Goal: Task Accomplishment & Management: Use online tool/utility

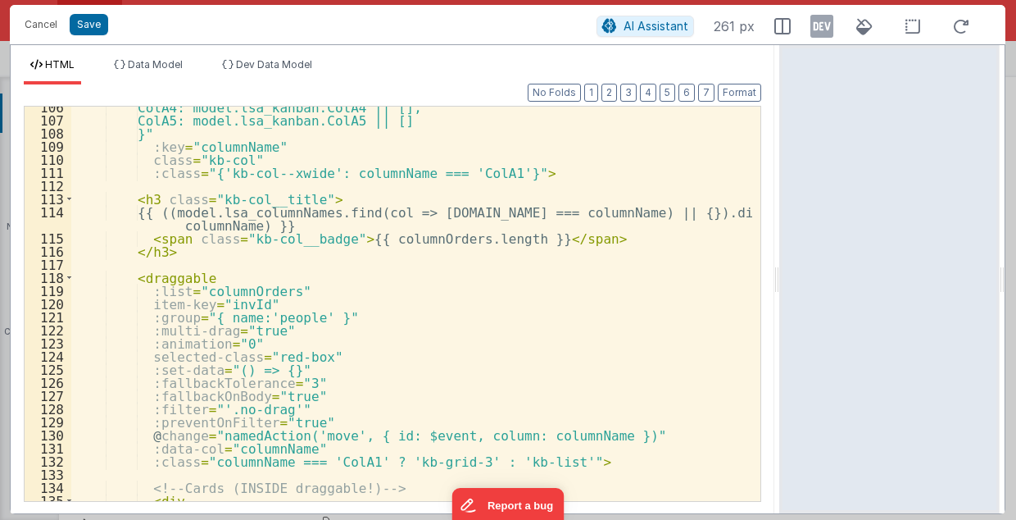
scroll to position [1282, 0]
click at [36, 25] on button "Cancel" at bounding box center [40, 24] width 49 height 23
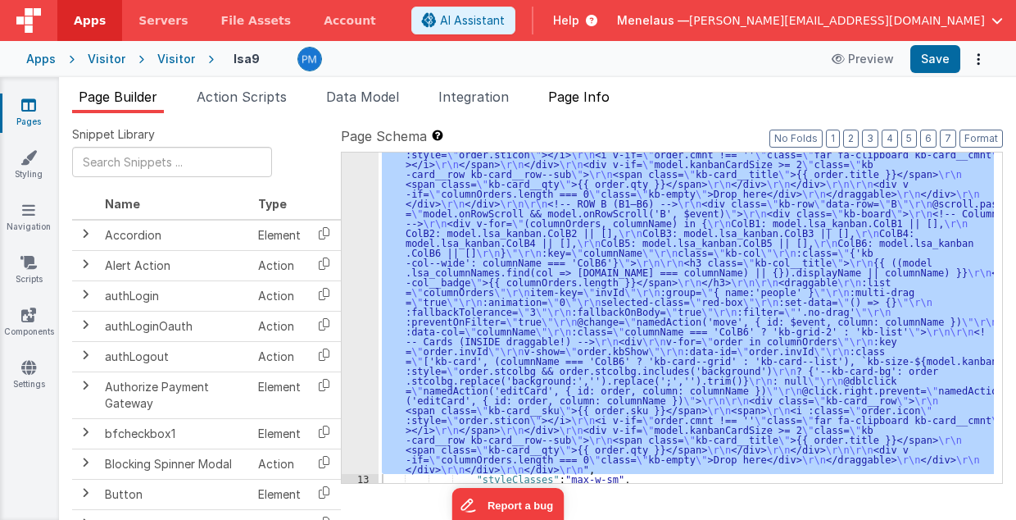
click at [573, 98] on span "Page Info" at bounding box center [578, 97] width 61 height 16
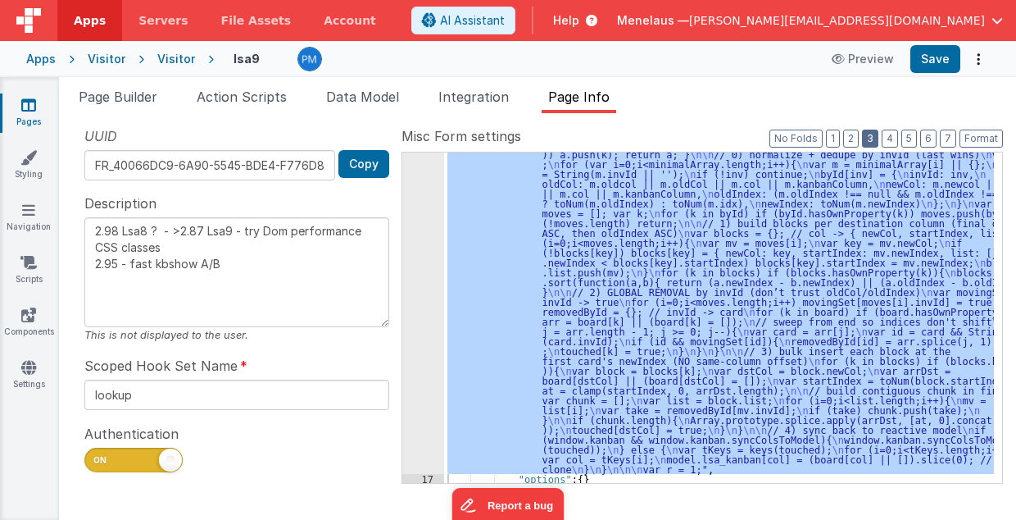
drag, startPoint x: 876, startPoint y: 136, endPoint x: 810, endPoint y: 348, distance: 221.6
click at [877, 138] on button "3" at bounding box center [870, 138] width 16 height 18
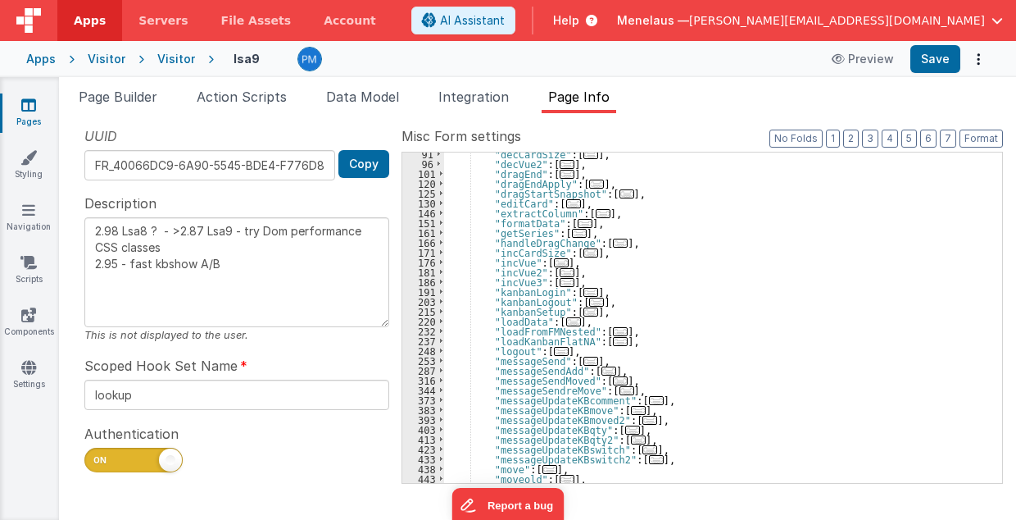
click at [584, 311] on span "..." at bounding box center [591, 311] width 15 height 9
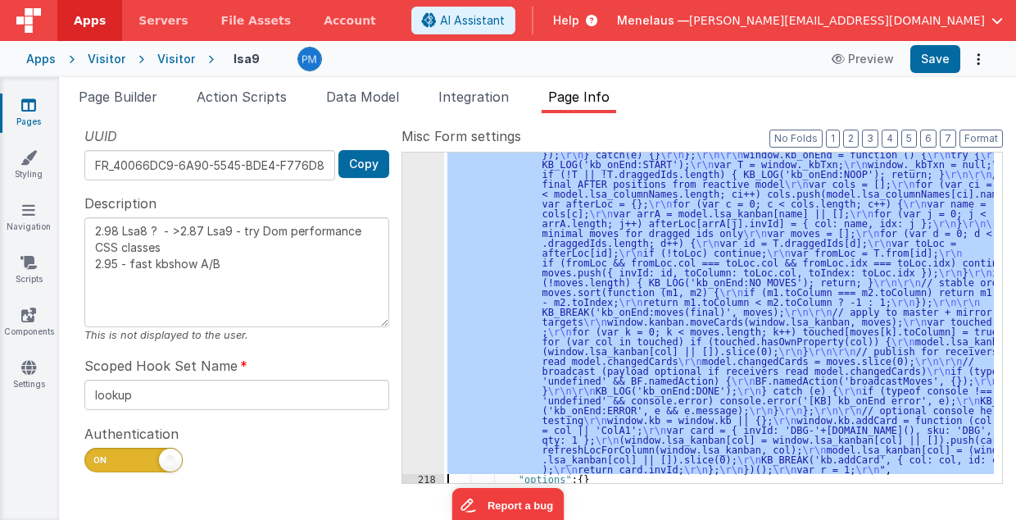
scroll to position [1223, 0]
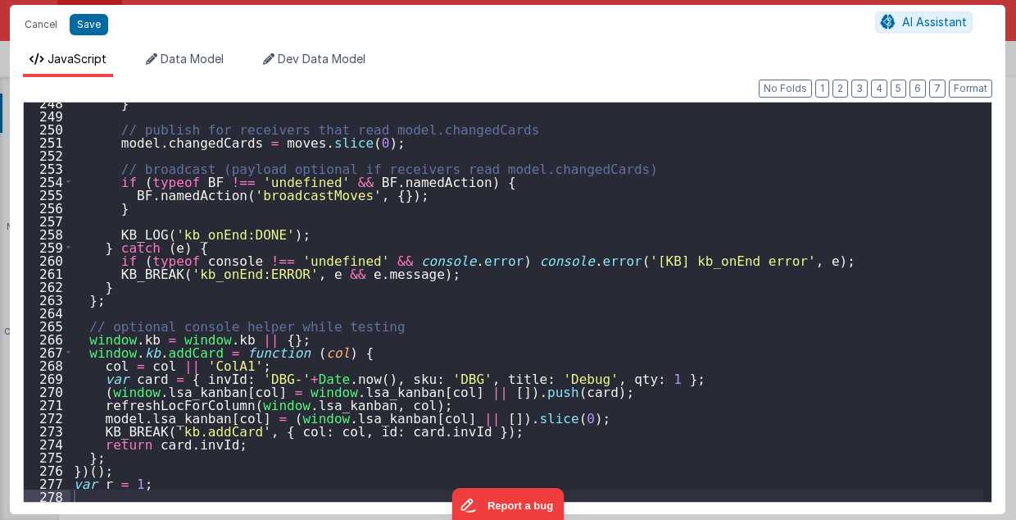
scroll to position [3246, 0]
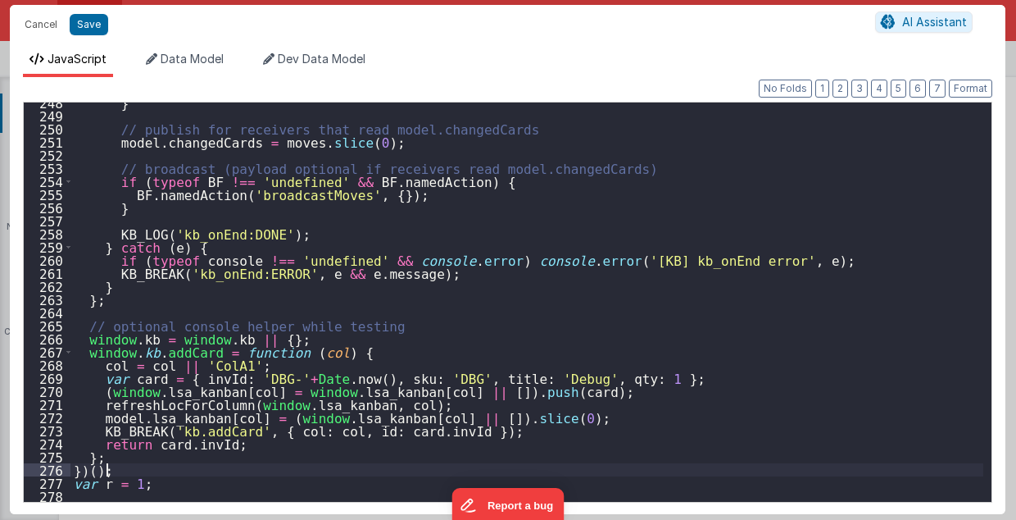
click at [144, 466] on div "} // publish for receivers that read model.changedCards model . changedCards = …" at bounding box center [527, 309] width 914 height 426
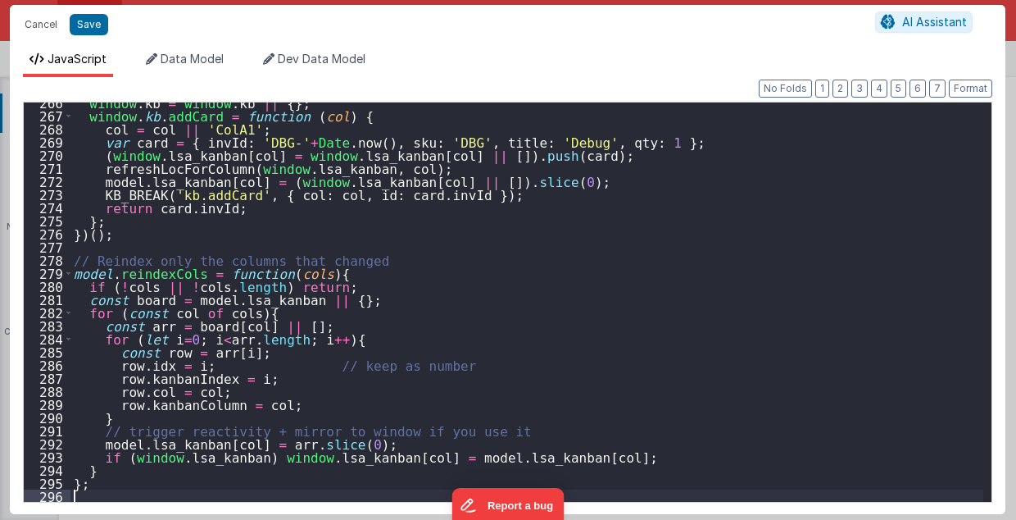
scroll to position [3482, 0]
click at [106, 278] on div "window . kb = window . kb || { } ; window . kb . addCard = function ( col ) { c…" at bounding box center [527, 309] width 914 height 426
drag, startPoint x: 87, startPoint y: 115, endPoint x: 147, endPoint y: 117, distance: 59.9
click at [147, 117] on div "window . kb = window . kb || { } ; window . kb . addCard = function ( col ) { c…" at bounding box center [527, 309] width 914 height 426
click at [93, 274] on div "window . kb = window . kb || { } ; window . kb . addCard = function ( col ) { c…" at bounding box center [527, 309] width 914 height 426
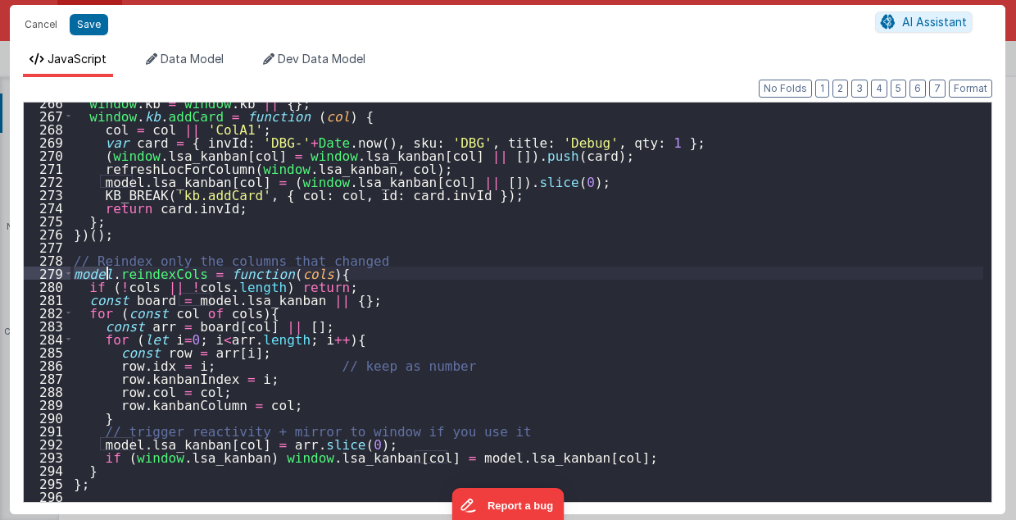
click at [93, 274] on div "window . kb = window . kb || { } ; window . kb . addCard = function ( col ) { c…" at bounding box center [527, 309] width 914 height 426
type textarea "2.98 Lsa8 ? - >2.87 Lsa9 - try Dom performance CSS classes 2.95 - fast kbshow A…"
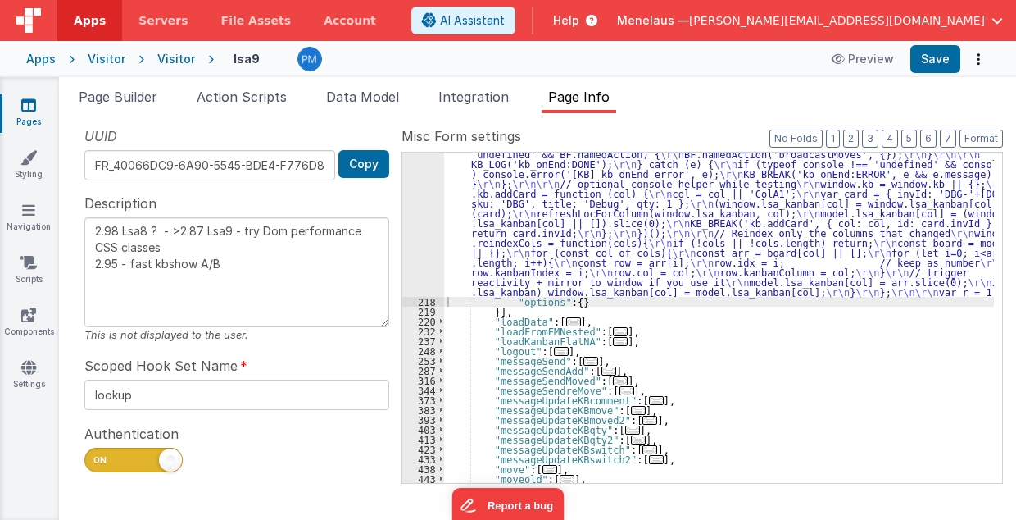
scroll to position [1354, 0]
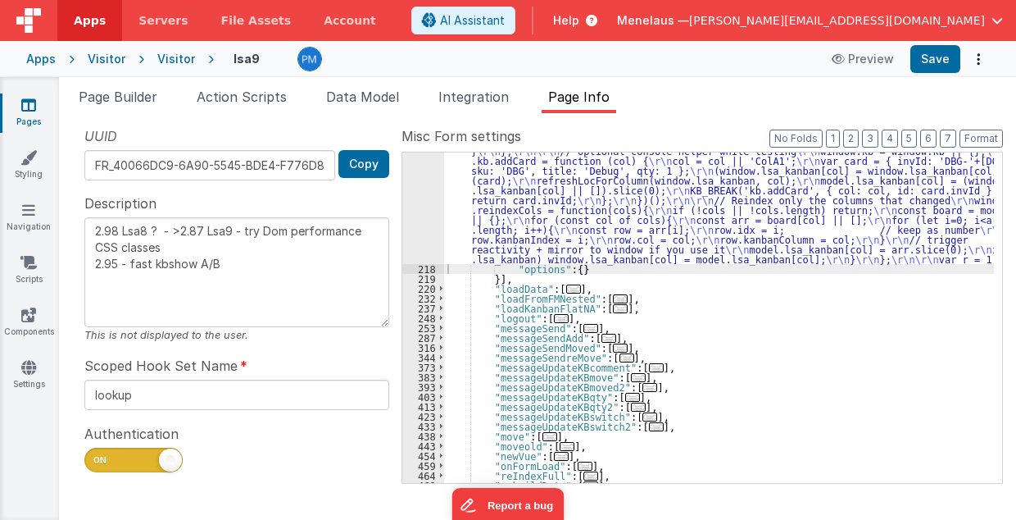
click at [543, 437] on span "..." at bounding box center [550, 436] width 15 height 9
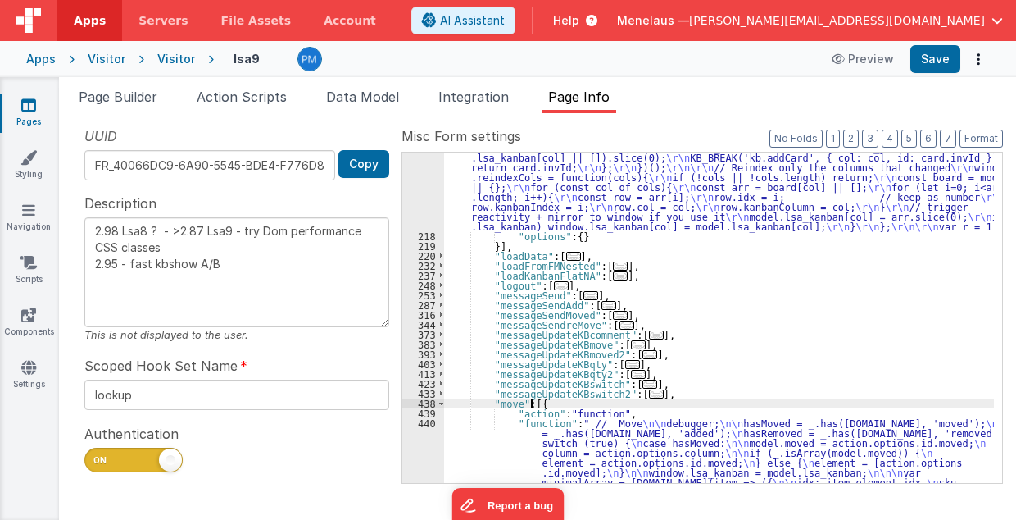
scroll to position [1452, 0]
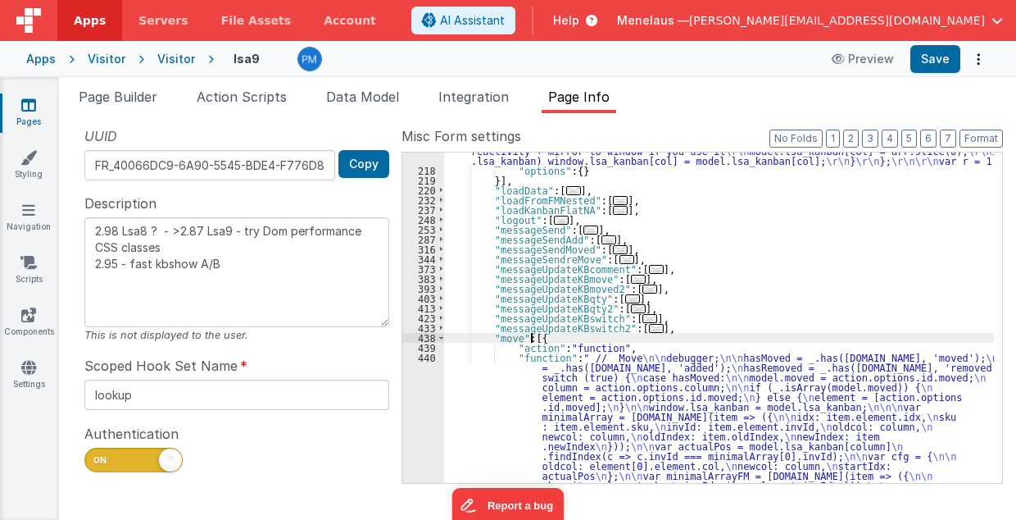
click at [608, 426] on div ""function" : "// kanbanSetup (ES5/BF-safe with one debug switch for ALL functio…" at bounding box center [719, 60] width 551 height 2033
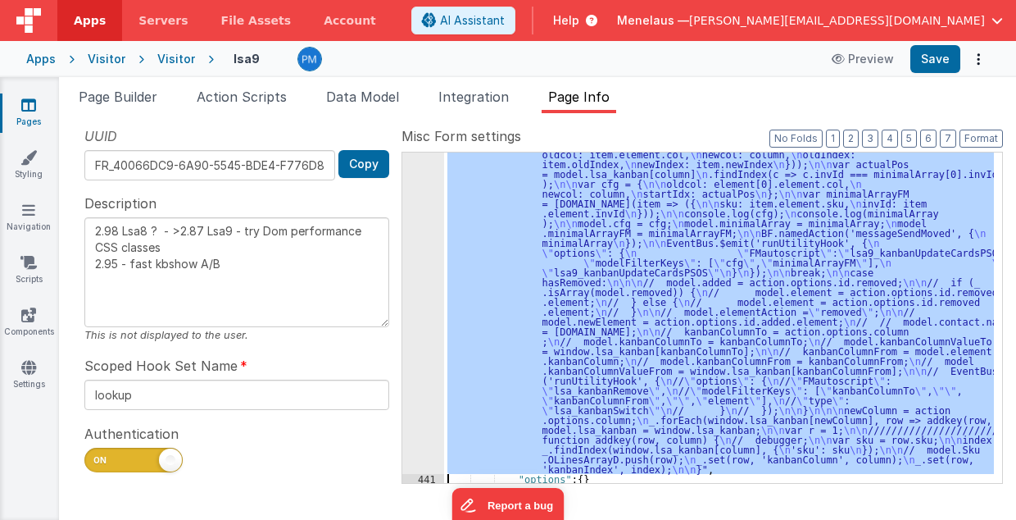
scroll to position [1911, 0]
click at [423, 384] on div "440" at bounding box center [423, 183] width 42 height 580
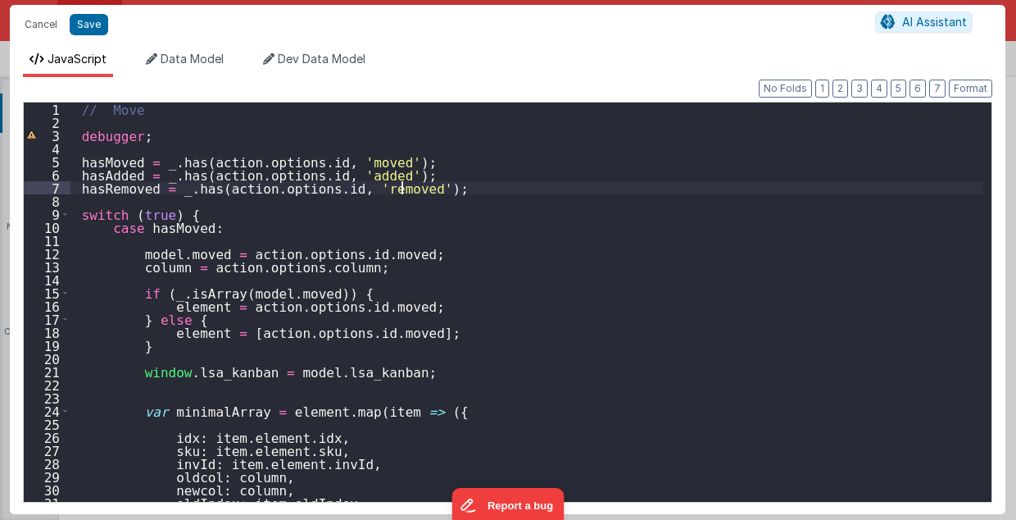
click at [415, 187] on div "// Move debugger ; hasMoved = _ . has ( action . options . id , 'moved' ) ; has…" at bounding box center [527, 315] width 914 height 426
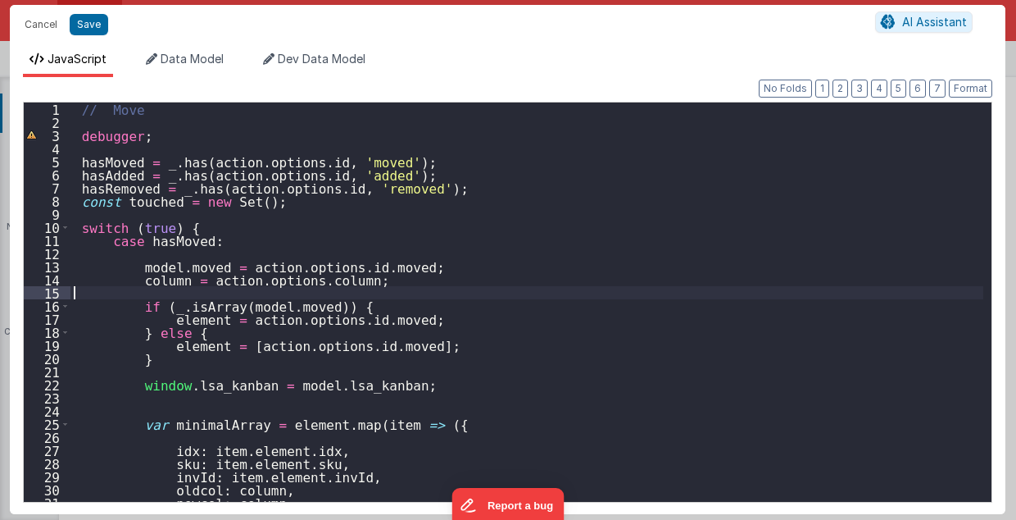
click at [177, 288] on div "// Move debugger ; hasMoved = _ . has ( action . options . id , 'moved' ) ; has…" at bounding box center [527, 315] width 914 height 426
paste textarea
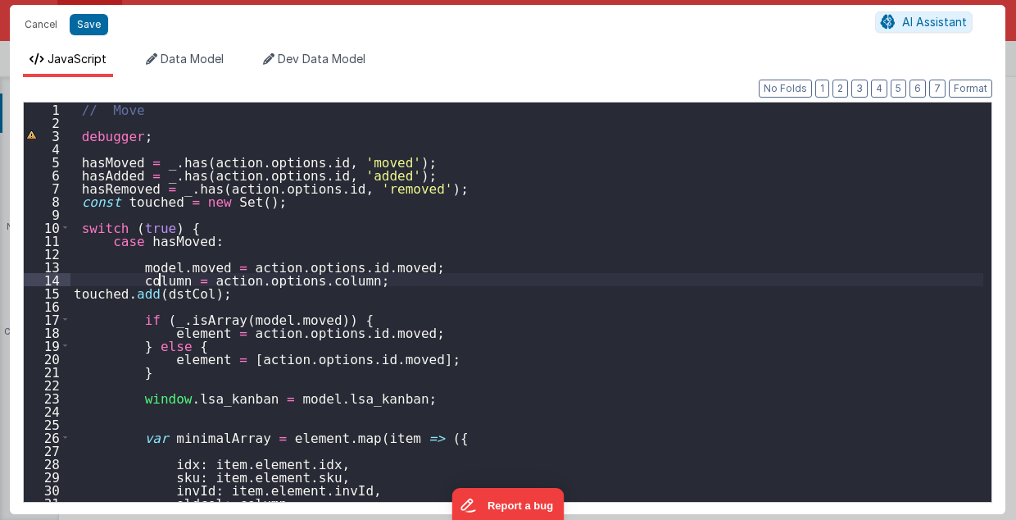
click at [159, 278] on div "// Move debugger ; hasMoved = _ . has ( action . options . id , 'moved' ) ; has…" at bounding box center [527, 315] width 914 height 426
drag, startPoint x: 74, startPoint y: 293, endPoint x: 231, endPoint y: 295, distance: 157.4
click at [231, 295] on div "// Move debugger ; hasMoved = _ . has ( action . options . id , 'moved' ) ; has…" at bounding box center [527, 315] width 914 height 426
click at [170, 295] on div "// Move debugger ; hasMoved = _ . has ( action . options . id , 'moved' ) ; has…" at bounding box center [526, 301] width 913 height 399
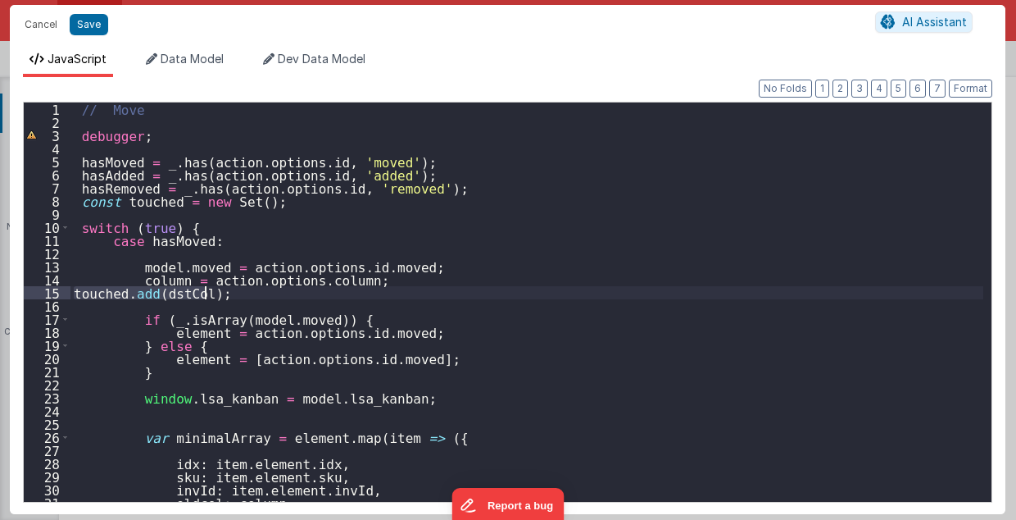
click at [170, 295] on div "// Move debugger ; hasMoved = _ . has ( action . options . id , 'moved' ) ; has…" at bounding box center [527, 315] width 914 height 426
click at [321, 301] on div "// Move debugger ; hasMoved = _ . has ( action . options . id , 'moved' ) ; has…" at bounding box center [527, 315] width 914 height 426
click at [157, 282] on div "// Move debugger ; hasMoved = _ . has ( action . options . id , 'moved' ) ; has…" at bounding box center [527, 315] width 914 height 426
click at [169, 293] on div "// Move debugger ; hasMoved = _ . has ( action . options . id , 'moved' ) ; has…" at bounding box center [527, 315] width 914 height 426
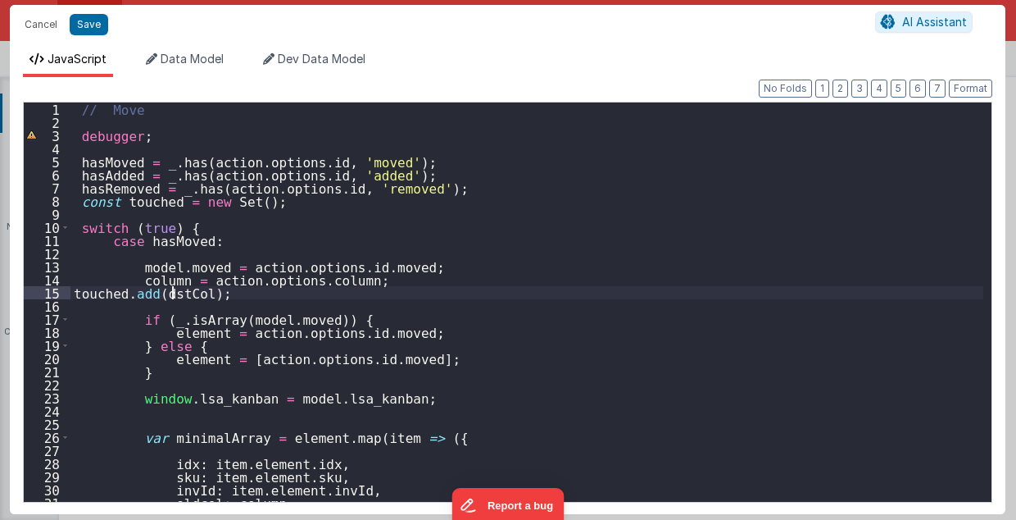
click at [169, 293] on div "// Move debugger ; hasMoved = _ . has ( action . options . id , 'moved' ) ; has…" at bounding box center [527, 315] width 914 height 426
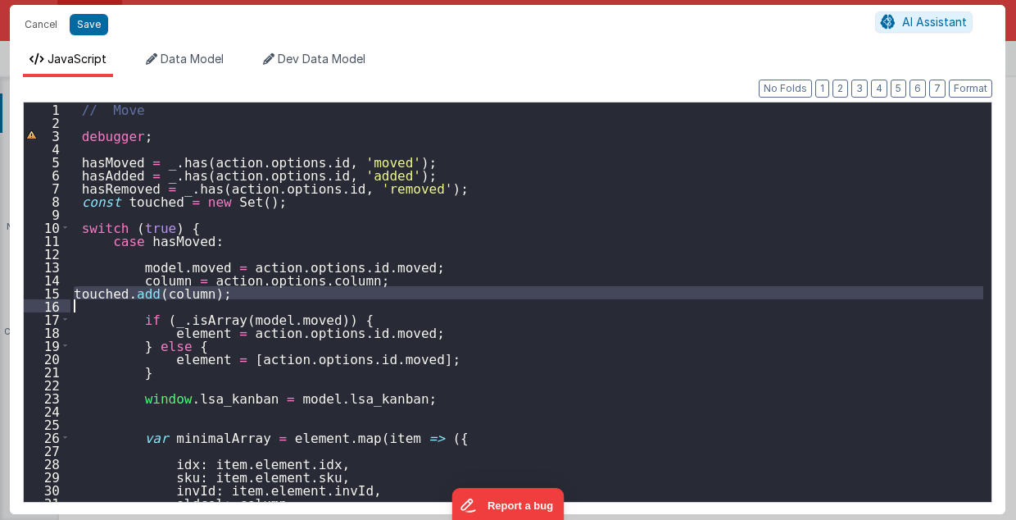
drag, startPoint x: 73, startPoint y: 290, endPoint x: 201, endPoint y: 298, distance: 128.1
click at [201, 298] on div "// Move debugger ; hasMoved = _ . has ( action . options . id , 'moved' ) ; has…" at bounding box center [527, 315] width 914 height 426
click at [229, 298] on div "// Move debugger ; hasMoved = _ . has ( action . options . id , 'moved' ) ; has…" at bounding box center [526, 301] width 913 height 399
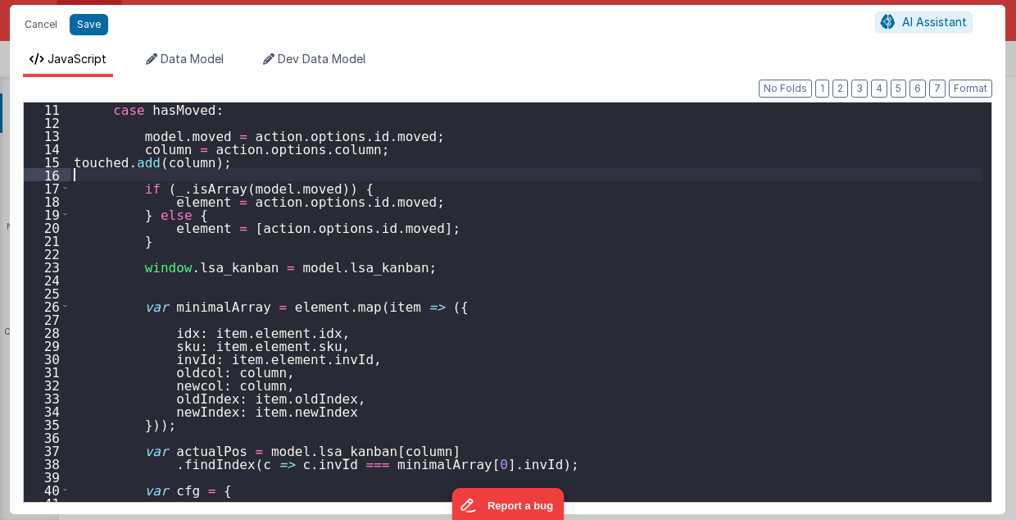
scroll to position [164, 0]
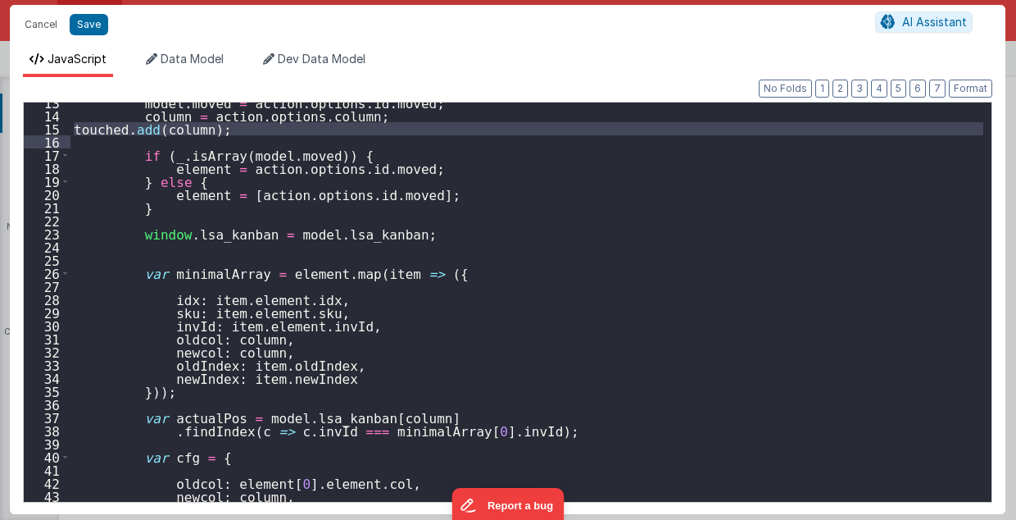
drag, startPoint x: 72, startPoint y: 127, endPoint x: 208, endPoint y: 134, distance: 136.2
click at [208, 134] on div "model . moved = action . options . id . moved ; column = action . options . col…" at bounding box center [527, 309] width 914 height 426
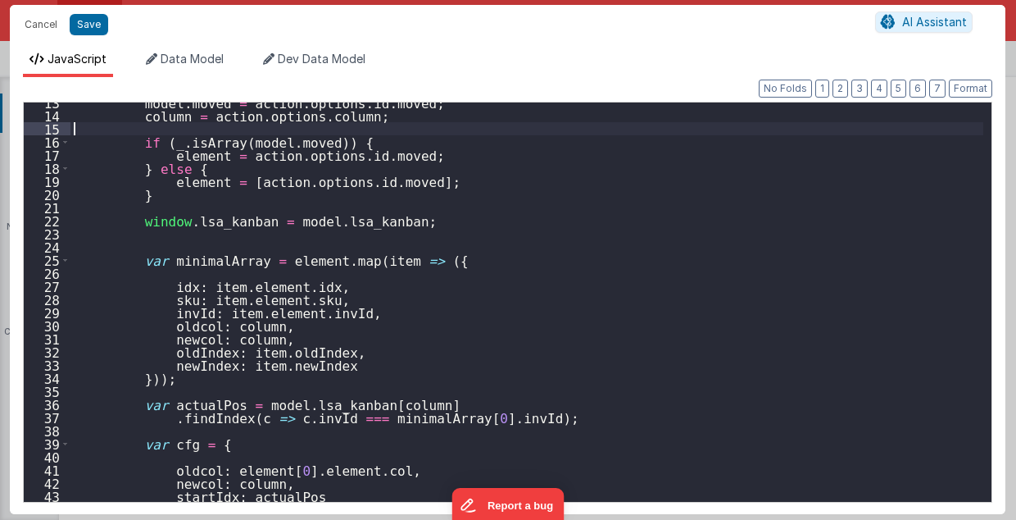
click at [172, 396] on div "model . moved = action . options . id . moved ; column = action . options . col…" at bounding box center [527, 309] width 914 height 426
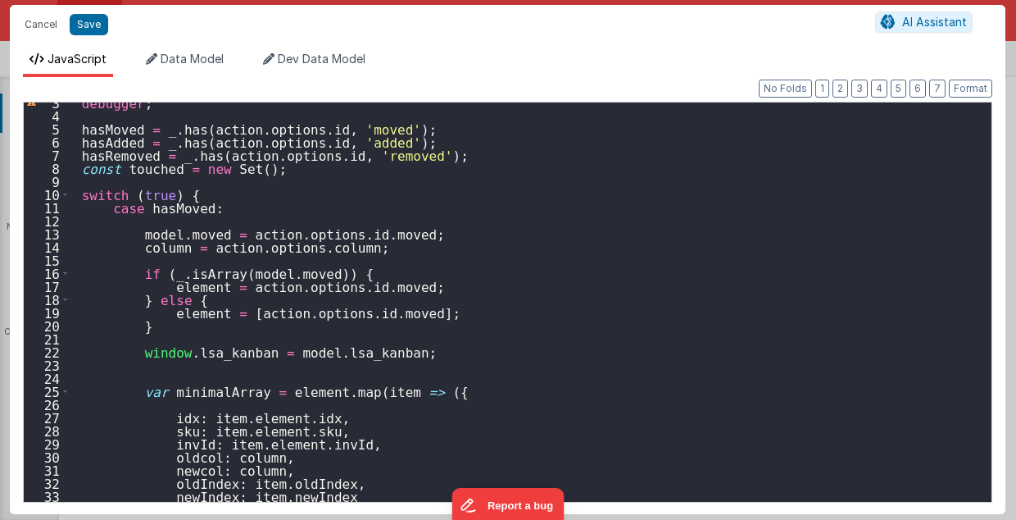
scroll to position [98, 0]
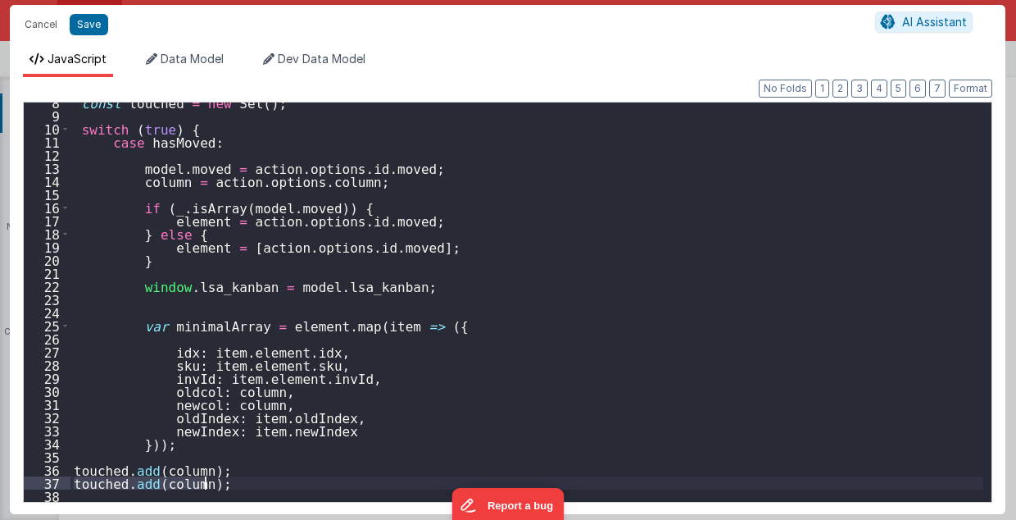
drag, startPoint x: 75, startPoint y: 479, endPoint x: 218, endPoint y: 484, distance: 143.5
click at [218, 484] on div "const touched = new Set ( ) ; switch ( true ) { case hasMoved : model . moved =…" at bounding box center [527, 309] width 914 height 426
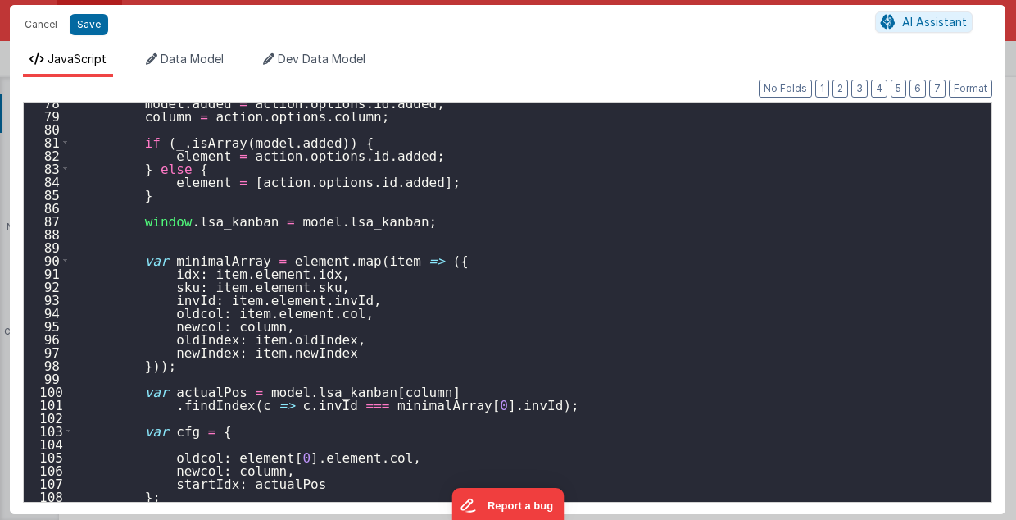
scroll to position [1016, 0]
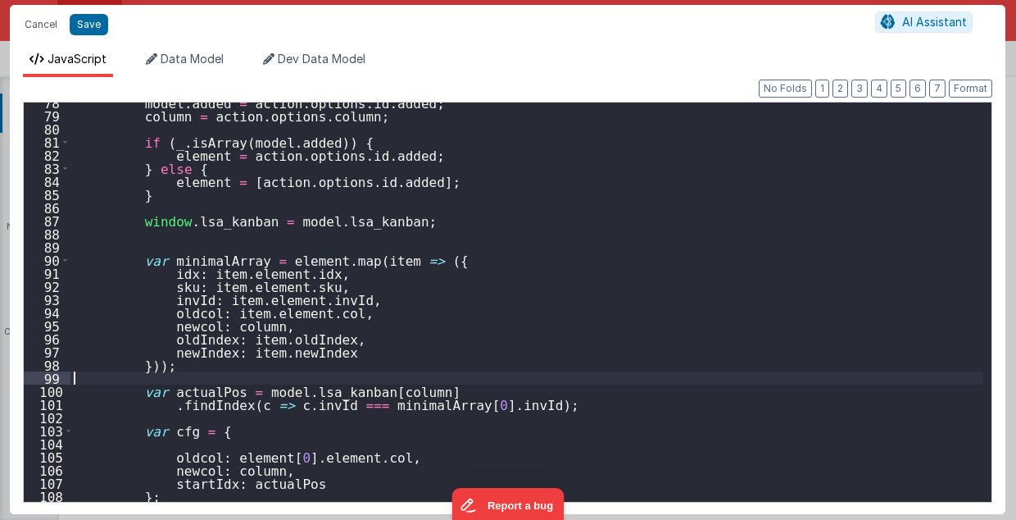
click at [180, 380] on div "model . added = action . options . id . added ; column = action . options . col…" at bounding box center [527, 309] width 914 height 426
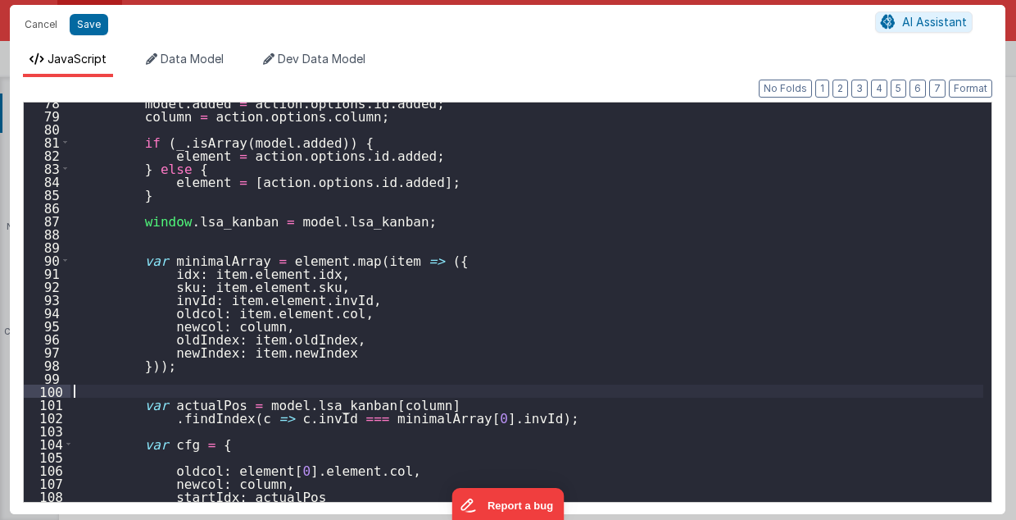
paste textarea
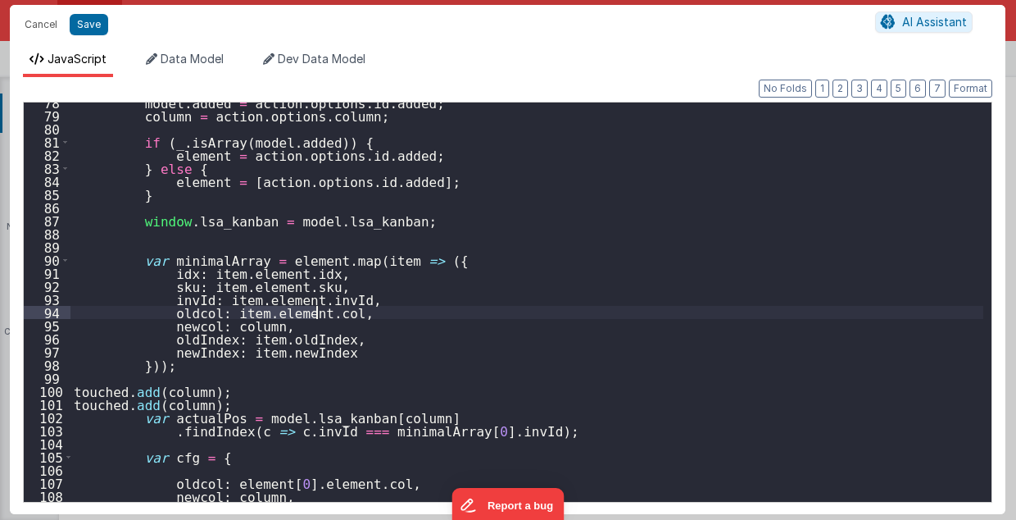
drag, startPoint x: 244, startPoint y: 308, endPoint x: 316, endPoint y: 316, distance: 71.7
click at [316, 316] on div "model . added = action . options . id . added ; column = action . options . col…" at bounding box center [527, 309] width 914 height 426
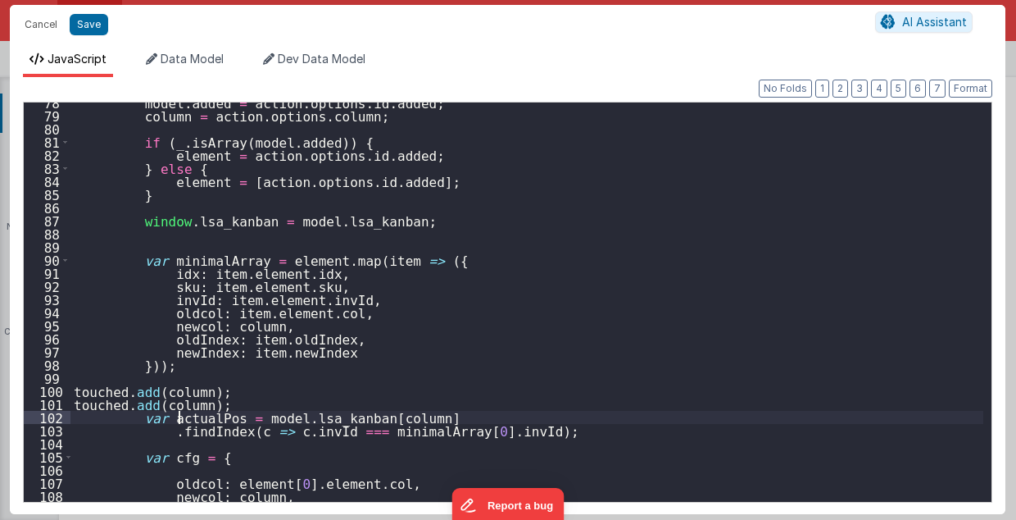
click at [180, 410] on div "model . added = action . options . id . added ; column = action . options . col…" at bounding box center [527, 309] width 914 height 426
click at [179, 404] on div "model . added = action . options . id . added ; column = action . options . col…" at bounding box center [527, 309] width 914 height 426
paste textarea
click at [242, 404] on div "model . added = action . options . id . added ; column = action . options . col…" at bounding box center [527, 309] width 914 height 426
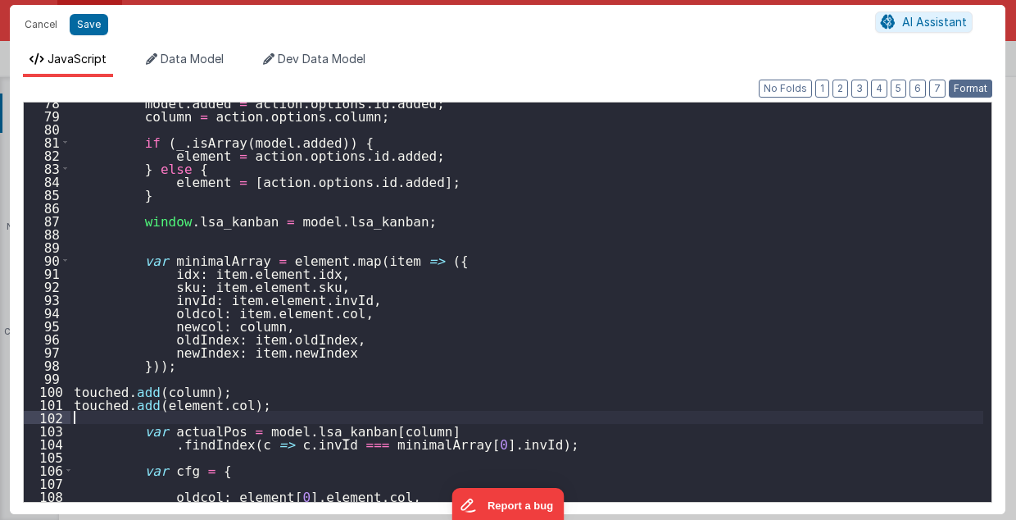
click at [974, 82] on button "Format" at bounding box center [970, 88] width 43 height 18
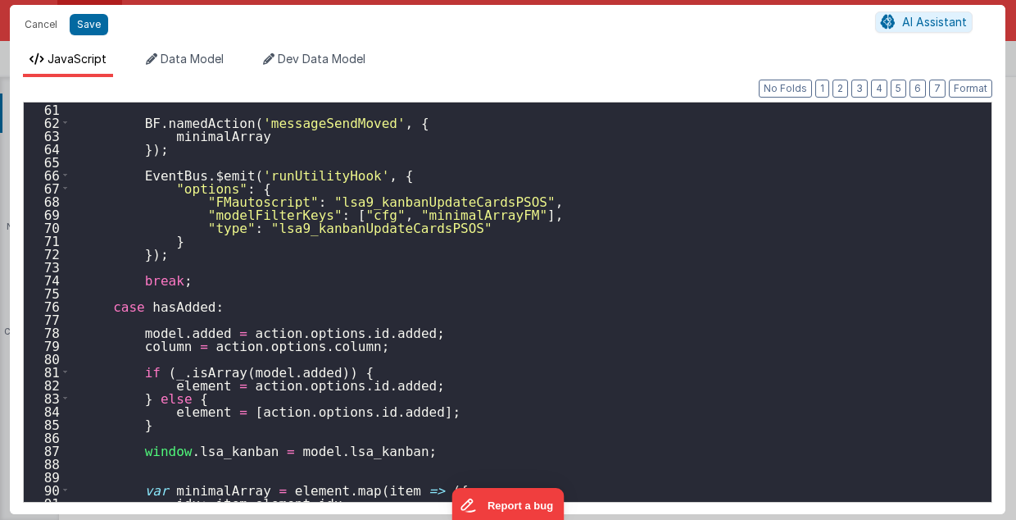
scroll to position [787, 0]
click at [201, 265] on div "BF . namedAction ( 'messageSendMoved' , { minimalArray }) ; EventBus . $emit ( …" at bounding box center [527, 315] width 914 height 426
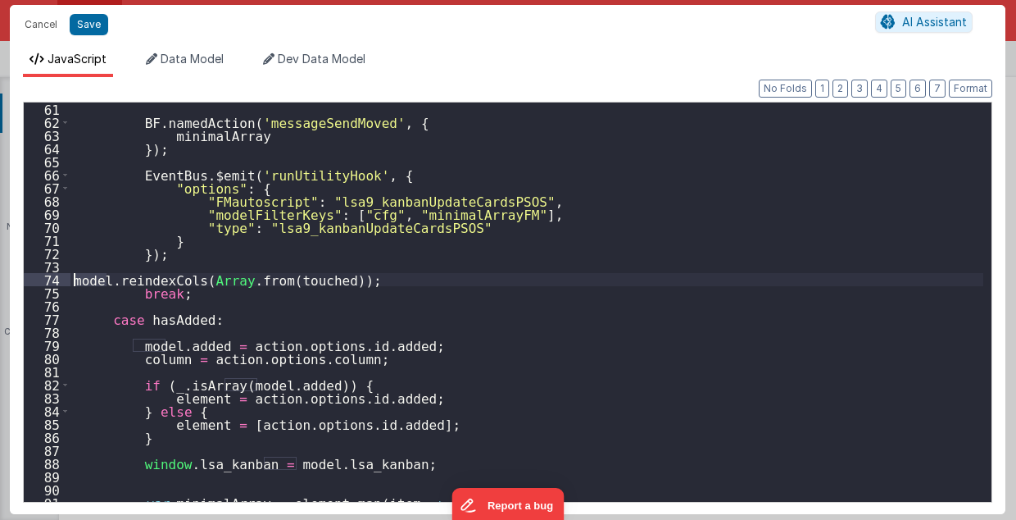
drag, startPoint x: 103, startPoint y: 279, endPoint x: 75, endPoint y: 278, distance: 28.7
click at [75, 278] on div "BF . namedAction ( 'messageSendMoved' , { minimalArray }) ; EventBus . $emit ( …" at bounding box center [527, 315] width 914 height 426
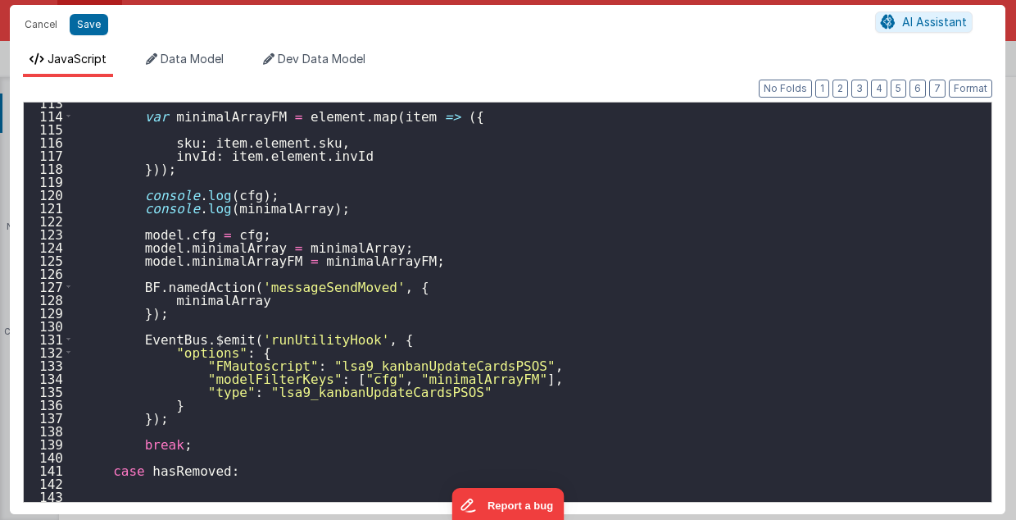
scroll to position [1508, 0]
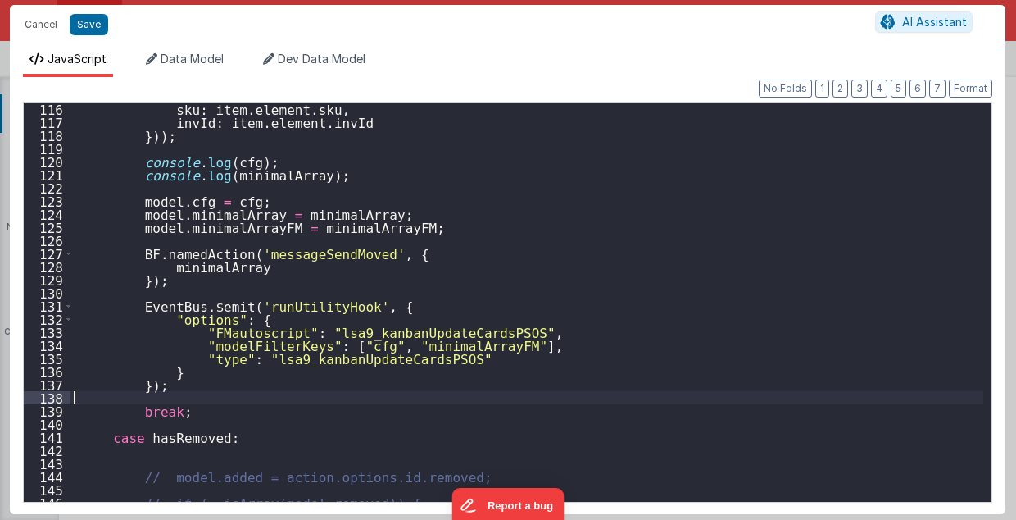
click at [166, 400] on div "sku : item . element . sku , invId : item . element . invId })) ; console . log…" at bounding box center [527, 315] width 914 height 426
paste textarea
drag, startPoint x: 108, startPoint y: 398, endPoint x: 62, endPoint y: 397, distance: 45.9
click at [62, 397] on div "116 117 118 119 120 121 122 123 124 125 126 127 128 129 130 131 132 133 134 135…" at bounding box center [508, 302] width 970 height 401
drag, startPoint x: 958, startPoint y: 86, endPoint x: 906, endPoint y: 161, distance: 91.2
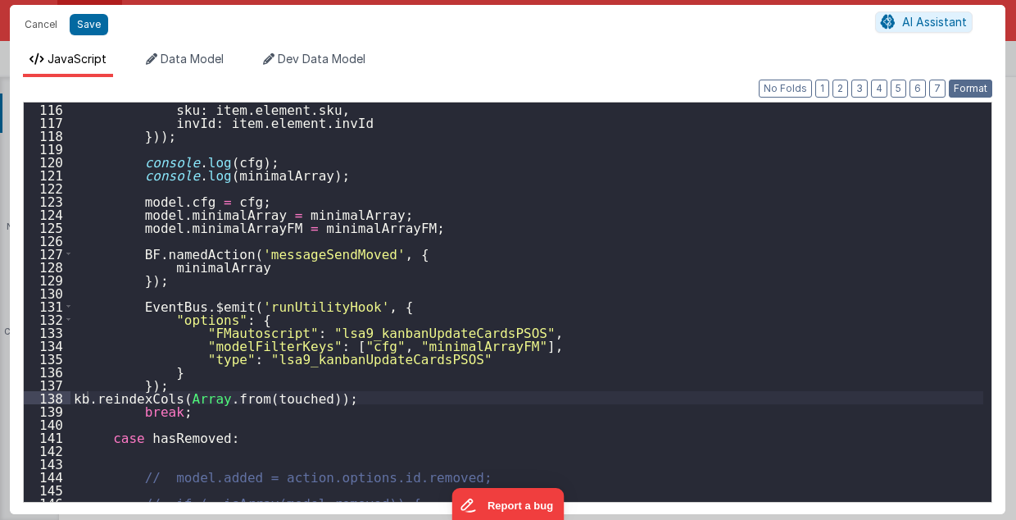
click at [958, 86] on button "Format" at bounding box center [970, 88] width 43 height 18
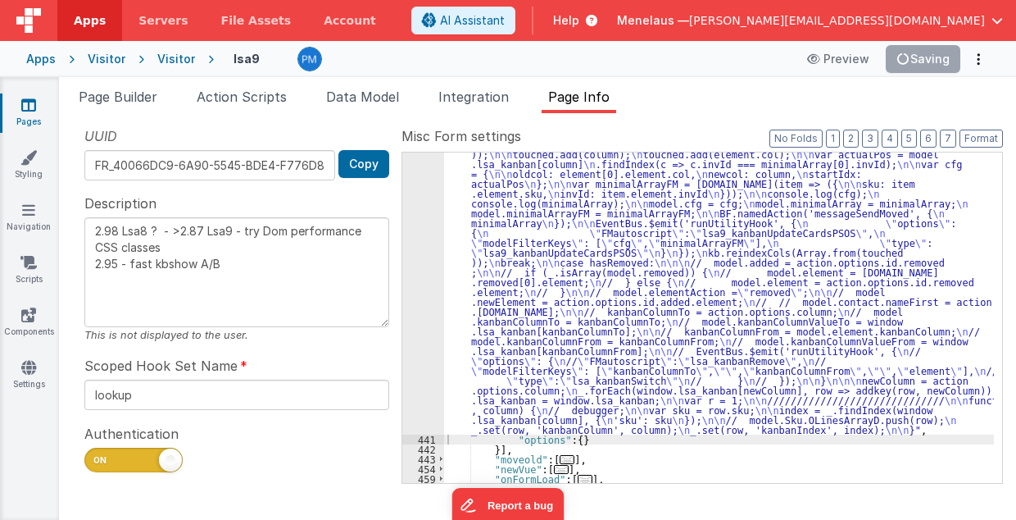
type textarea "2.98 Lsa8 ? - >2.87 Lsa9 - try Dom performance CSS classes 2.95 - fast kbshow A…"
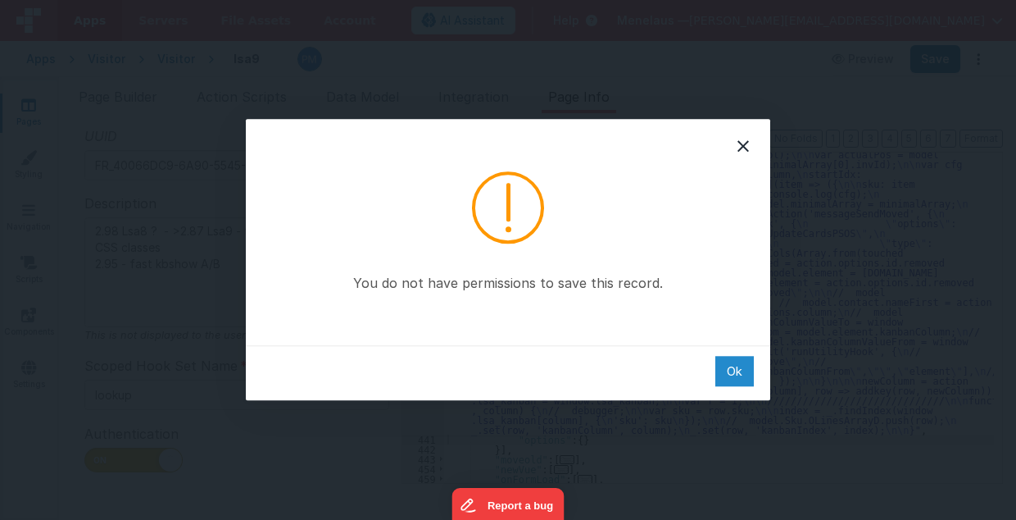
click at [734, 373] on div "Ok" at bounding box center [734, 371] width 39 height 30
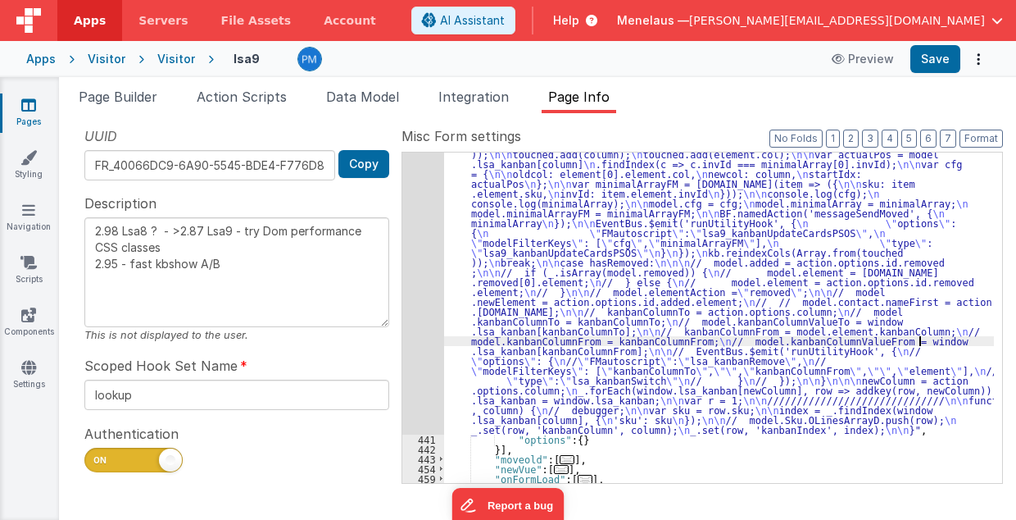
click at [952, 338] on div ""function" : " // Move \n\n debugger; \n\n hasMoved = _.has(action.options.id, …" at bounding box center [719, 334] width 551 height 882
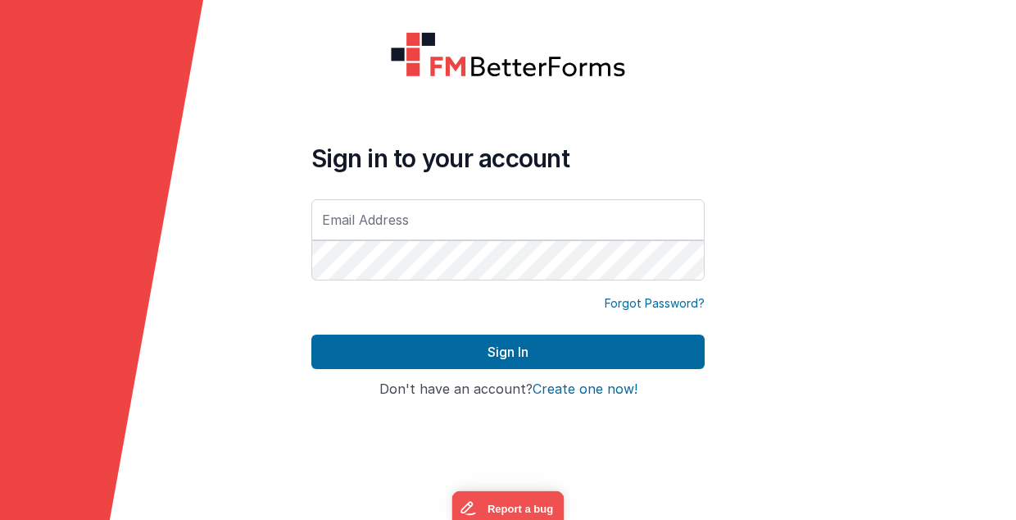
type input "[PERSON_NAME][EMAIL_ADDRESS][DOMAIN_NAME]"
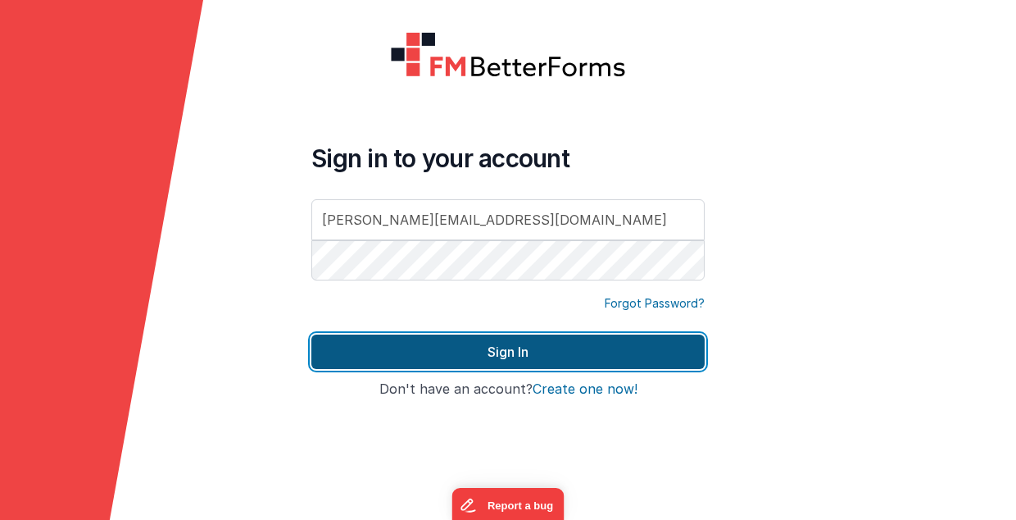
click at [603, 348] on button "Sign In" at bounding box center [507, 351] width 393 height 34
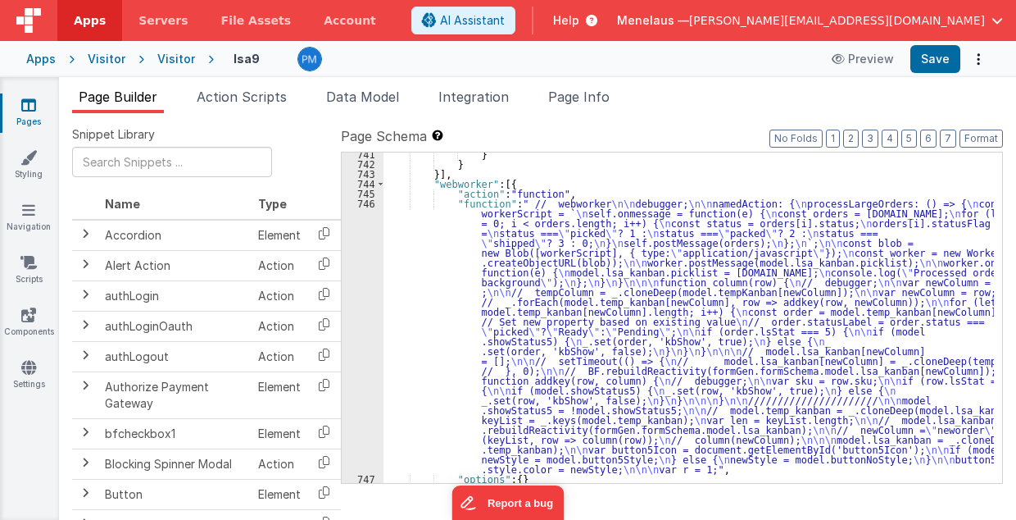
scroll to position [17637, 0]
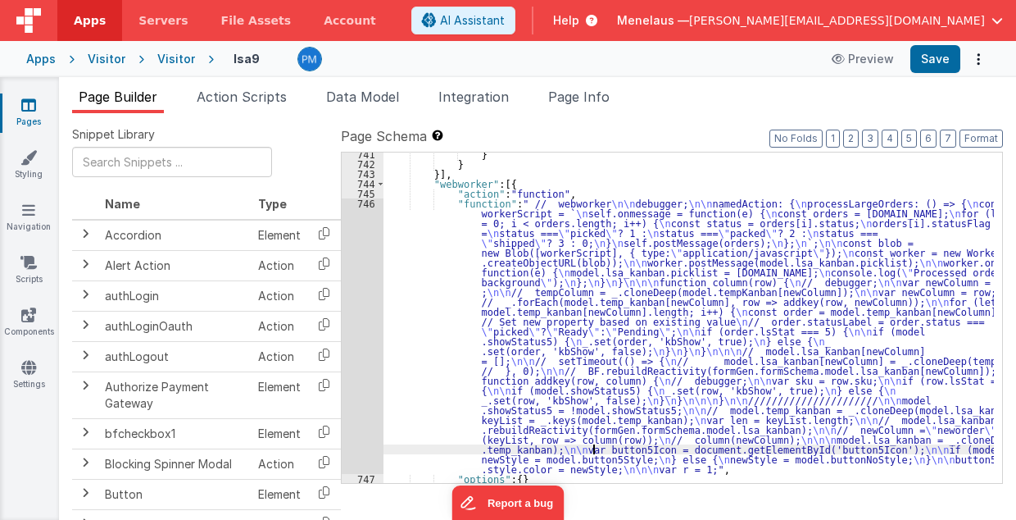
drag, startPoint x: 595, startPoint y: 451, endPoint x: 593, endPoint y: 410, distance: 41.1
click at [594, 449] on div "} } }] , "webworker" : [{ "action" : "function" , "function" : " // webworker \…" at bounding box center [689, 324] width 611 height 351
click at [611, 319] on div "} } }] , "webworker" : [{ "action" : "function" , "function" : " // webworker \…" at bounding box center [689, 324] width 611 height 351
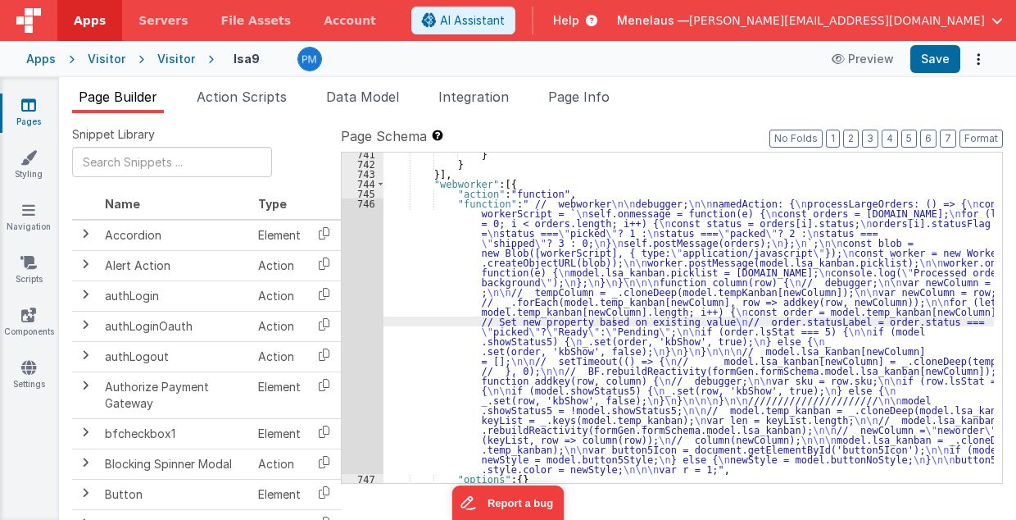
click at [629, 169] on div "} } }] , "webworker" : [{ "action" : "function" , "function" : " // webworker \…" at bounding box center [689, 324] width 611 height 351
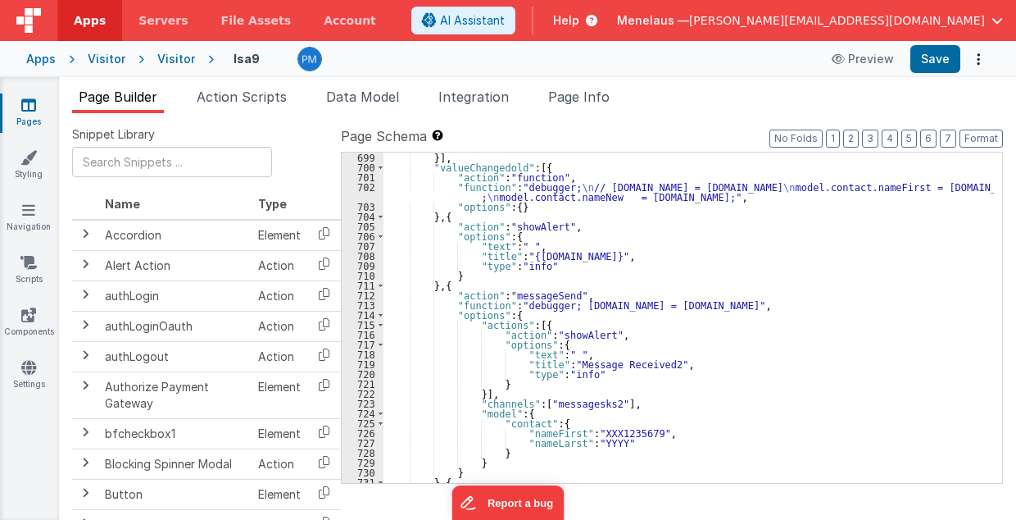
scroll to position [17178, 0]
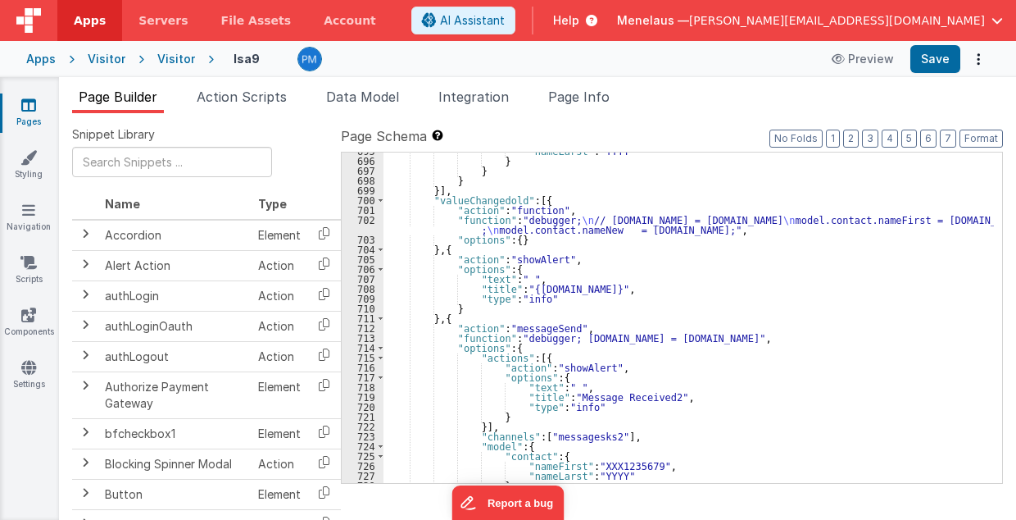
click at [697, 89] on ul "Page Builder Action Scripts Data Model Integration Page Info" at bounding box center [537, 100] width 957 height 26
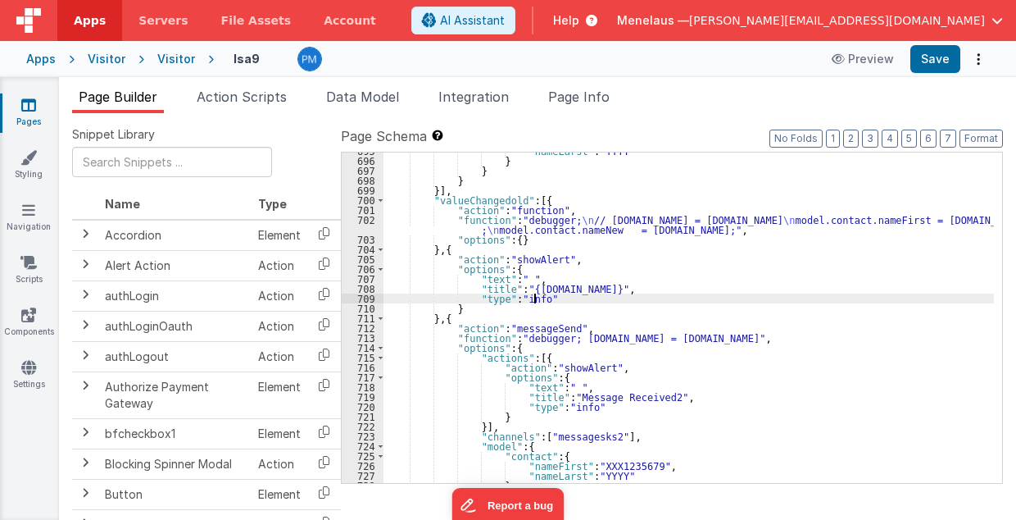
click at [893, 302] on div ""nameLarst" : "YYYY" } } } }] , "valueChangedold" : [{ "action" : "function" , …" at bounding box center [689, 321] width 611 height 351
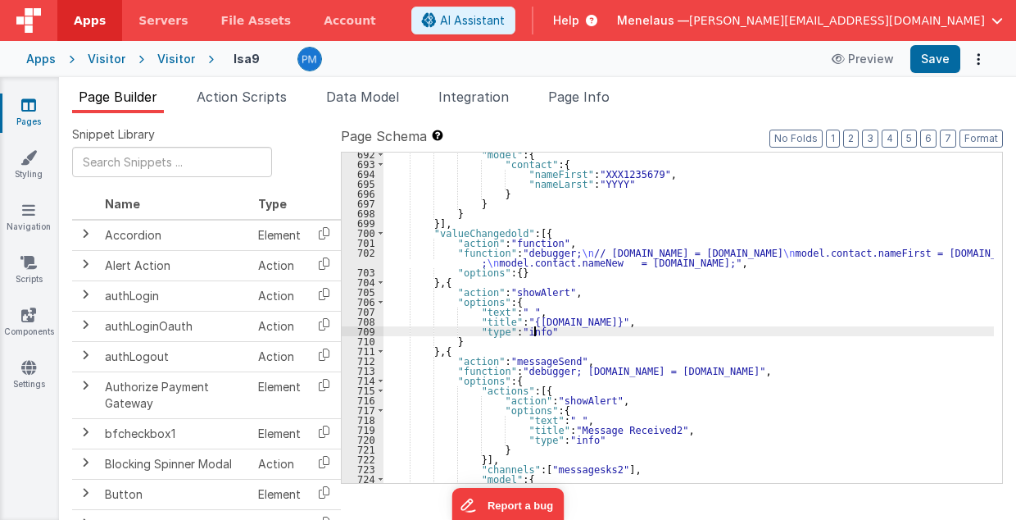
scroll to position [16949, 0]
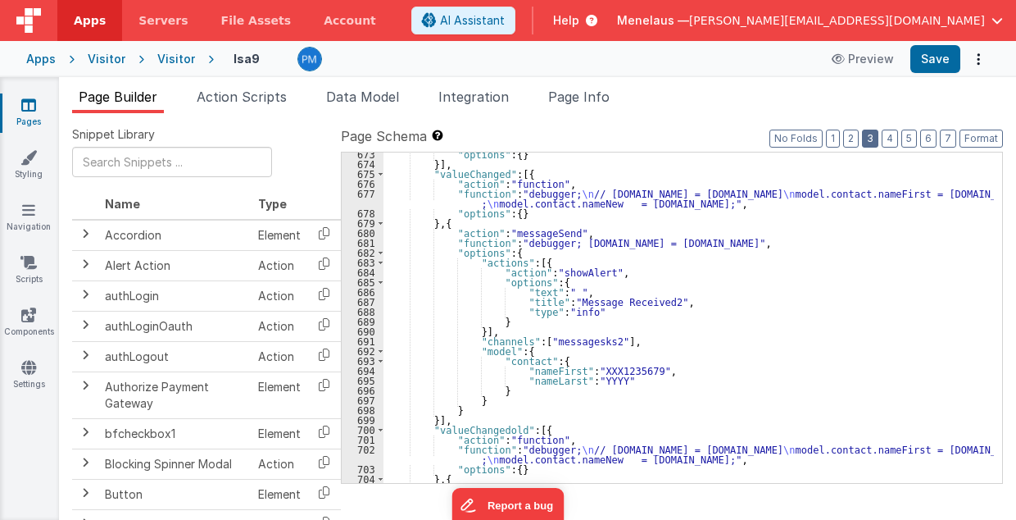
click at [877, 136] on button "3" at bounding box center [870, 138] width 16 height 18
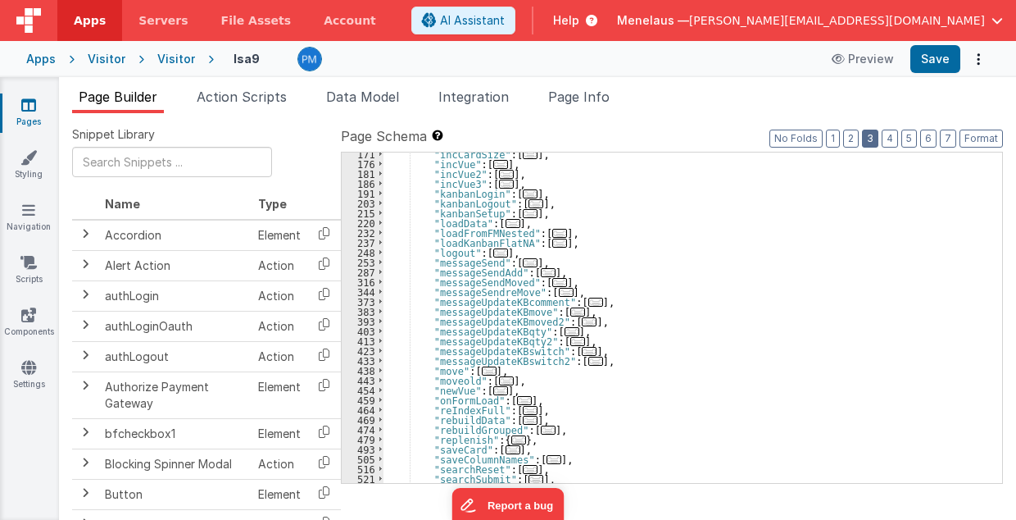
scroll to position [105, 0]
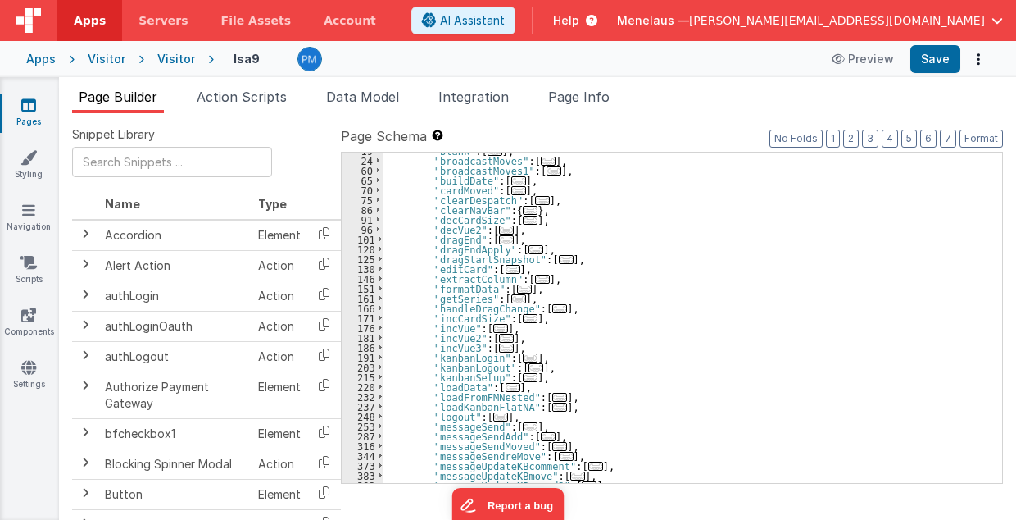
drag, startPoint x: 515, startPoint y: 377, endPoint x: 597, endPoint y: 402, distance: 86.4
click at [523, 377] on span "..." at bounding box center [530, 377] width 15 height 9
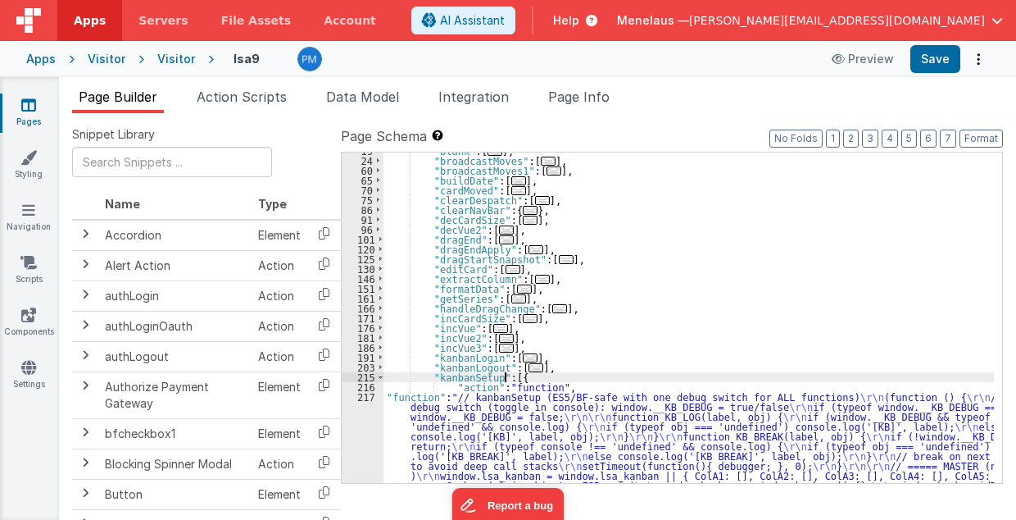
scroll to position [138, 0]
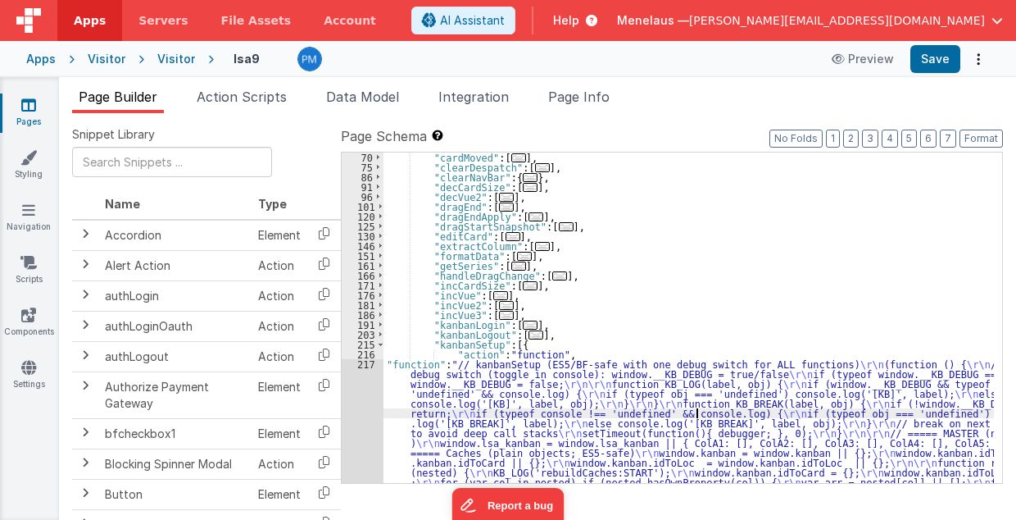
scroll to position [1026, 0]
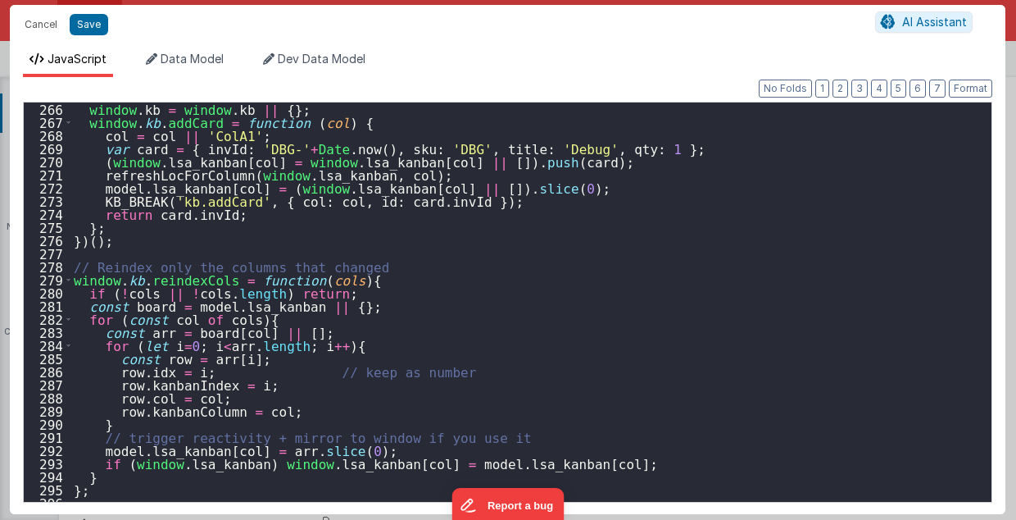
scroll to position [3508, 0]
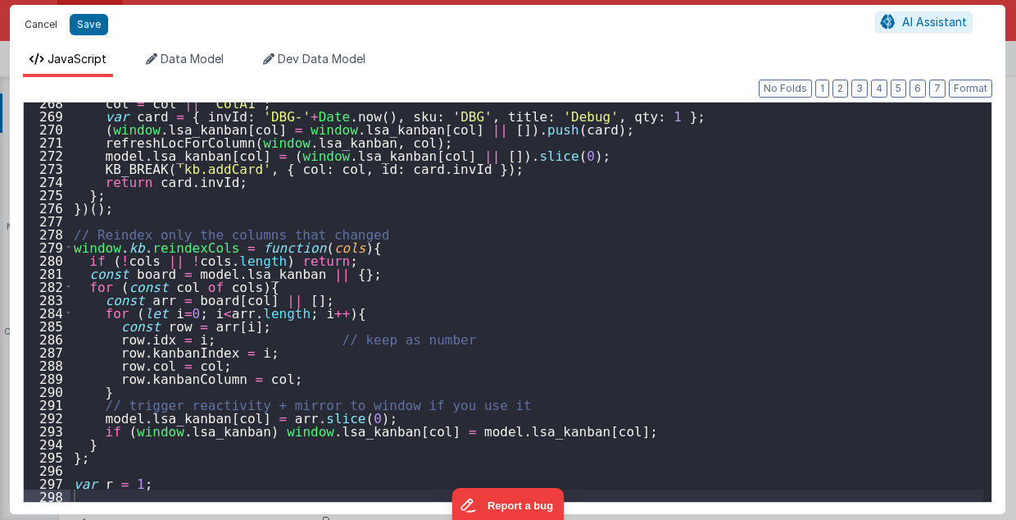
click at [41, 22] on button "Cancel" at bounding box center [40, 24] width 49 height 23
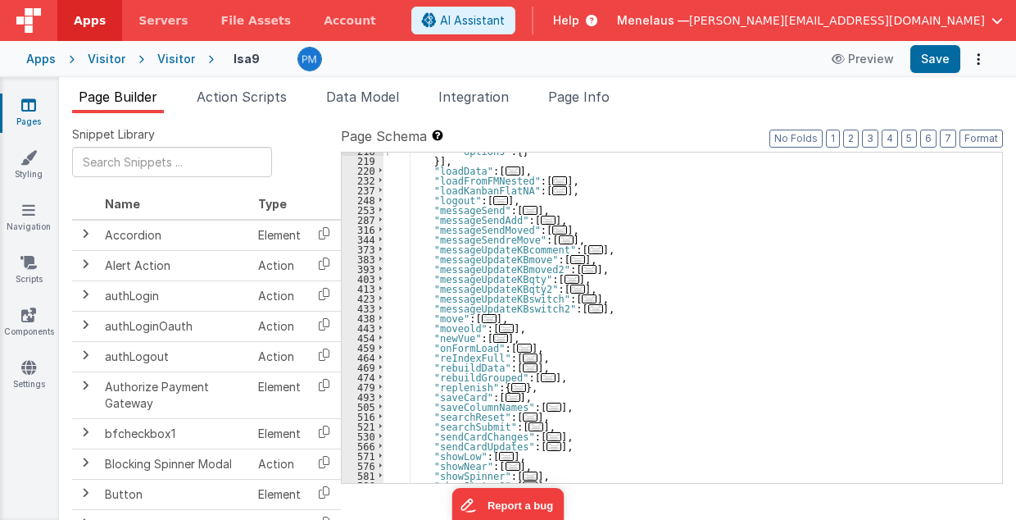
scroll to position [1354, 0]
click at [482, 316] on span "..." at bounding box center [489, 318] width 15 height 9
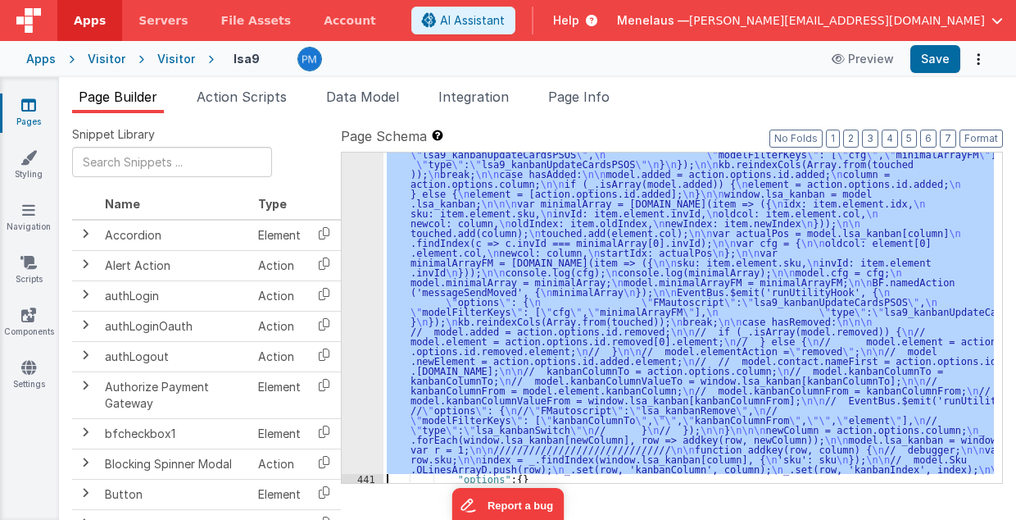
scroll to position [1685, 0]
click at [354, 296] on div "440" at bounding box center [363, 238] width 42 height 472
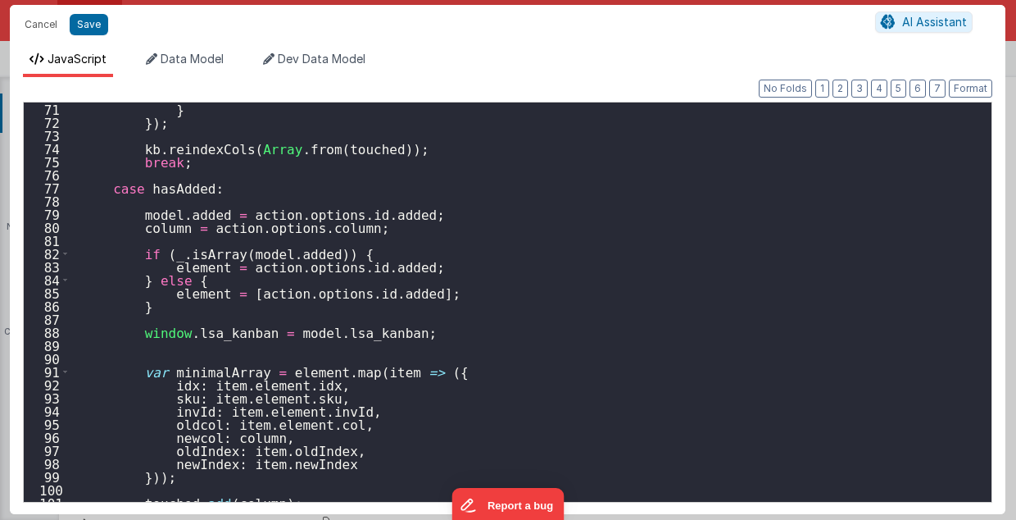
scroll to position [1016, 0]
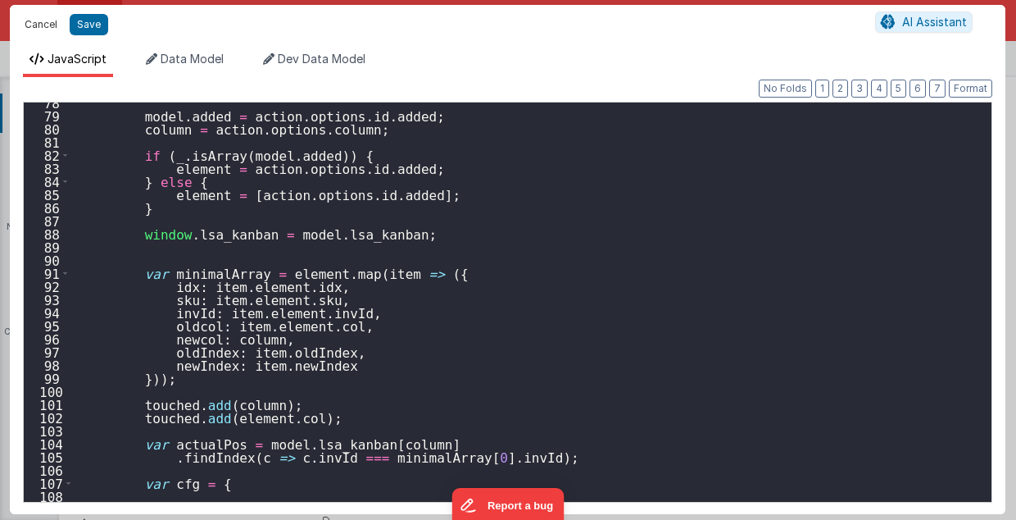
click at [34, 21] on button "Cancel" at bounding box center [40, 24] width 49 height 23
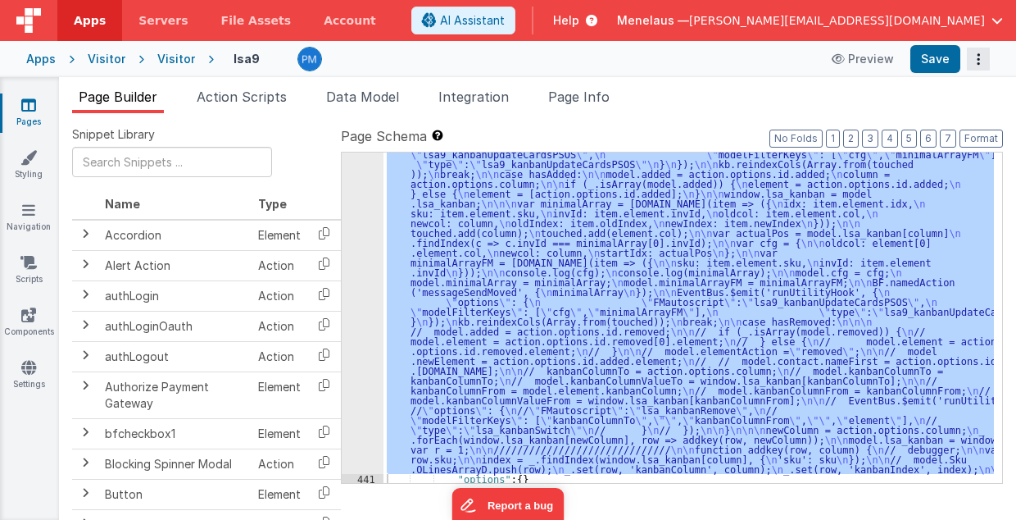
click at [977, 59] on icon "Options" at bounding box center [978, 59] width 23 height 1
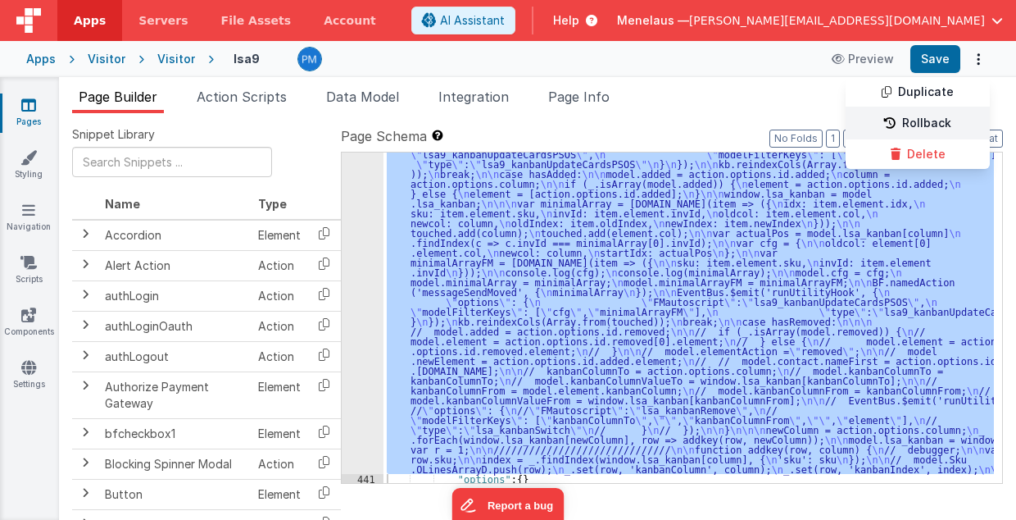
click at [921, 112] on link "Rollback" at bounding box center [918, 123] width 144 height 31
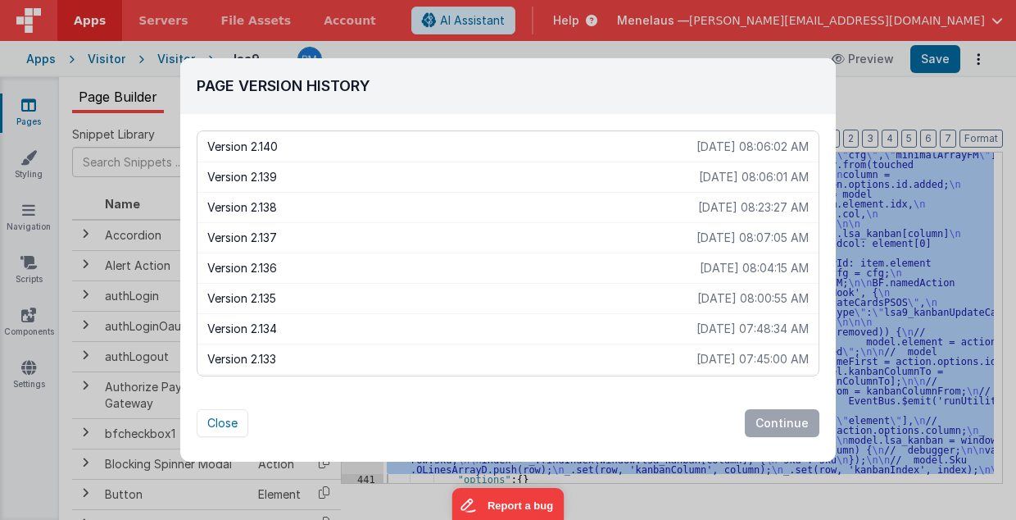
click at [267, 205] on p "Version 2.138" at bounding box center [452, 207] width 491 height 16
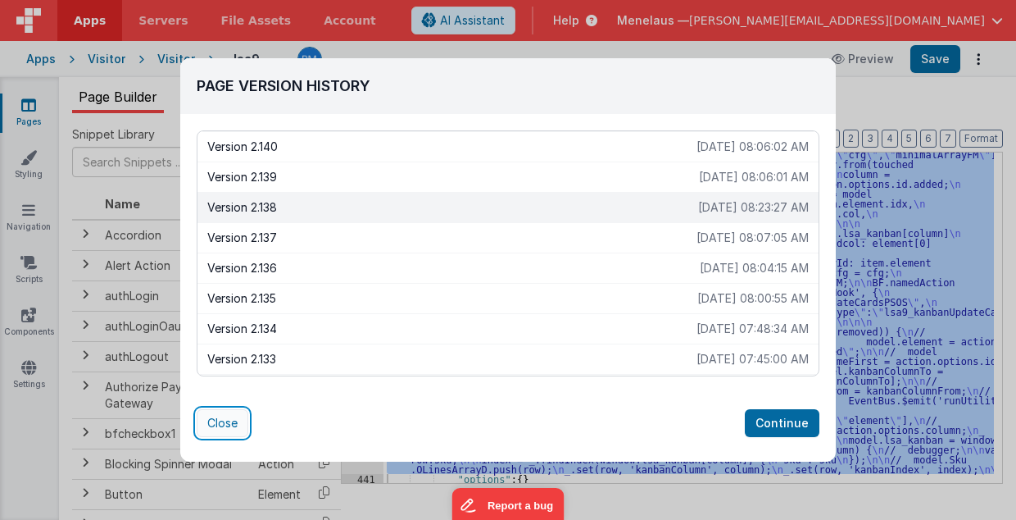
click at [225, 425] on button "Close" at bounding box center [223, 423] width 52 height 28
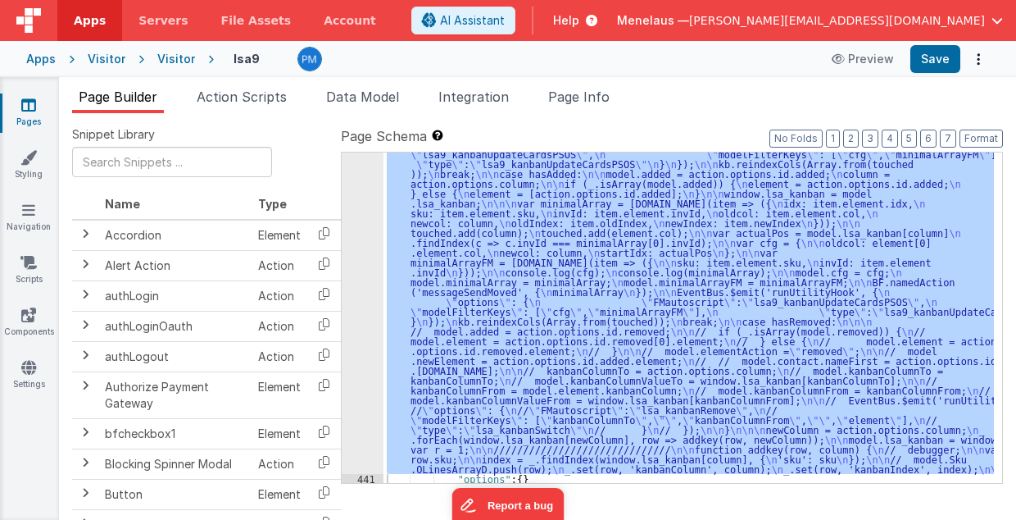
click at [566, 362] on div ""function" : " // Move \n\n debugger; \n\n hasMoved = _.has(action.options.id, …" at bounding box center [689, 317] width 611 height 330
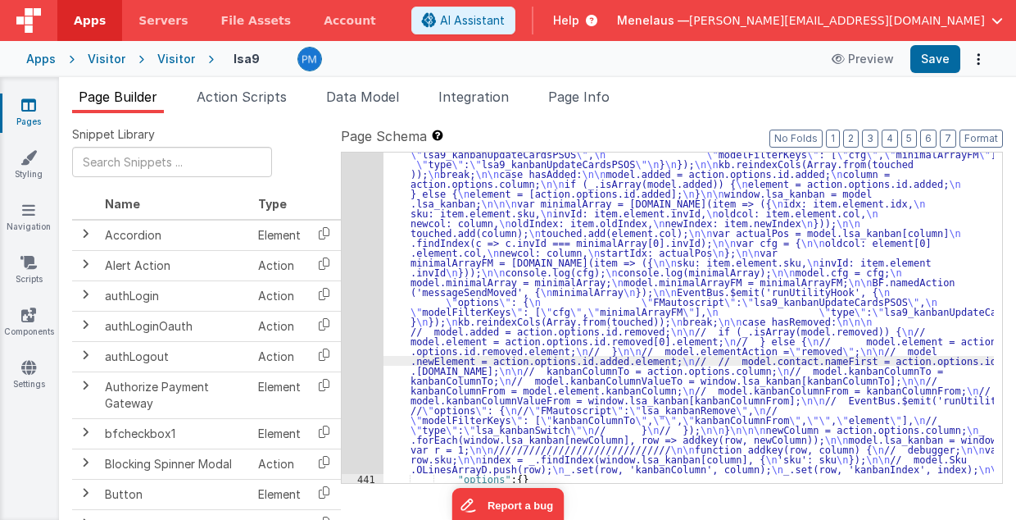
click at [436, 330] on div ""function" : " // Move \n\n debugger; \n\n hasMoved = _.has(action.options.id, …" at bounding box center [689, 408] width 611 height 813
click at [342, 331] on div "440" at bounding box center [363, 238] width 42 height 472
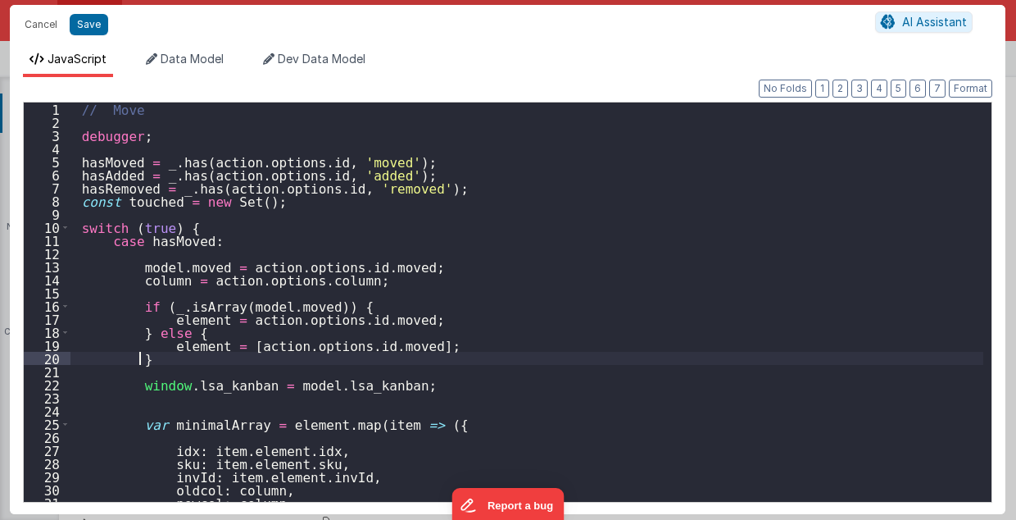
click at [357, 338] on div "// Move debugger ; hasMoved = _ . has ( action . options . id , 'moved' ) ; has…" at bounding box center [527, 315] width 914 height 426
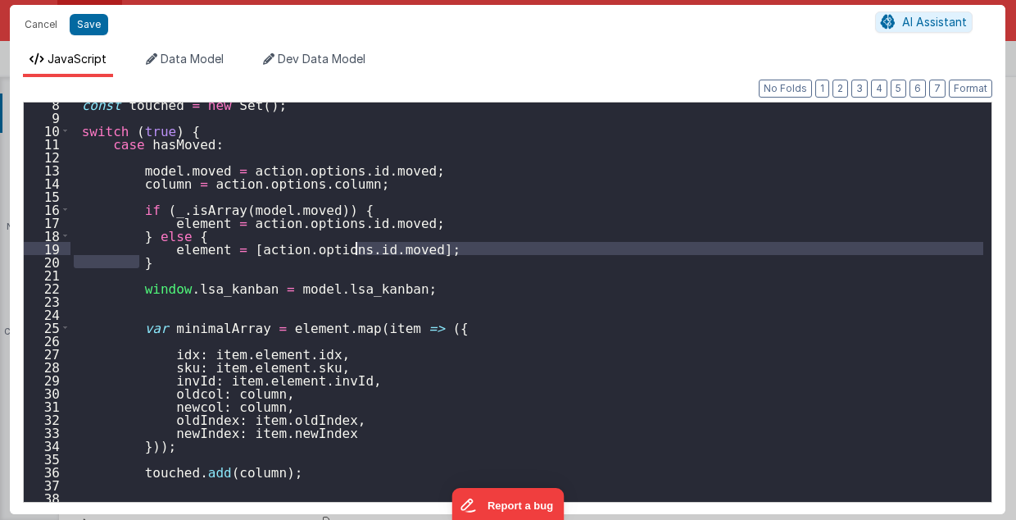
scroll to position [22, 0]
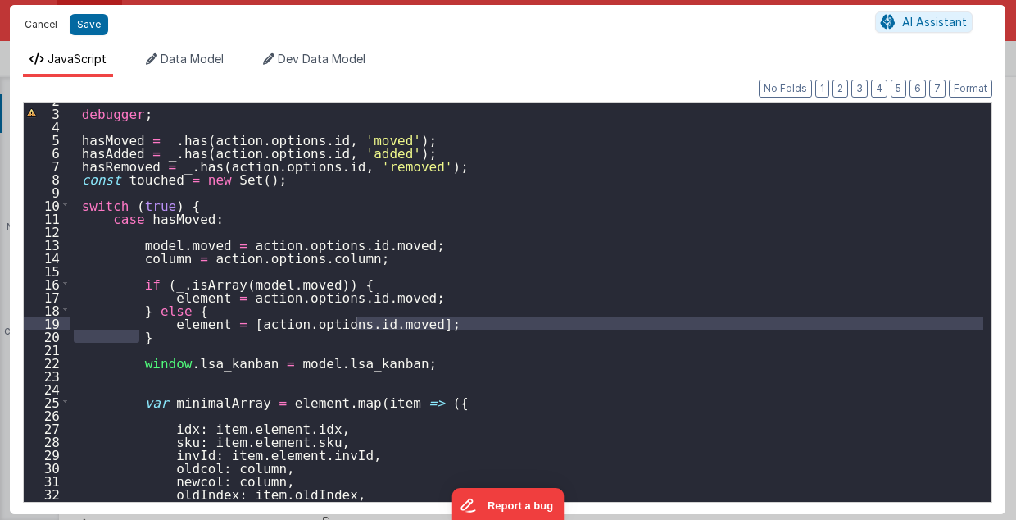
drag, startPoint x: 28, startPoint y: 21, endPoint x: 145, endPoint y: 3, distance: 118.6
click at [28, 21] on button "Cancel" at bounding box center [40, 24] width 49 height 23
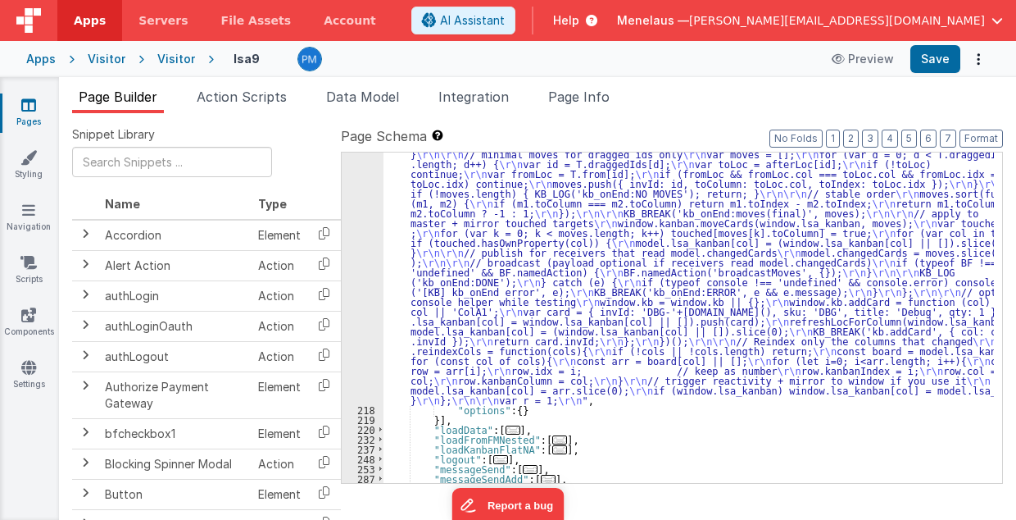
scroll to position [1095, 0]
click at [520, 212] on div ""function" : "// kanbanSetup (ES5/BF-safe with one debug switch for ALL functio…" at bounding box center [689, 74] width 611 height 1344
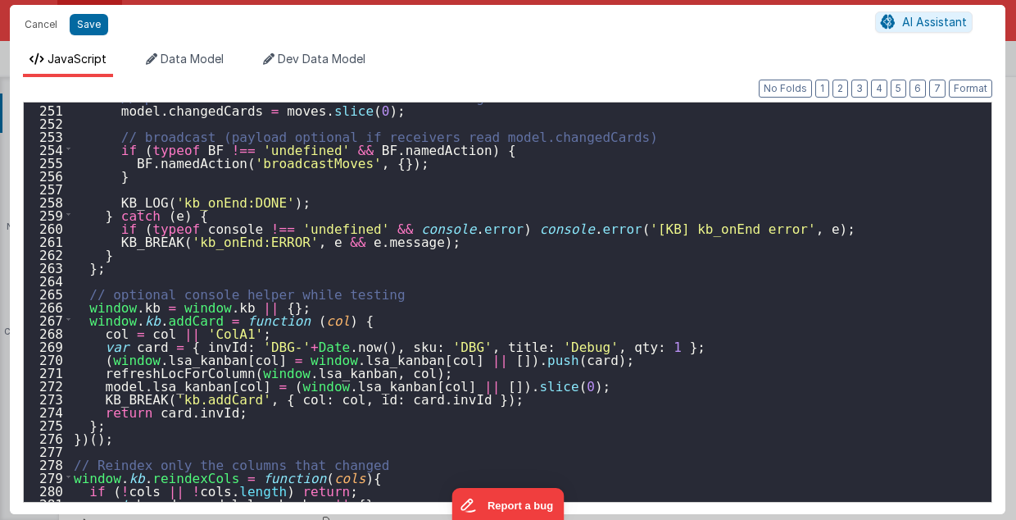
scroll to position [3508, 0]
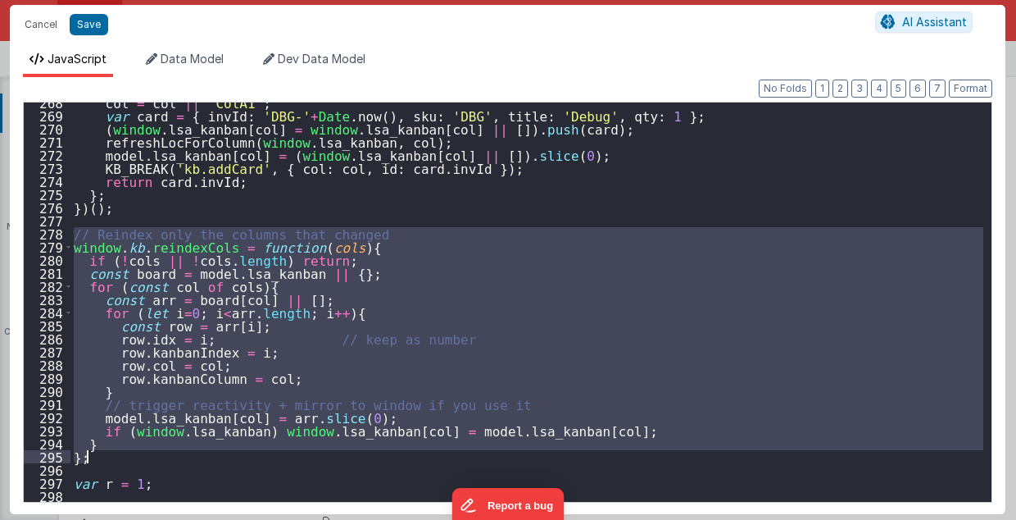
drag, startPoint x: 73, startPoint y: 230, endPoint x: 102, endPoint y: 459, distance: 230.5
click at [102, 459] on div "col = col || 'ColA1' ; var card = { invId : 'DBG-' + Date . now ( ) , sku : 'DB…" at bounding box center [527, 309] width 914 height 426
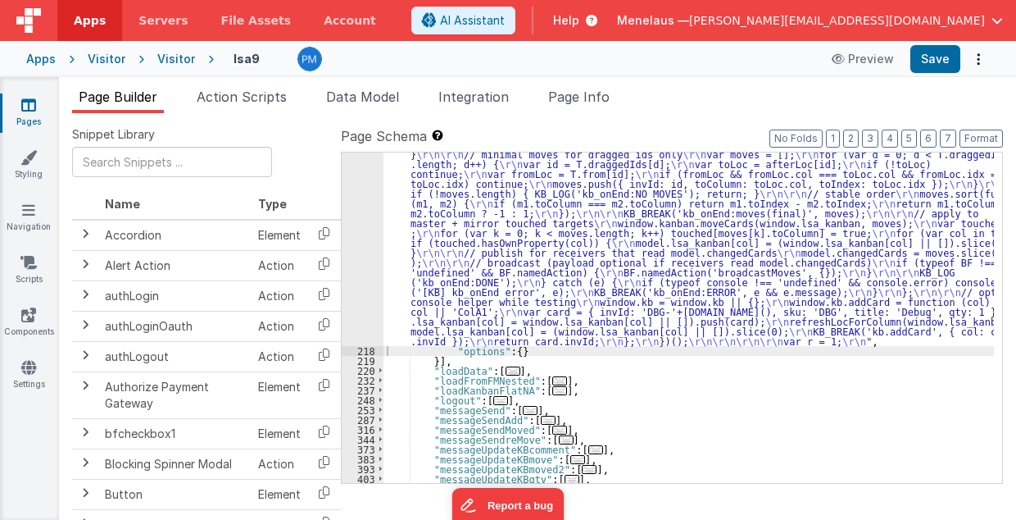
scroll to position [1062, 0]
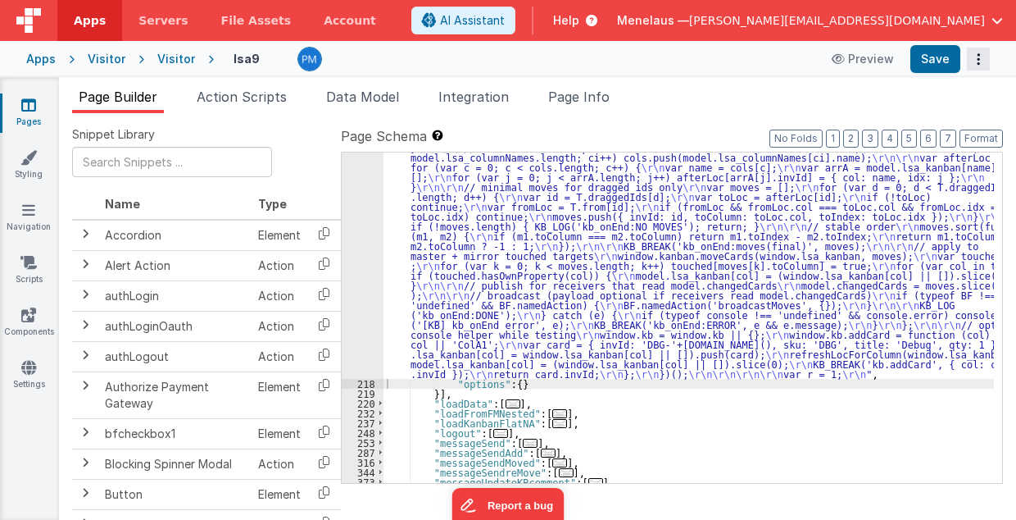
click at [977, 59] on icon "Options" at bounding box center [978, 59] width 23 height 1
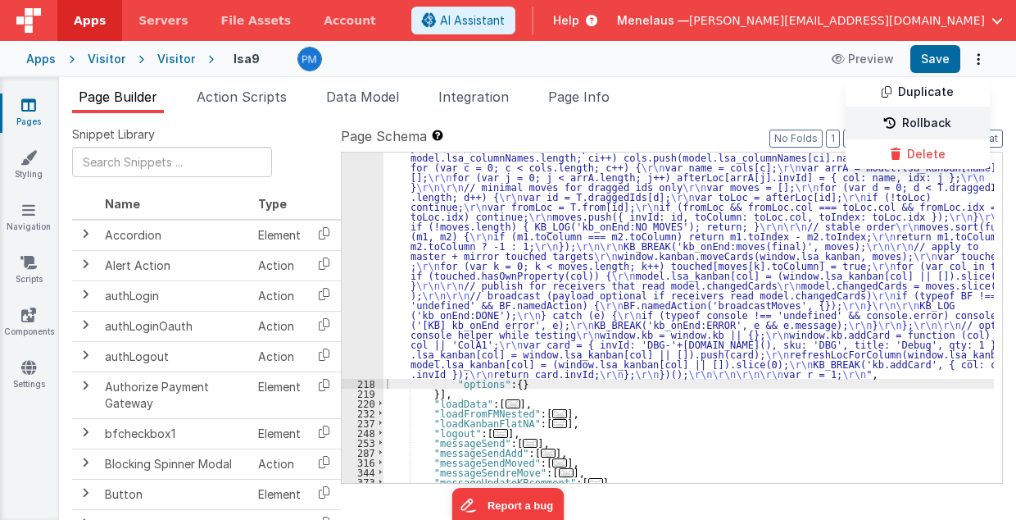
click at [928, 123] on link "Rollback" at bounding box center [918, 123] width 144 height 31
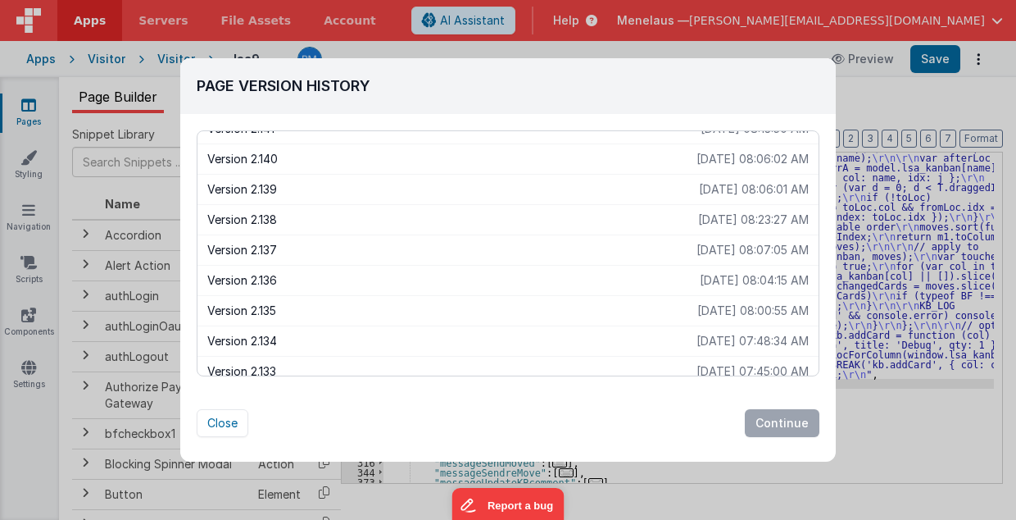
scroll to position [0, 0]
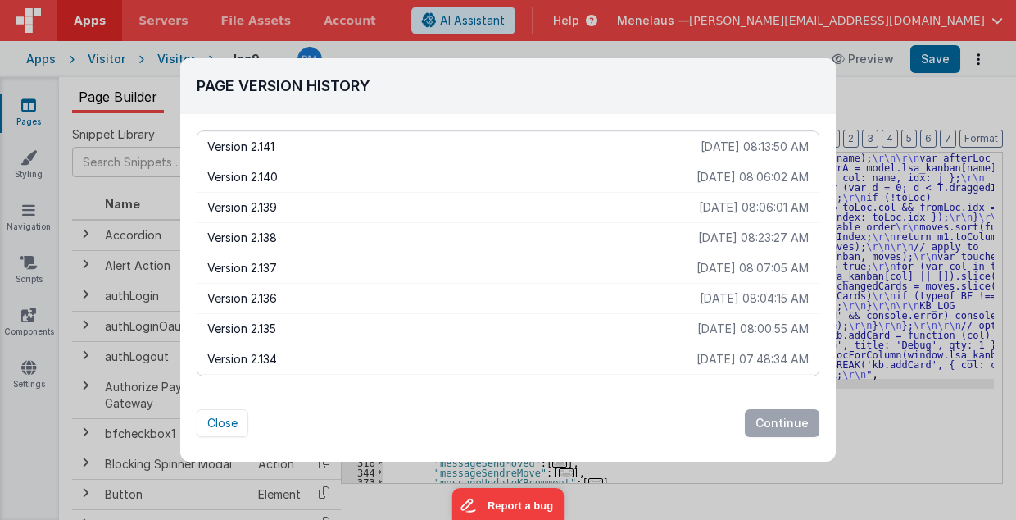
click at [279, 231] on p "Version 2.138" at bounding box center [452, 237] width 491 height 16
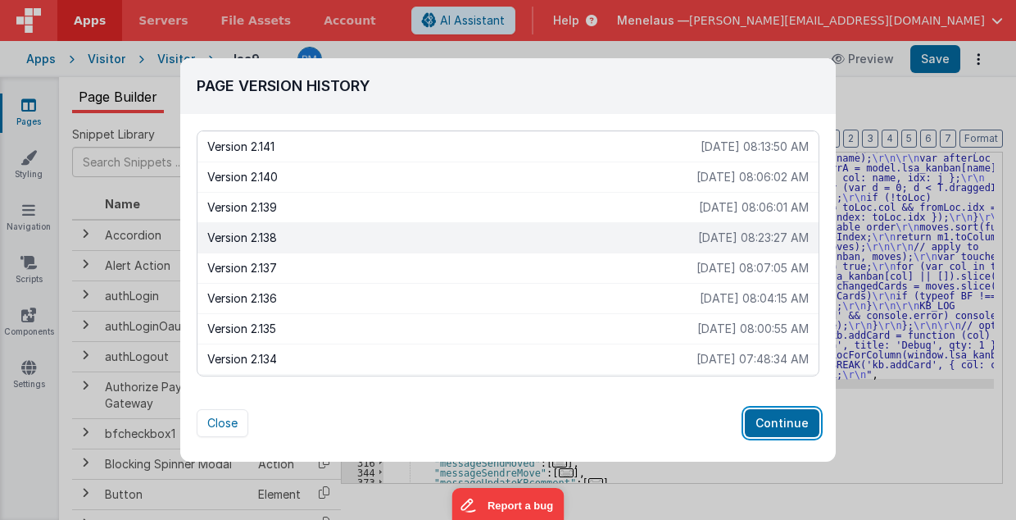
click at [778, 422] on button "Continue" at bounding box center [782, 423] width 75 height 28
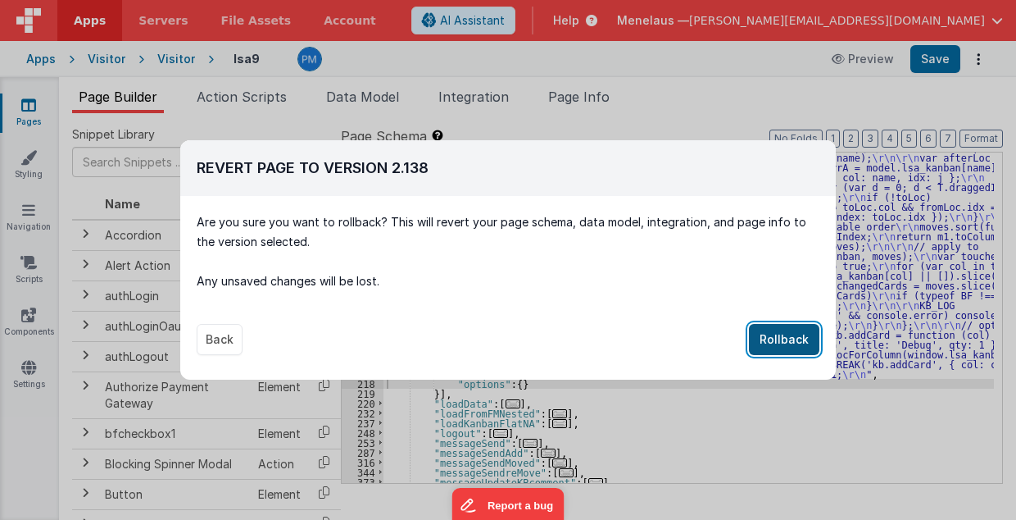
click at [777, 340] on button "Rollback" at bounding box center [784, 339] width 70 height 31
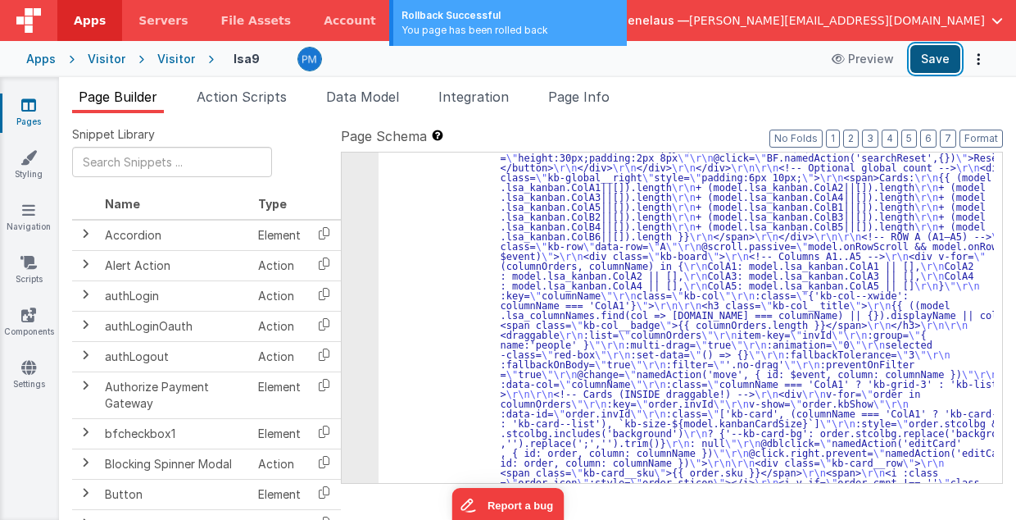
click at [927, 54] on button "Save" at bounding box center [936, 59] width 50 height 28
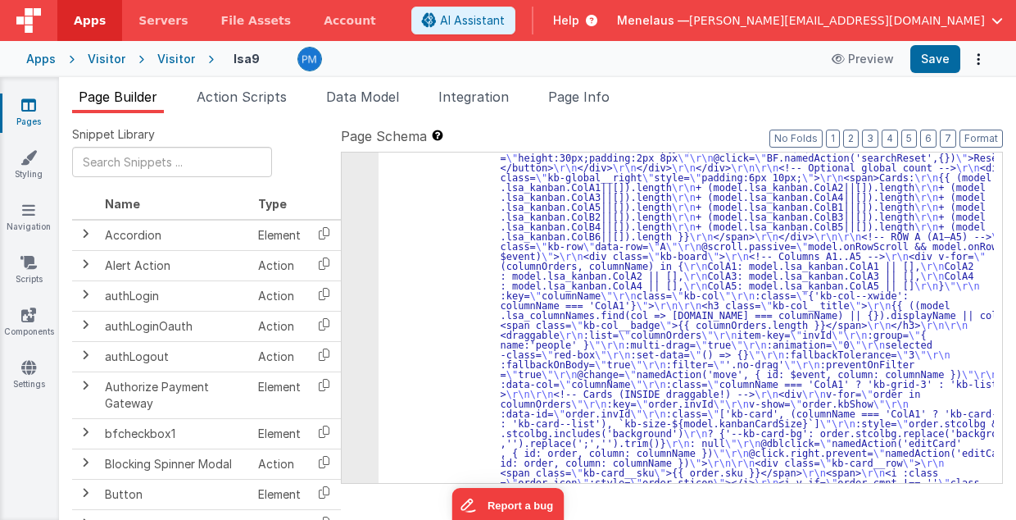
drag, startPoint x: 581, startPoint y: 103, endPoint x: 700, endPoint y: 195, distance: 150.2
click at [581, 103] on span "Page Info" at bounding box center [578, 97] width 61 height 16
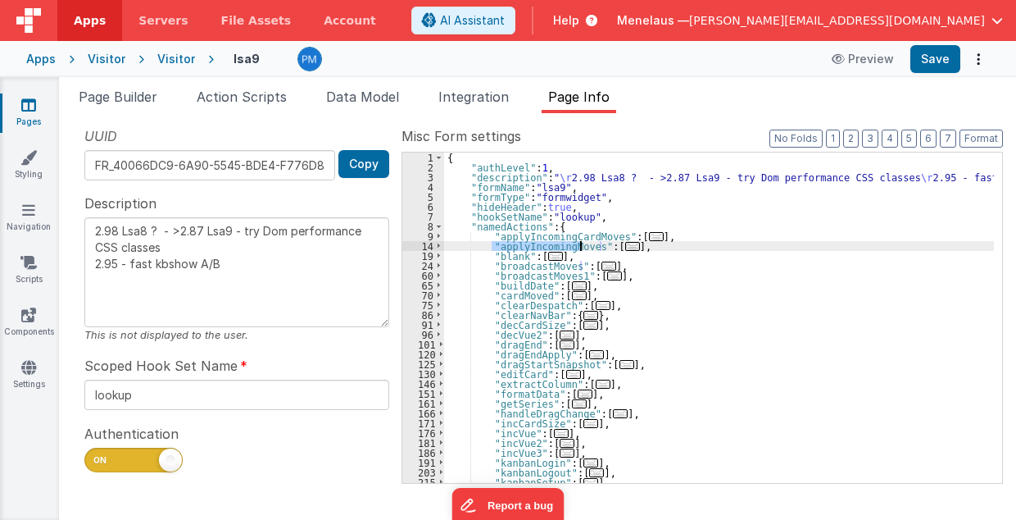
drag, startPoint x: 490, startPoint y: 247, endPoint x: 579, endPoint y: 247, distance: 88.5
click at [579, 247] on div "{ "authLevel" : 1 , "description" : " \r 2.98 Lsa8 ? - >2.87 Lsa9 - try Dom per…" at bounding box center [719, 327] width 551 height 351
click at [625, 243] on span "..." at bounding box center [632, 246] width 15 height 9
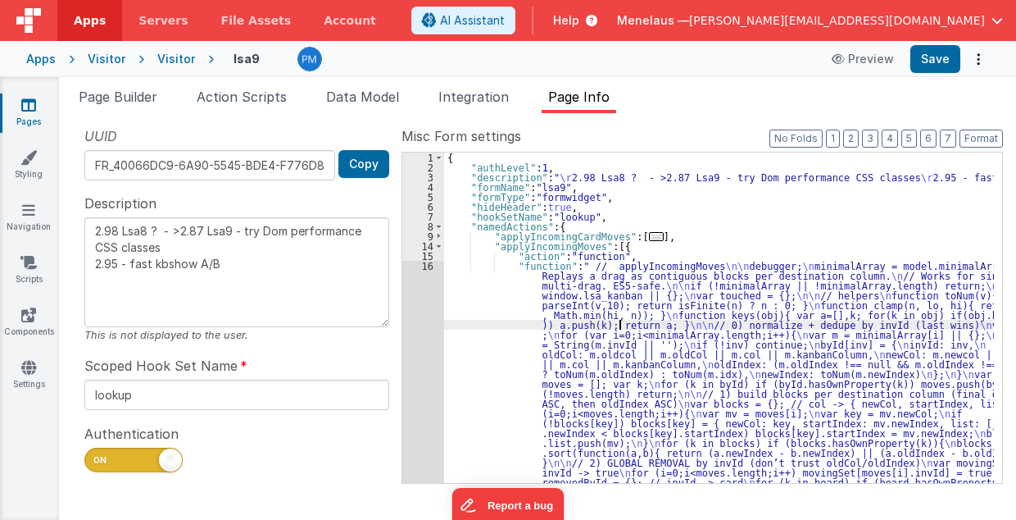
click at [620, 320] on div "{ "authLevel" : 1 , "description" : " \r 2.98 Lsa8 ? - >2.87 Lsa9 - try Dom per…" at bounding box center [719, 514] width 551 height 725
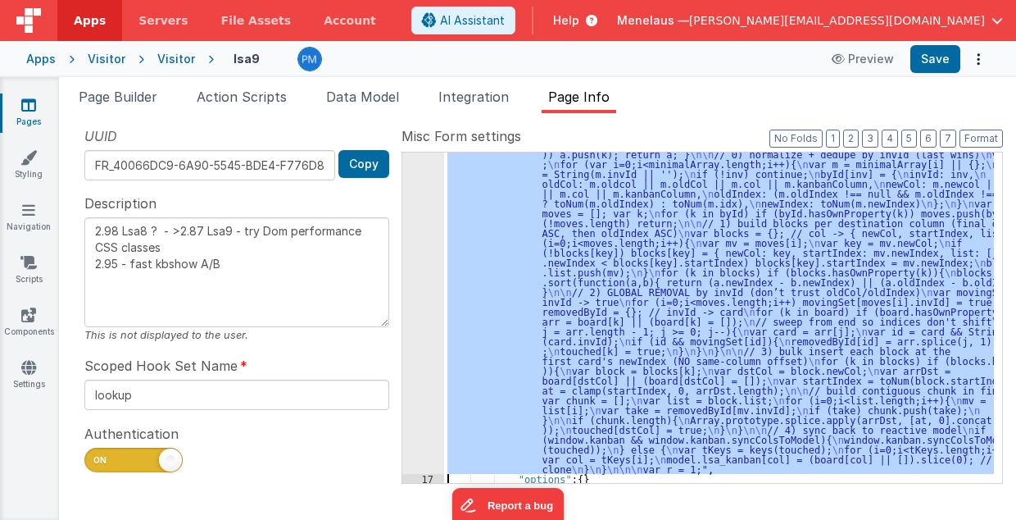
click at [792, 173] on div ""function" : " // applyIncomingMoves \n\n debugger; \n minimalArray = model.min…" at bounding box center [719, 317] width 550 height 330
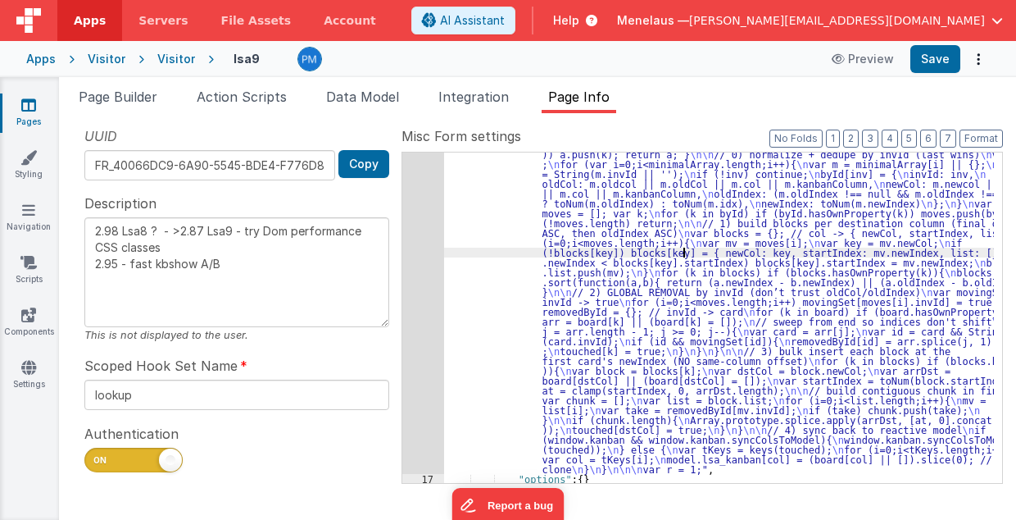
click at [684, 248] on div ""function" : " // applyIncomingMoves \n\n debugger; \n minimalArray = model.min…" at bounding box center [719, 452] width 551 height 725
click at [425, 279] on div "16" at bounding box center [423, 282] width 42 height 384
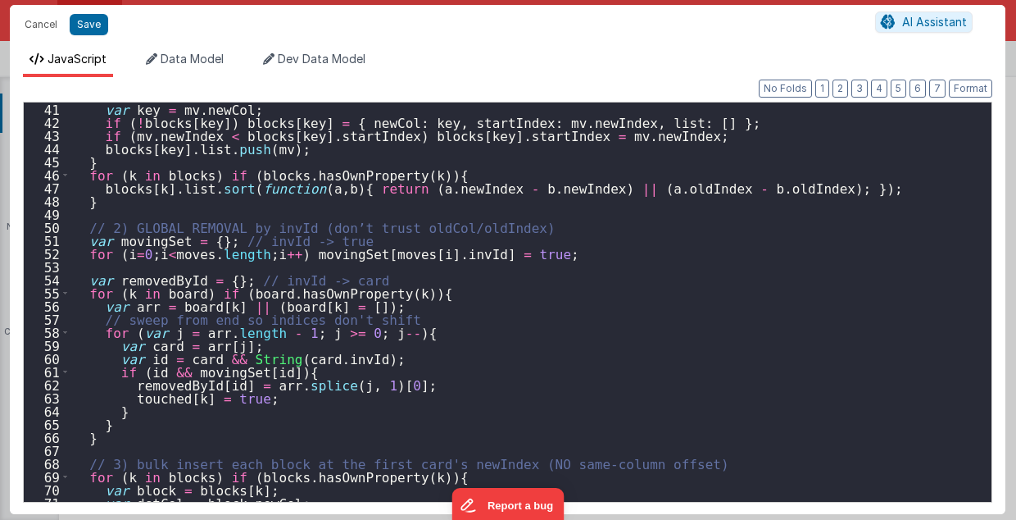
scroll to position [590, 0]
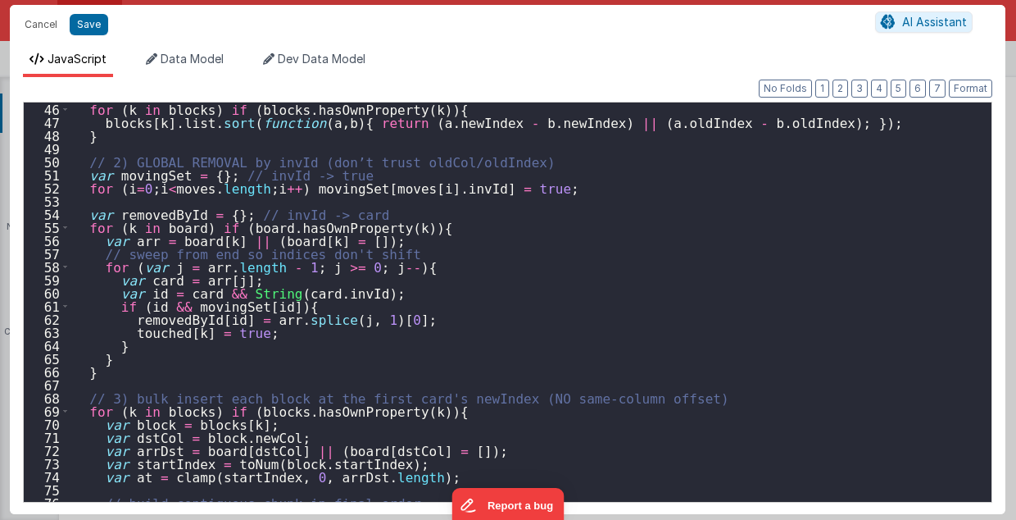
click at [683, 369] on div "for ( k in blocks ) if ( blocks . hasOwnProperty ( k )) { blocks [ k ] . list .…" at bounding box center [527, 315] width 914 height 426
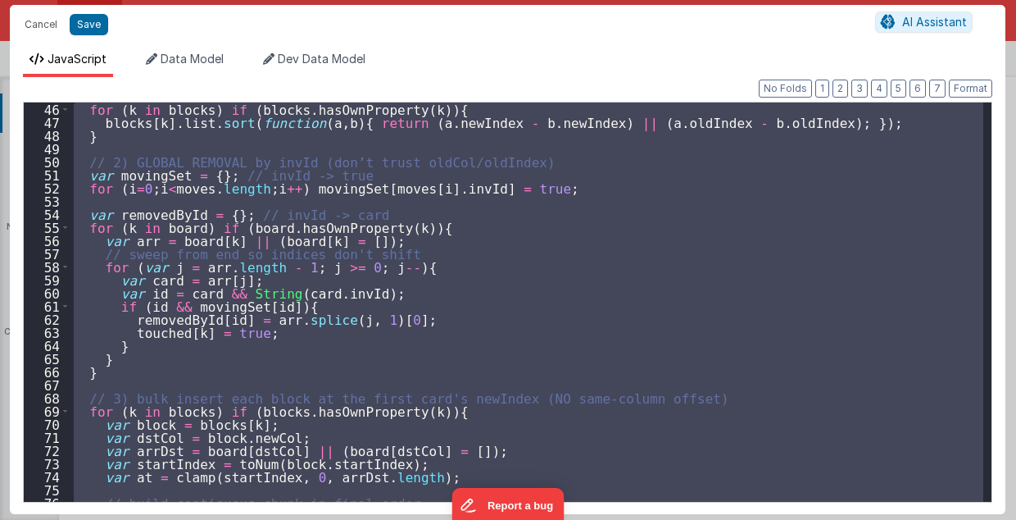
click at [755, 249] on div "for ( k in blocks ) if ( blocks . hasOwnProperty ( k )) { blocks [ k ] . list .…" at bounding box center [526, 301] width 913 height 399
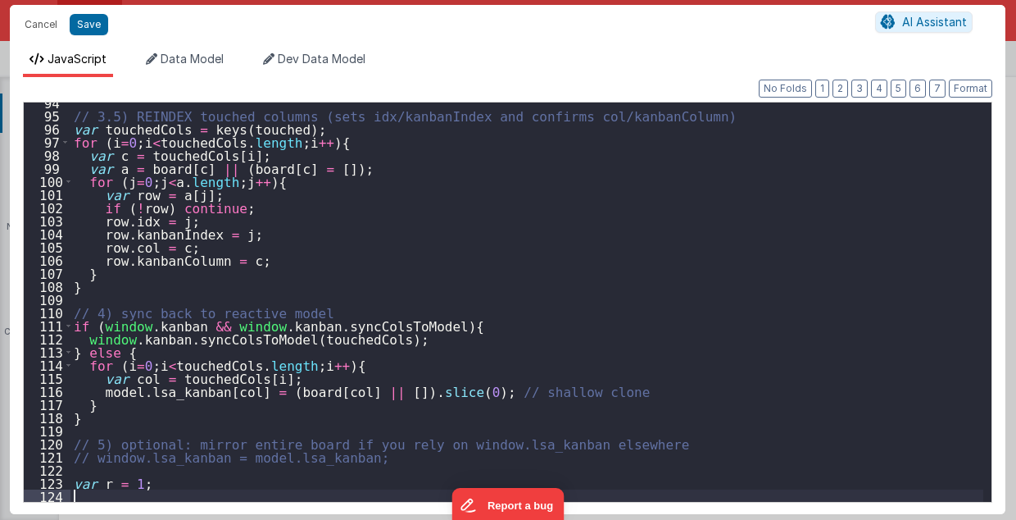
scroll to position [1226, 0]
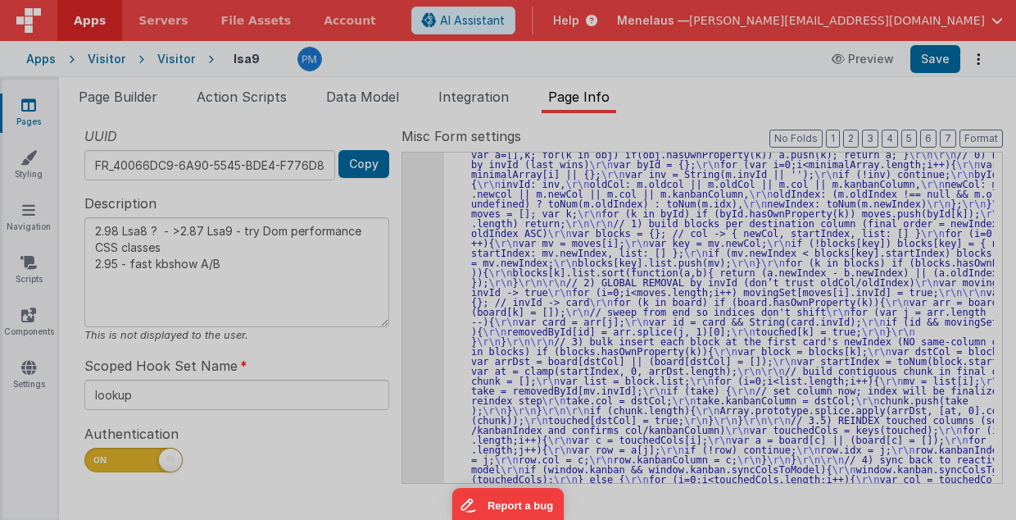
type textarea "2.98 Lsa8 ? - >2.87 Lsa9 - try Dom performance CSS classes 2.95 - fast kbshow A…"
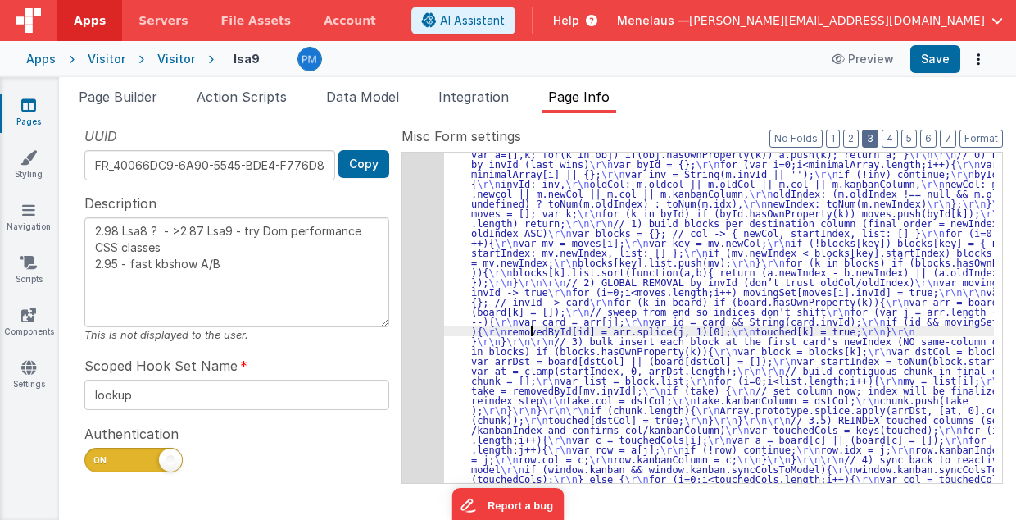
click at [879, 137] on button "3" at bounding box center [870, 138] width 16 height 18
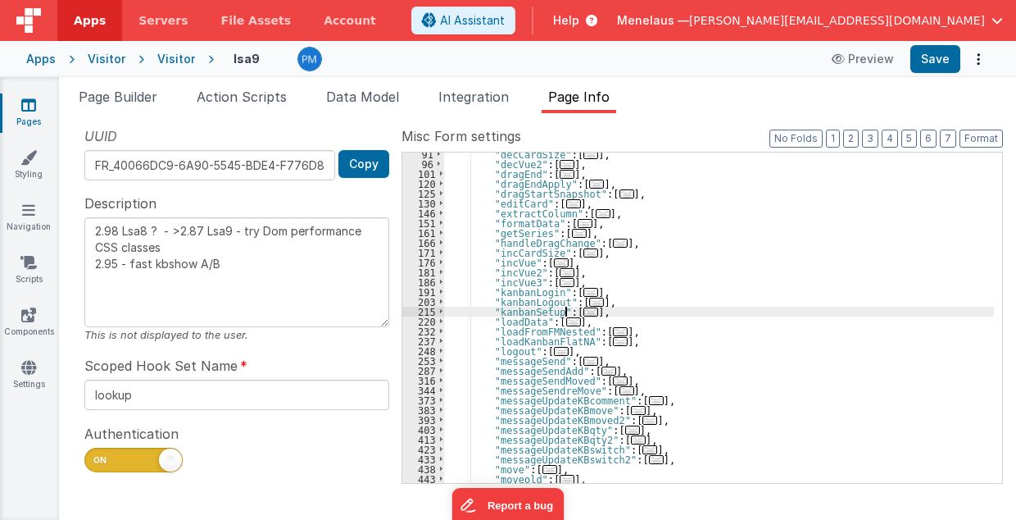
click at [584, 311] on span "..." at bounding box center [591, 311] width 15 height 9
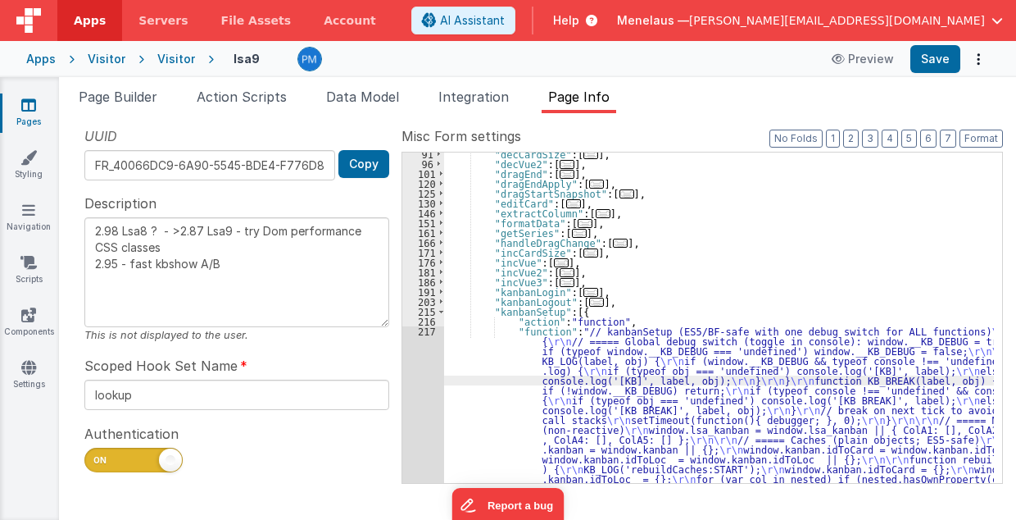
scroll to position [1223, 0]
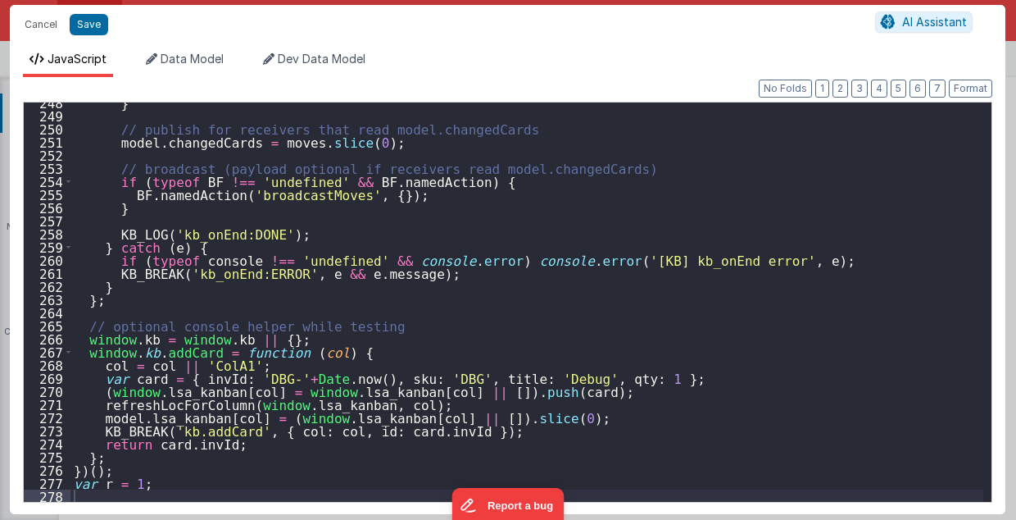
scroll to position [3246, 0]
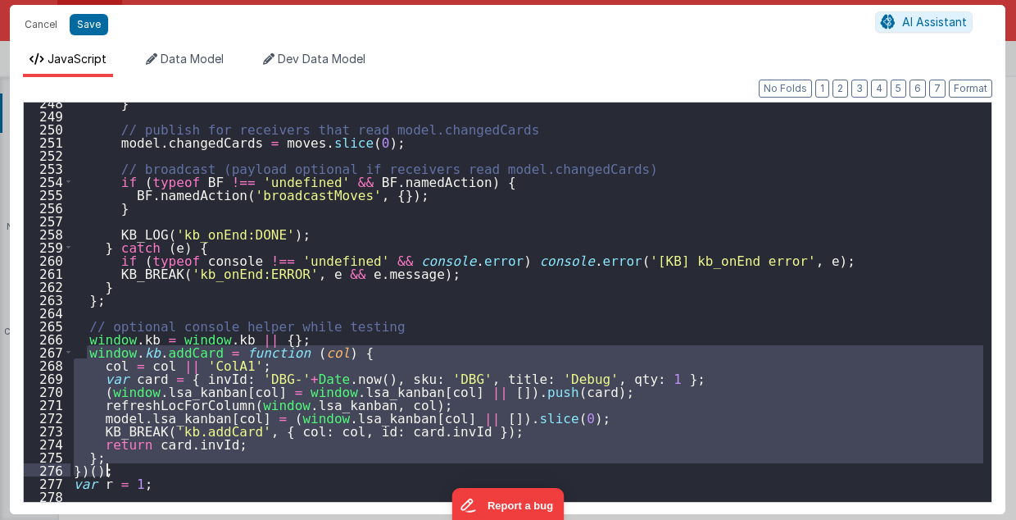
drag, startPoint x: 84, startPoint y: 351, endPoint x: 115, endPoint y: 473, distance: 126.0
click at [115, 473] on div "} // publish for receivers that read model.changedCards model . changedCards = …" at bounding box center [527, 309] width 914 height 426
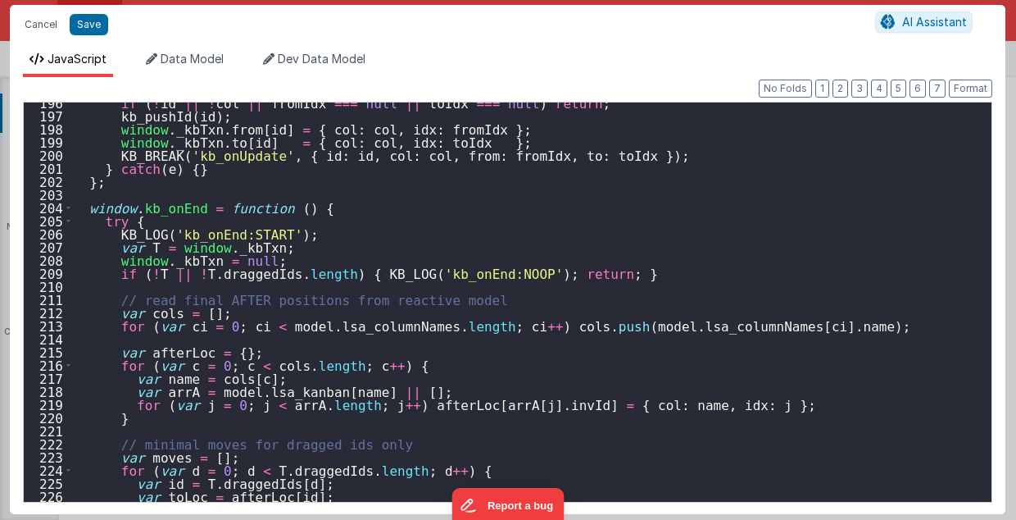
scroll to position [2564, 0]
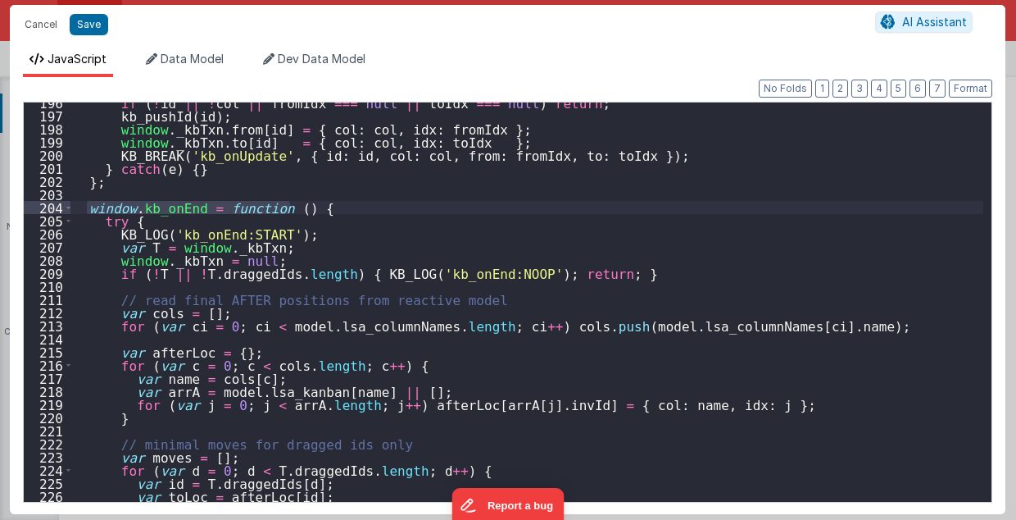
drag, startPoint x: 84, startPoint y: 208, endPoint x: 306, endPoint y: 203, distance: 222.2
click at [306, 203] on div "if ( ! id || ! col || fromIdx === null || toIdx === null ) return ; kb_pushId (…" at bounding box center [527, 309] width 914 height 426
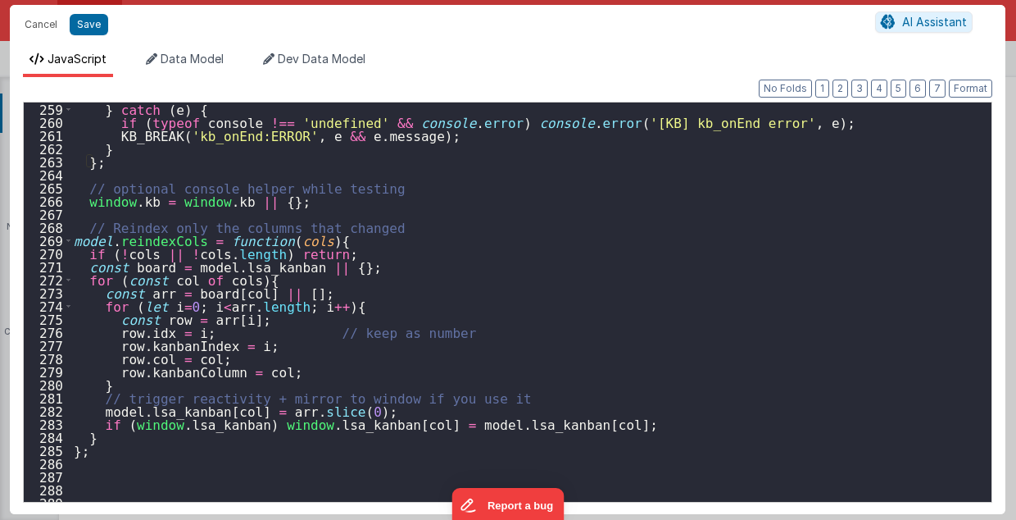
scroll to position [3416, 0]
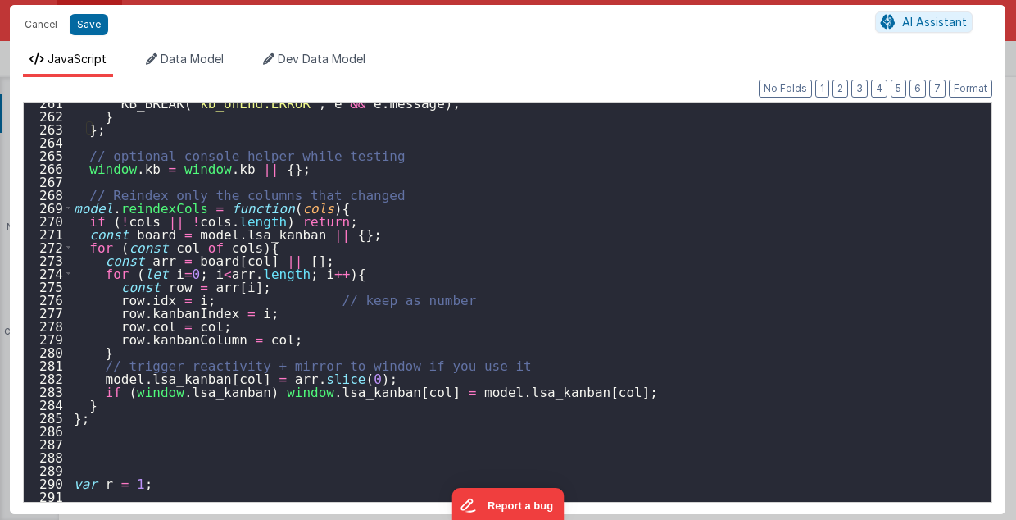
click at [362, 192] on div "KB_BREAK ( 'kb_onEnd:ERROR' , e && e . message ) ; } } ; // optional console he…" at bounding box center [527, 309] width 914 height 426
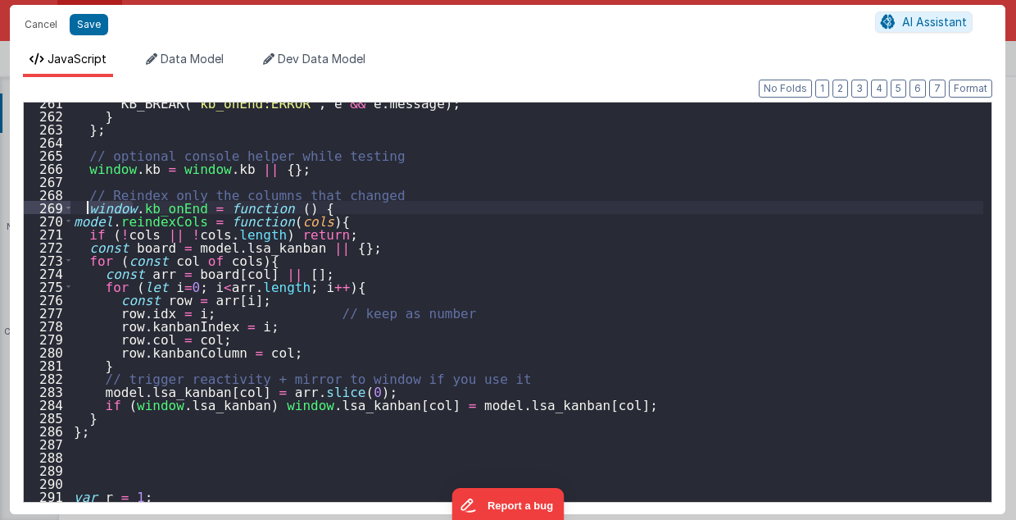
drag, startPoint x: 130, startPoint y: 208, endPoint x: 89, endPoint y: 209, distance: 41.8
click at [89, 209] on div "KB_BREAK ( 'kb_onEnd:ERROR' , e && e . message ) ; } } ; // optional console he…" at bounding box center [527, 309] width 914 height 426
click at [79, 210] on div "KB_BREAK ( 'kb_onEnd:ERROR' , e && e . message ) ; } } ; // optional console he…" at bounding box center [527, 309] width 914 height 426
drag, startPoint x: 106, startPoint y: 220, endPoint x: 75, endPoint y: 221, distance: 31.2
click at [75, 221] on div "KB_BREAK ( 'kb_onEnd:ERROR' , e && e . message ) ; } } ; // optional console he…" at bounding box center [527, 309] width 914 height 426
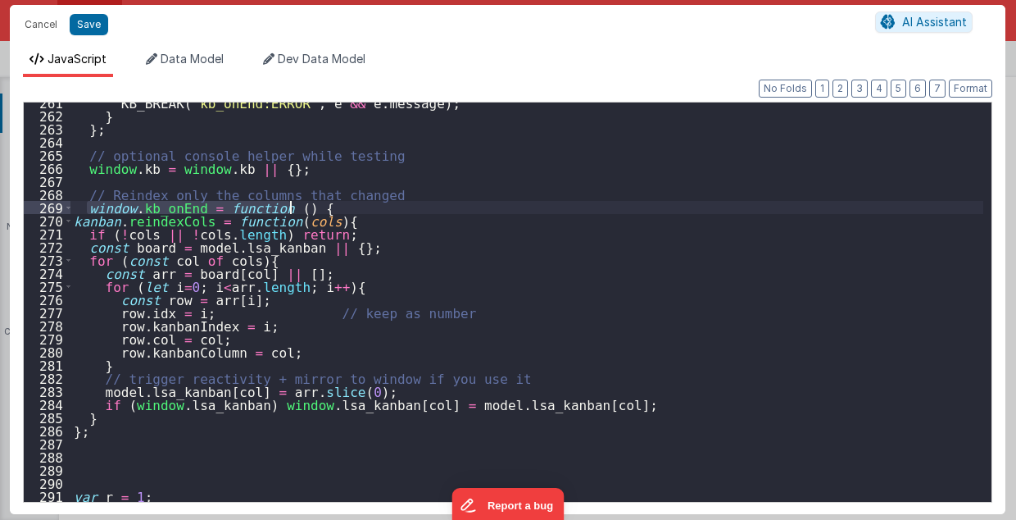
drag, startPoint x: 87, startPoint y: 207, endPoint x: 298, endPoint y: 204, distance: 210.6
click at [298, 204] on div "KB_BREAK ( 'kb_onEnd:ERROR' , e && e . message ) ; } } ; // optional console he…" at bounding box center [527, 309] width 914 height 426
type textarea "2.98 Lsa8 ? - >2.87 Lsa9 - try Dom performance CSS classes 2.95 - fast kbshow A…"
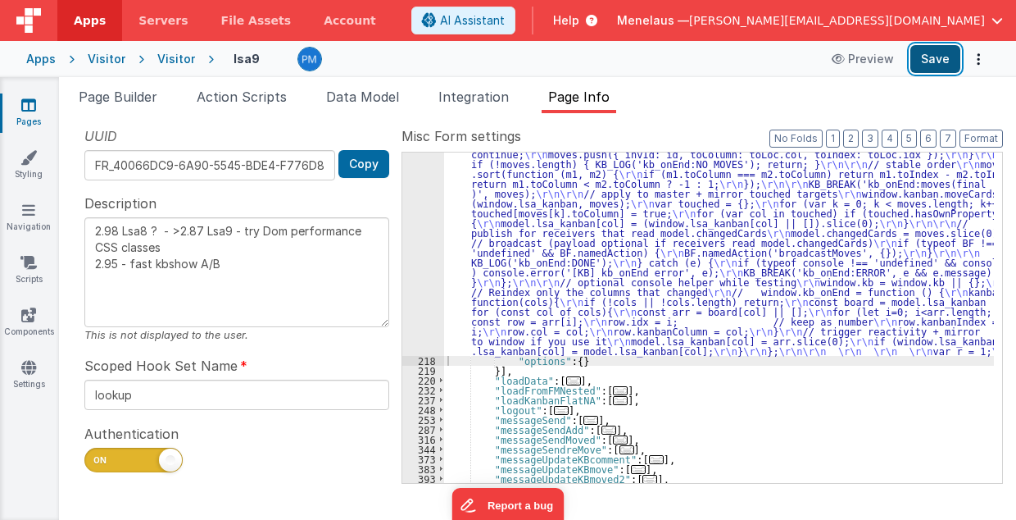
click at [935, 57] on button "Save" at bounding box center [936, 59] width 50 height 28
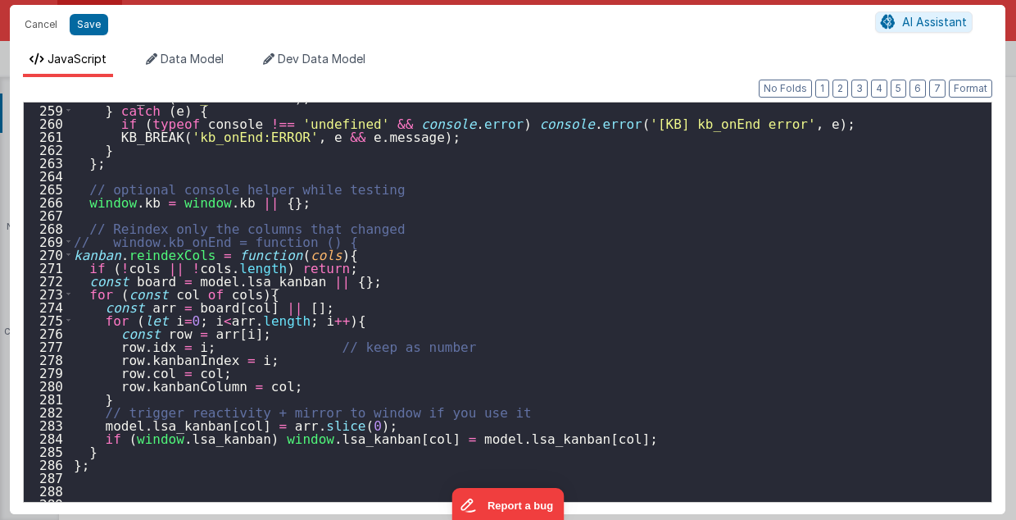
scroll to position [3404, 0]
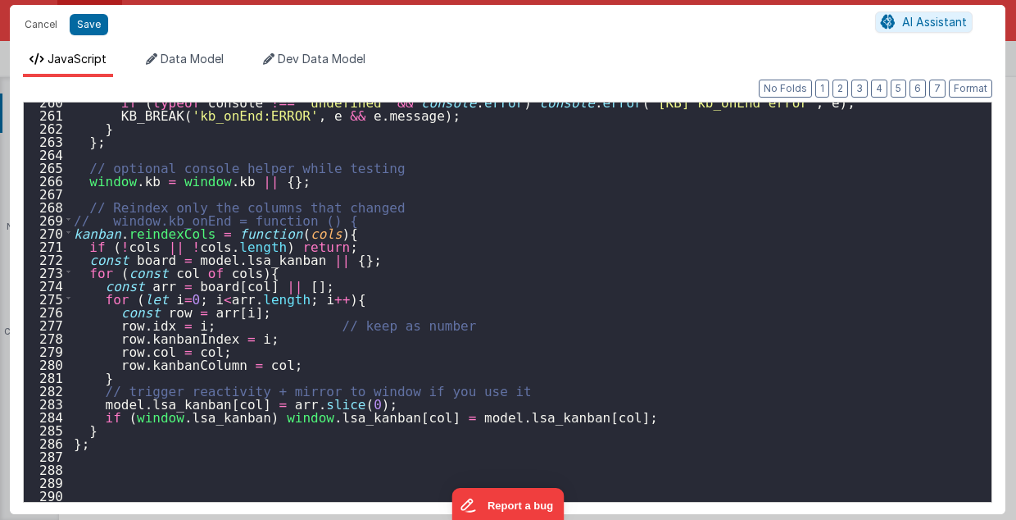
click at [75, 234] on div "if ( typeof console !== 'undefined' && console . error ) console . error ( '[KB…" at bounding box center [527, 308] width 914 height 426
drag, startPoint x: 114, startPoint y: 234, endPoint x: 75, endPoint y: 230, distance: 38.7
click at [75, 230] on div "if ( typeof console !== 'undefined' && console . error ) console . error ( '[KB…" at bounding box center [527, 308] width 914 height 426
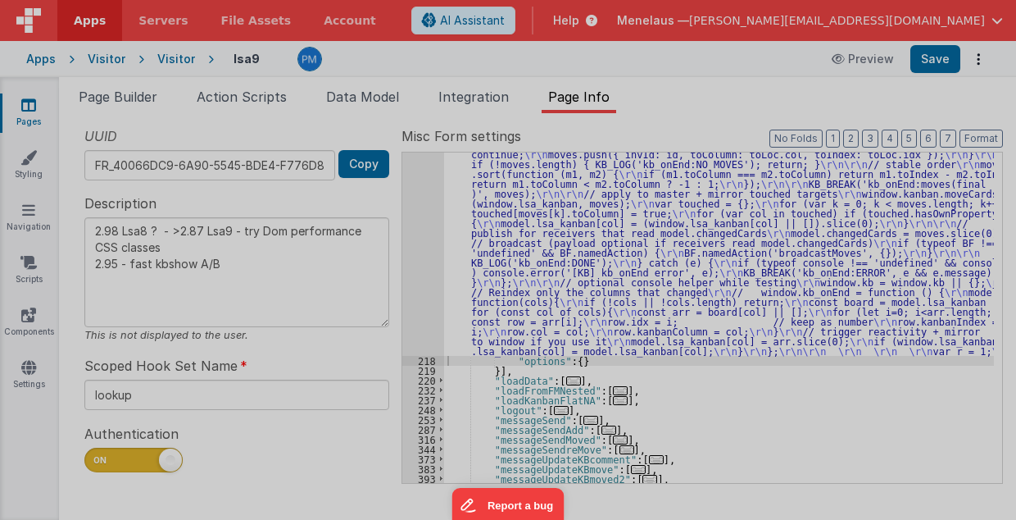
type textarea "2.98 Lsa8 ? - >2.87 Lsa9 - try Dom performance CSS classes 2.95 - fast kbshow A…"
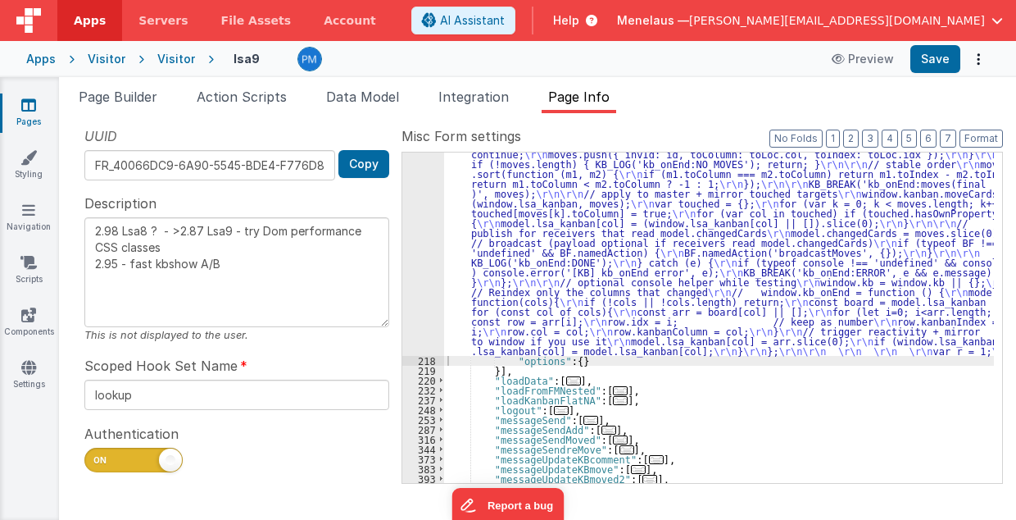
drag, startPoint x: 538, startPoint y: 282, endPoint x: 525, endPoint y: 285, distance: 12.7
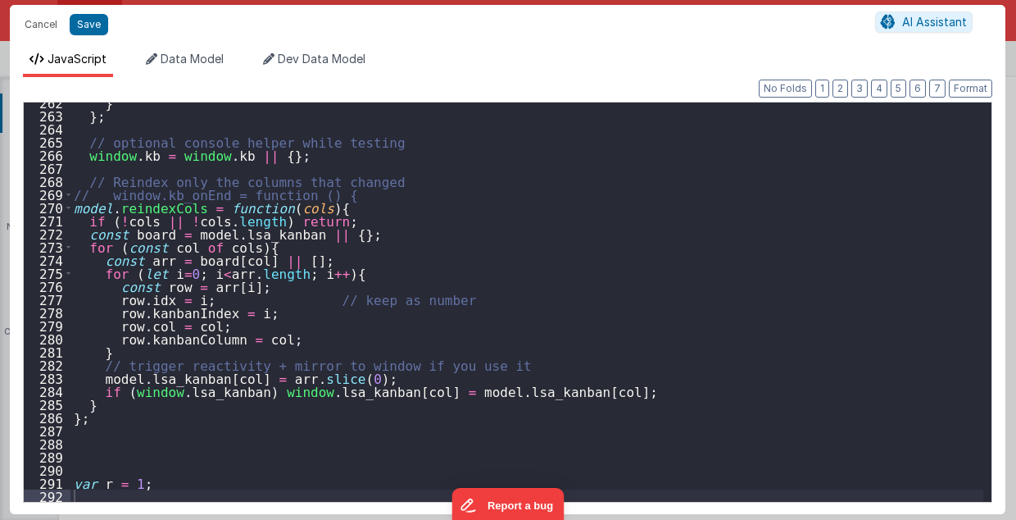
scroll to position [3429, 0]
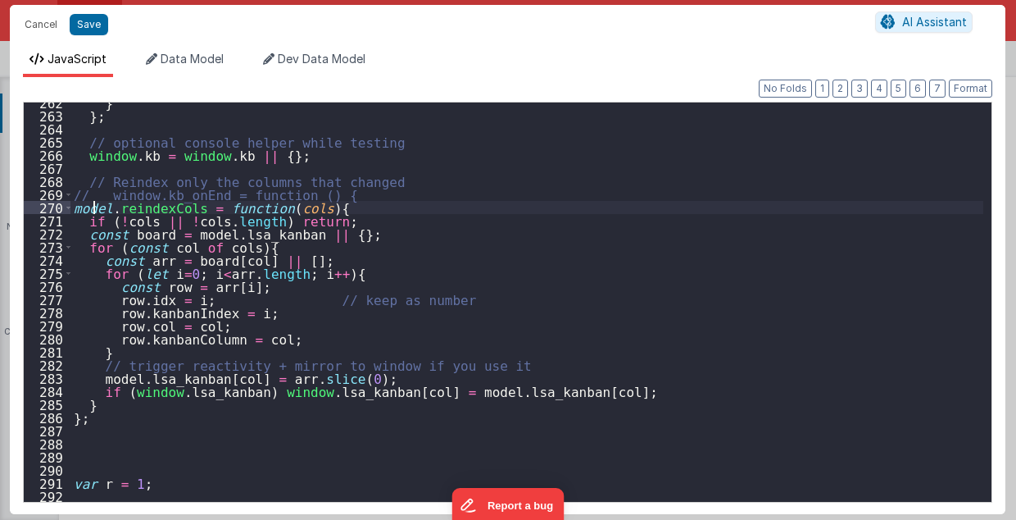
click at [92, 205] on div "} } ; // optional console helper while testing window . kb = window . kb || { }…" at bounding box center [527, 309] width 914 height 426
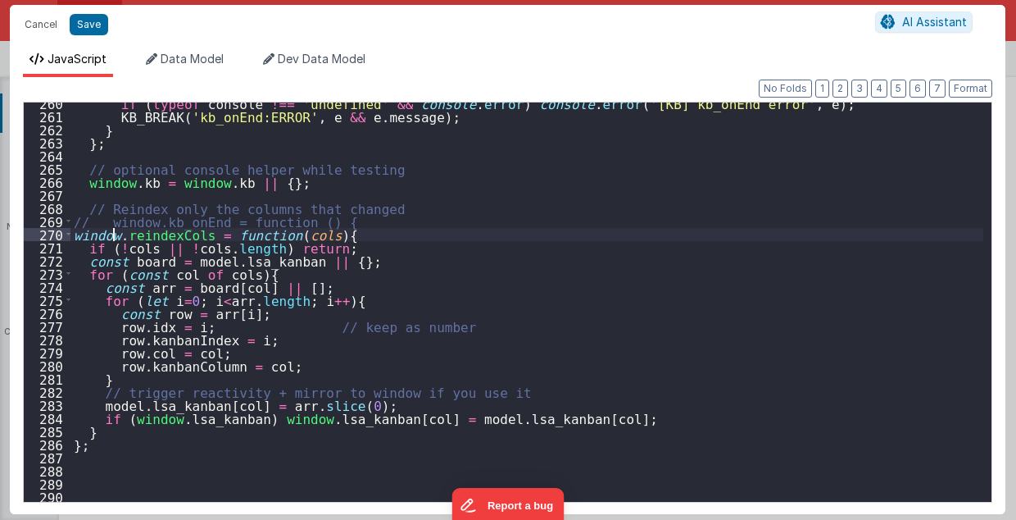
scroll to position [3418, 0]
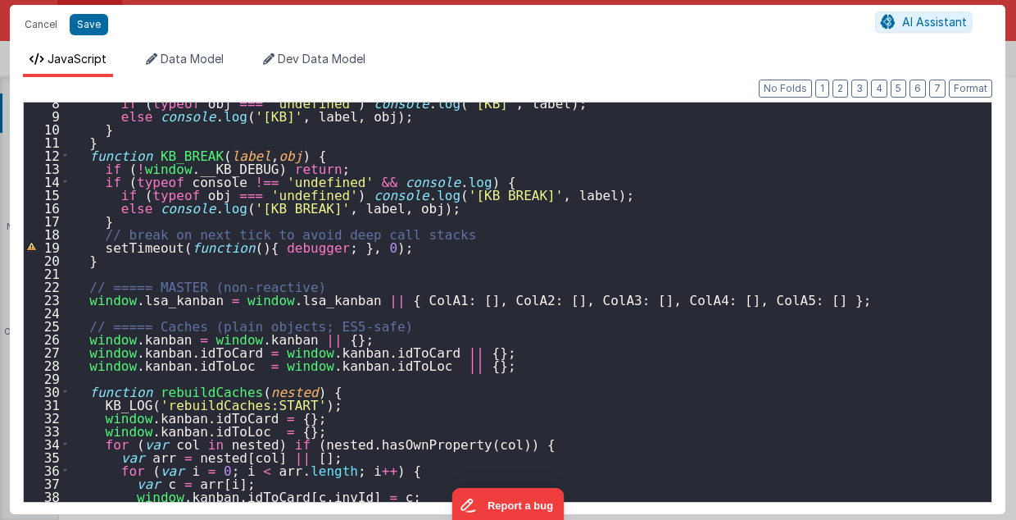
scroll to position [197, 0]
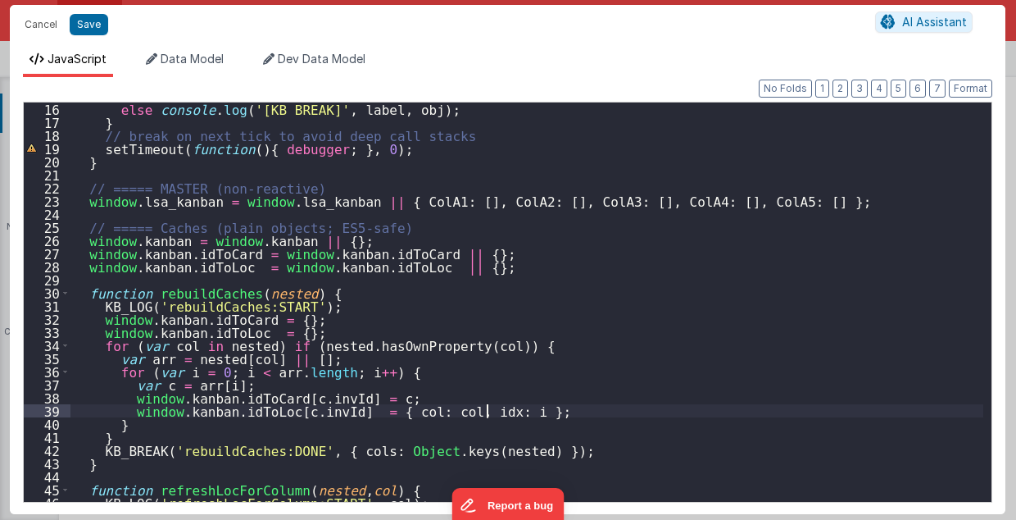
click at [664, 405] on div "else console . log ( '[KB BREAK]' , label , obj ) ; } // break on next tick to …" at bounding box center [527, 315] width 914 height 426
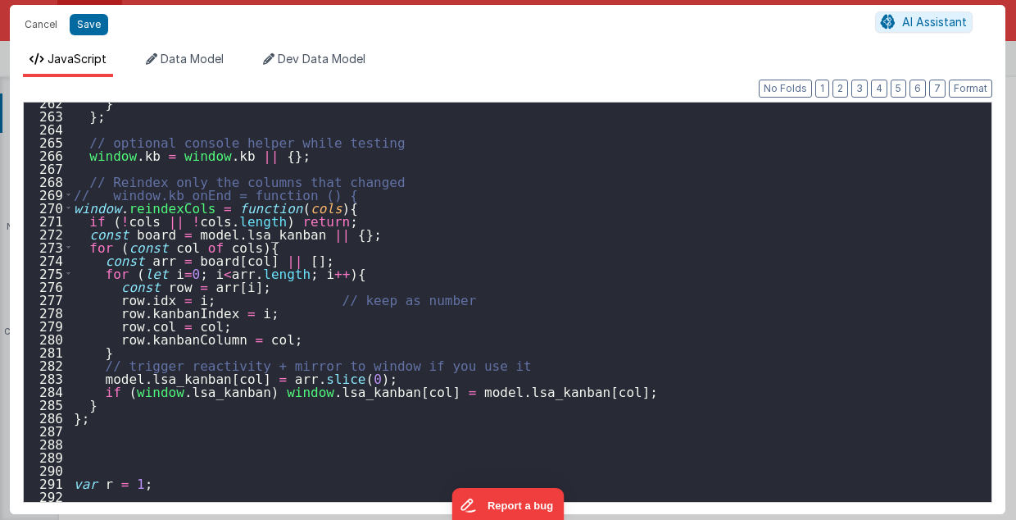
scroll to position [3429, 0]
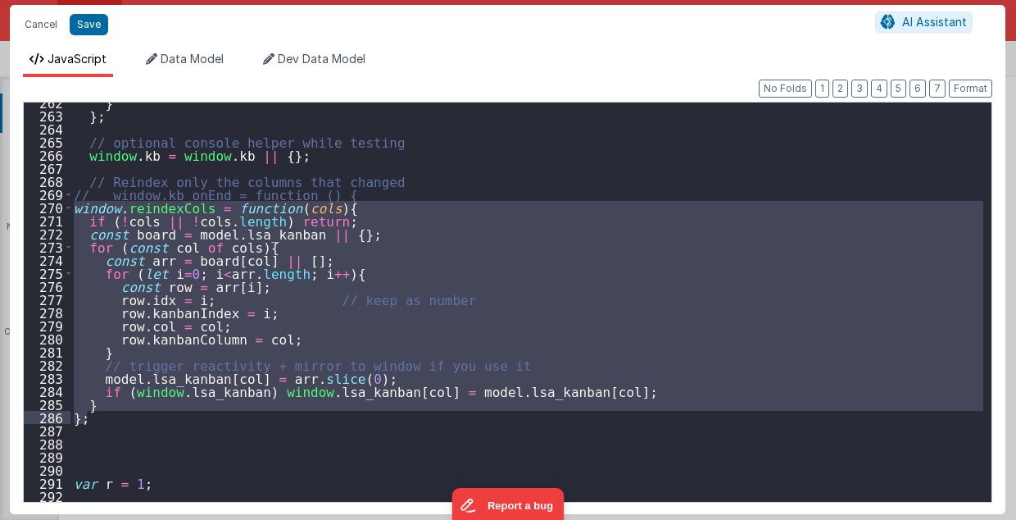
drag, startPoint x: 73, startPoint y: 207, endPoint x: 97, endPoint y: 416, distance: 211.2
click at [97, 416] on div "} } ; // optional console helper while testing window . kb = window . kb || { }…" at bounding box center [527, 309] width 914 height 426
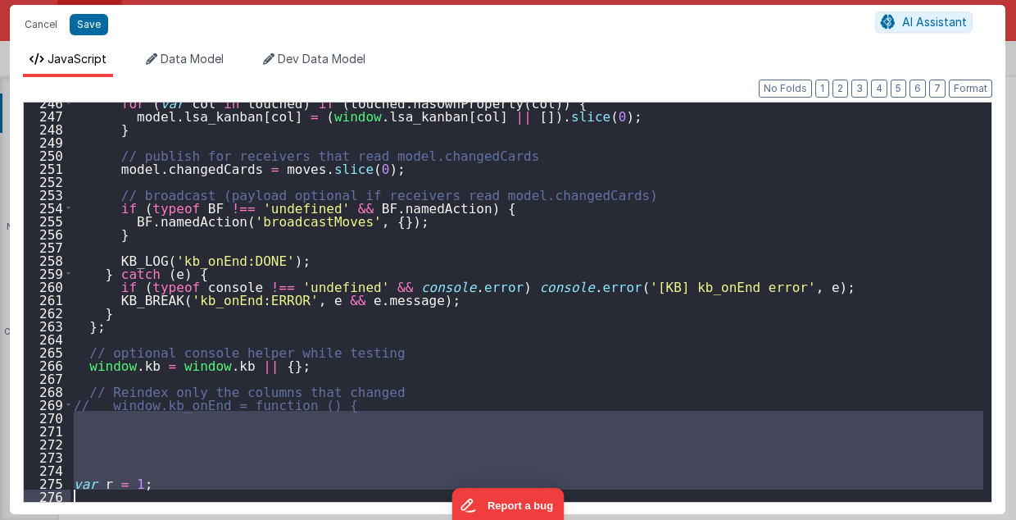
scroll to position [3219, 0]
type textarea "2.98 Lsa8 ? - >2.87 Lsa9 - try Dom performance CSS classes 2.95 - fast kbshow A…"
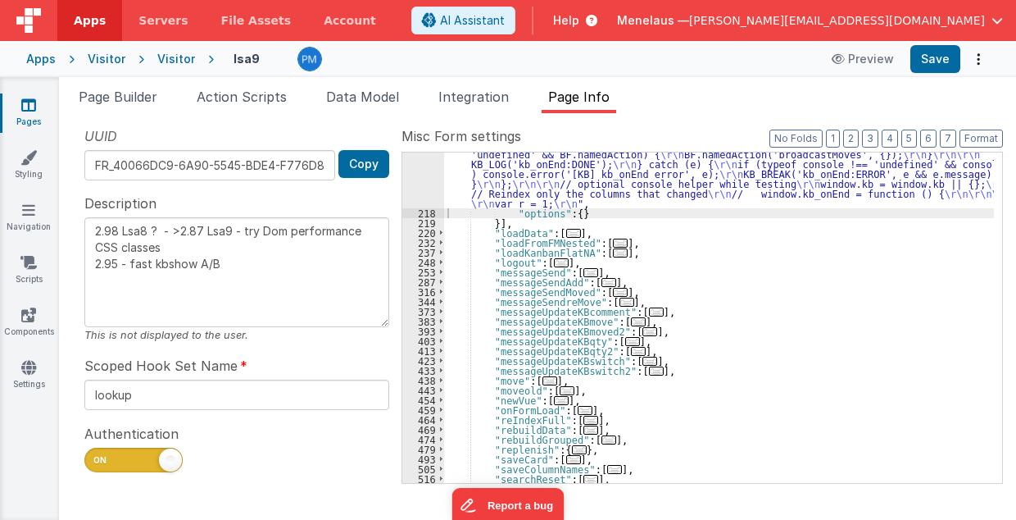
scroll to position [1354, 0]
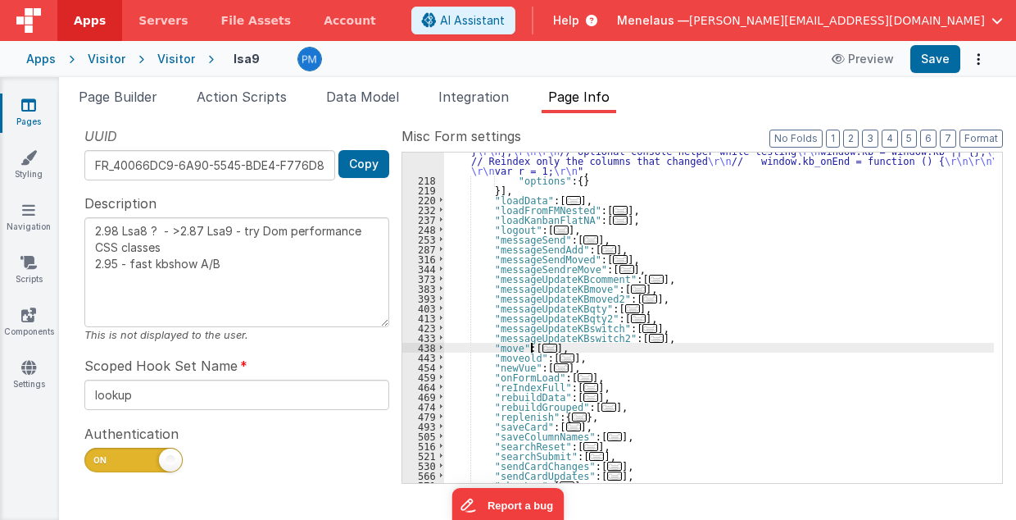
click at [543, 346] on span "..." at bounding box center [550, 347] width 15 height 9
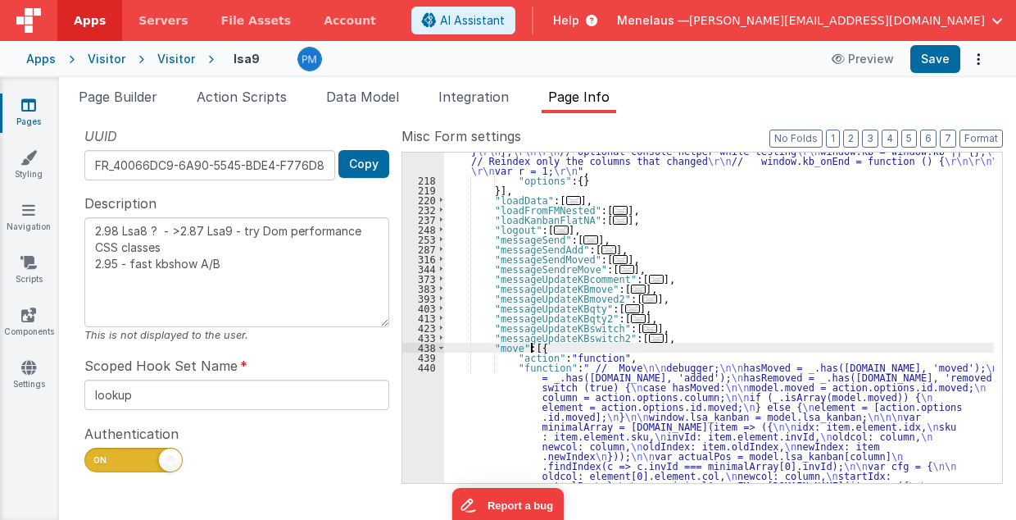
click at [579, 387] on div ""function" : "// kanbanSetup (ES5/BF-safe with one debug switch for ALL functio…" at bounding box center [719, 115] width 551 height 1944
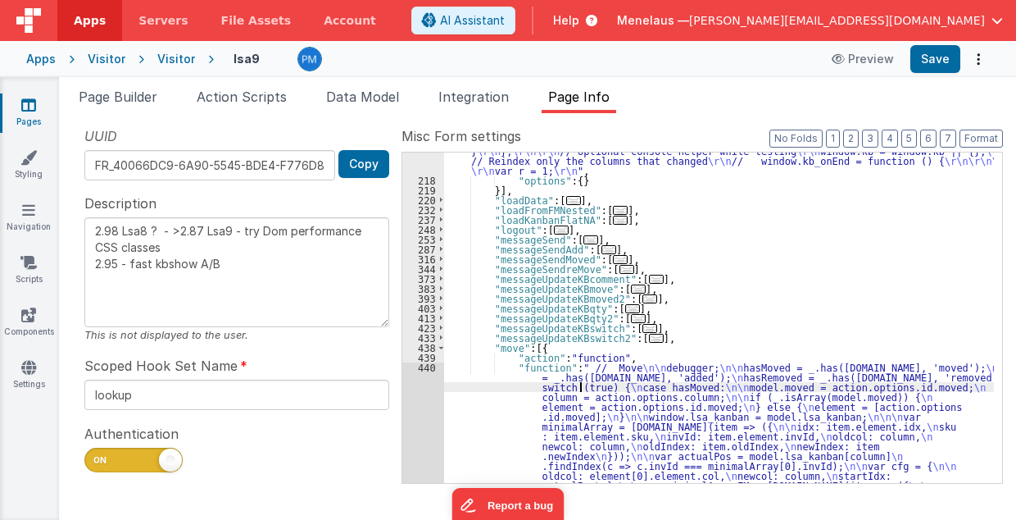
scroll to position [1823, 0]
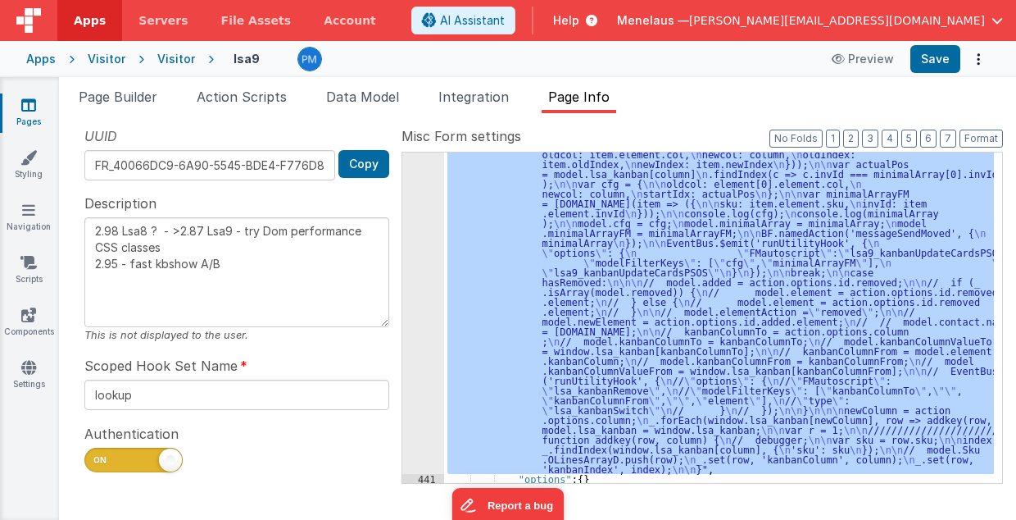
click at [418, 411] on div "440" at bounding box center [423, 183] width 42 height 580
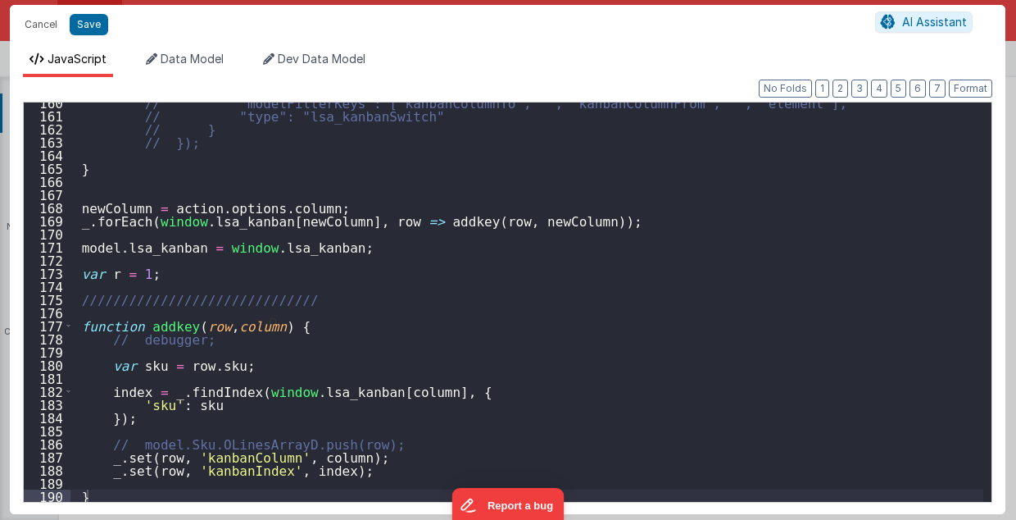
scroll to position [2092, 0]
click at [170, 493] on div "// "modelFilterKeys": ["kanbanColumnTo", "", "kanbanColumnFrom", "", "element"]…" at bounding box center [527, 309] width 914 height 426
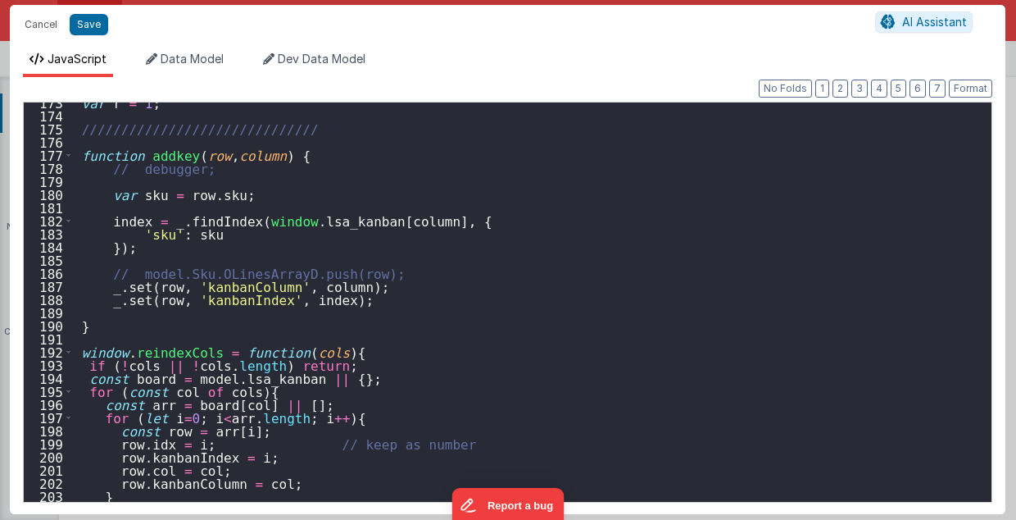
scroll to position [2229, 0]
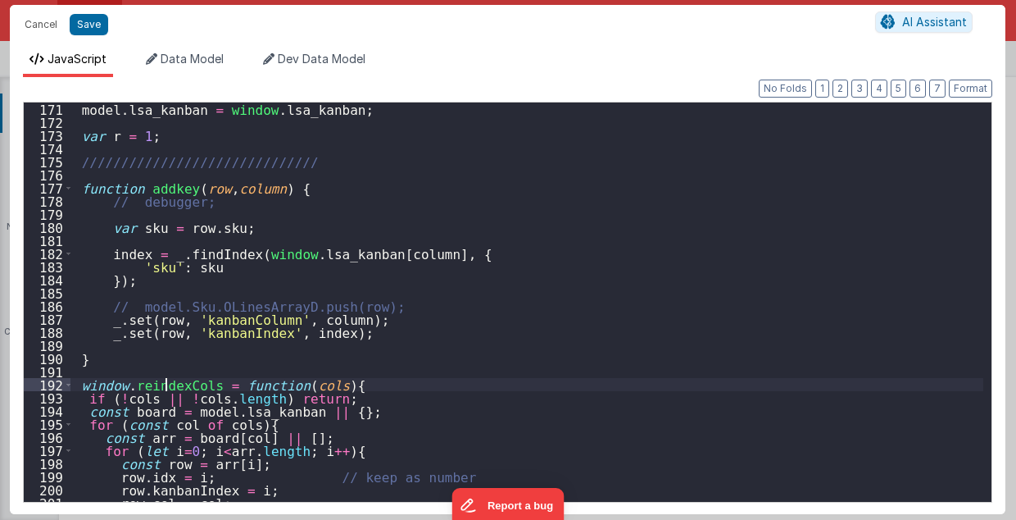
click at [162, 385] on div "model . lsa_kanban = window . lsa_kanban ; var r = 1 ; ////////////////////////…" at bounding box center [527, 315] width 914 height 426
click at [247, 385] on div "model . lsa_kanban = window . lsa_kanban ; var r = 1 ; ////////////////////////…" at bounding box center [527, 315] width 914 height 426
drag, startPoint x: 211, startPoint y: 382, endPoint x: 80, endPoint y: 386, distance: 131.2
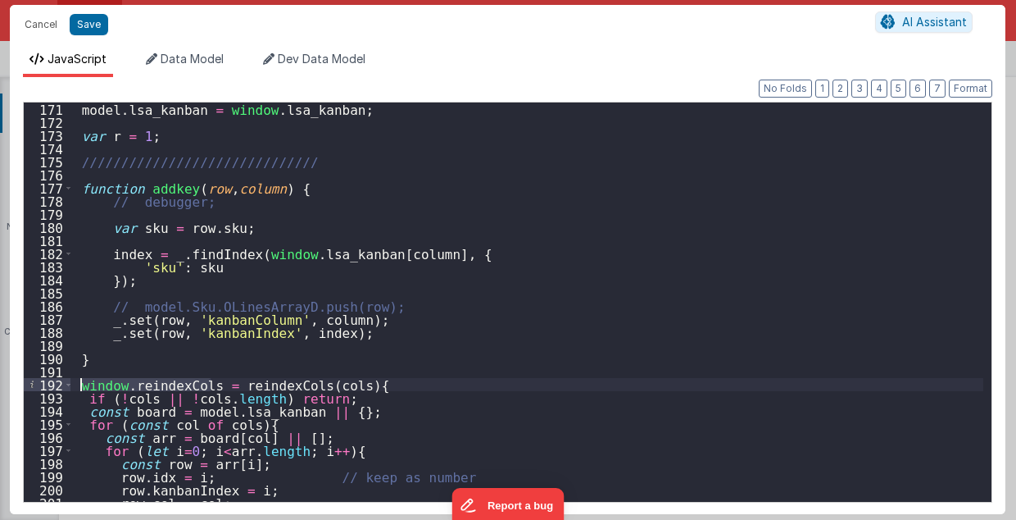
click at [80, 386] on div "model . lsa_kanban = window . lsa_kanban ; var r = 1 ; ////////////////////////…" at bounding box center [527, 315] width 914 height 426
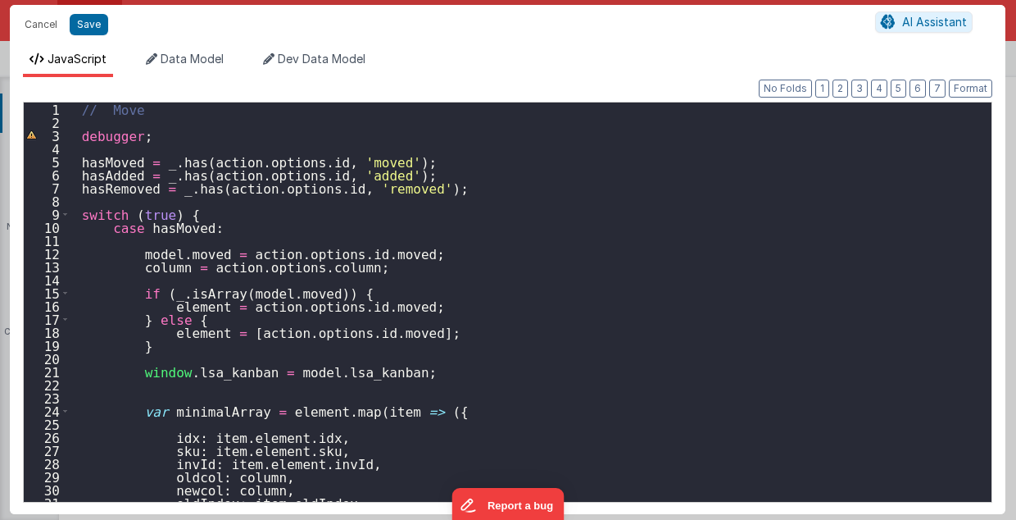
scroll to position [0, 0]
click at [128, 198] on div "// Move debugger ; hasMoved = _ . has ( action . options . id , 'moved' ) ; has…" at bounding box center [527, 315] width 914 height 426
click at [961, 90] on button "Format" at bounding box center [970, 88] width 43 height 18
click at [278, 205] on div "// Move debugger ; hasMoved = _ . has ( action . options . id , 'moved' ) ; has…" at bounding box center [527, 315] width 914 height 426
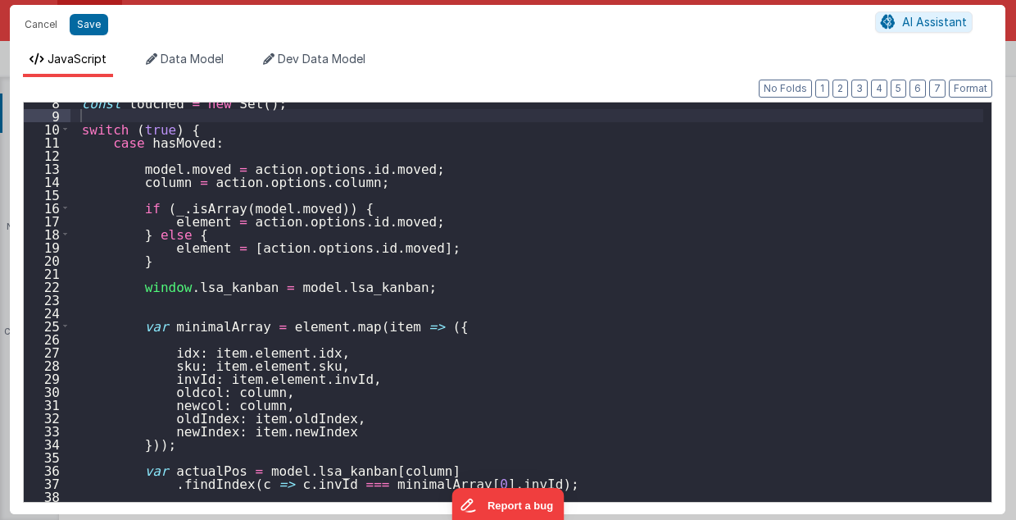
scroll to position [33, 0]
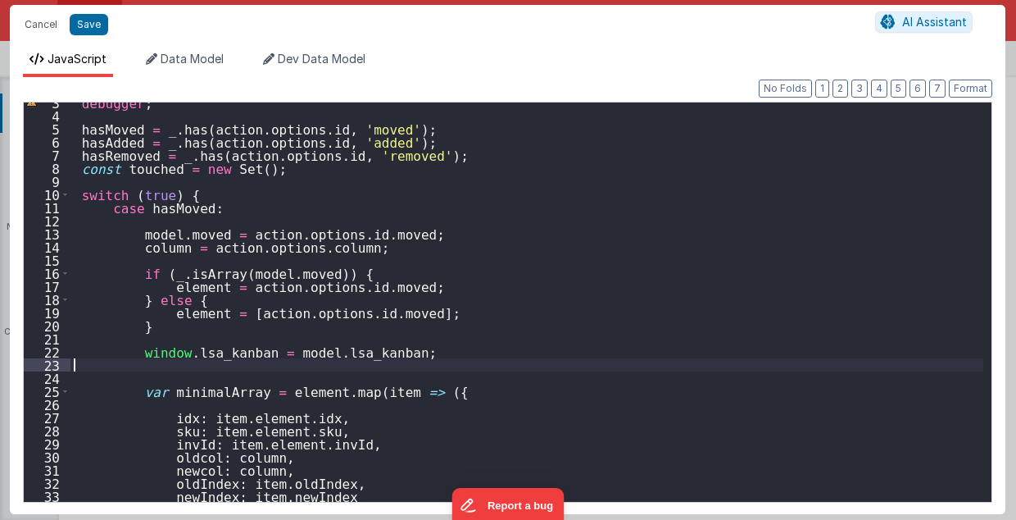
click at [192, 365] on div "debugger ; hasMoved = _ . has ( action . options . id , 'moved' ) ; hasAdded = …" at bounding box center [527, 309] width 914 height 426
click at [164, 366] on div "debugger ; hasMoved = _ . has ( action . options . id , 'moved' ) ; hasAdded = …" at bounding box center [527, 309] width 914 height 426
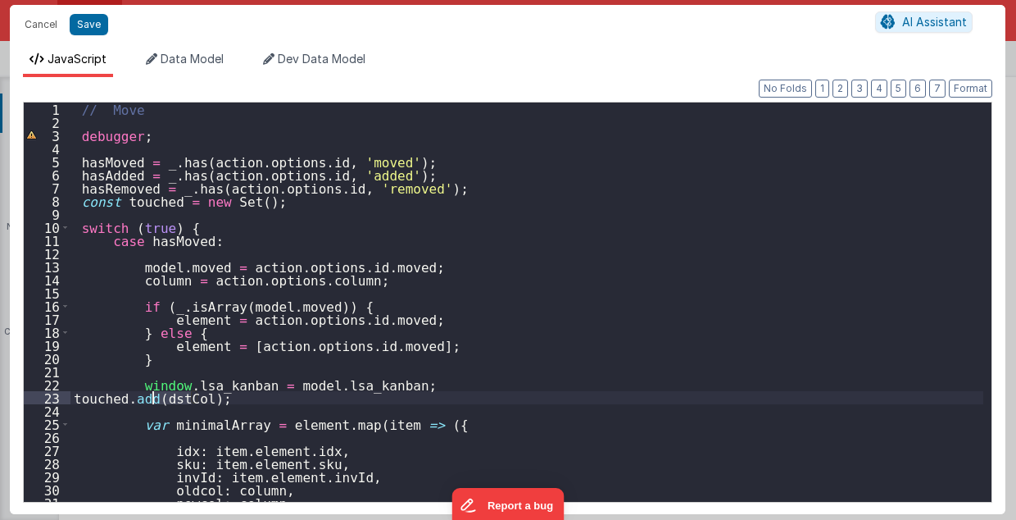
click at [158, 280] on div "// Move debugger ; hasMoved = _ . has ( action . options . id , 'moved' ) ; has…" at bounding box center [527, 315] width 914 height 426
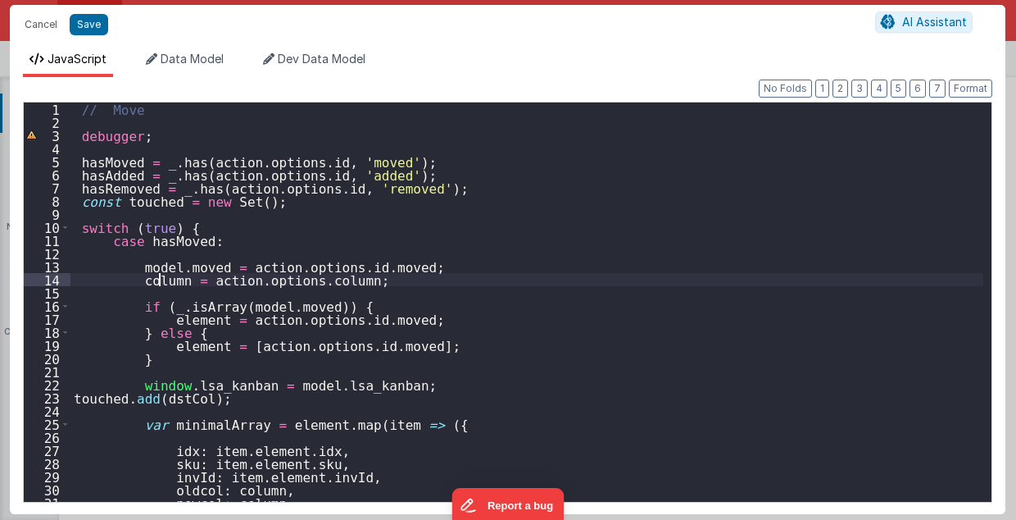
click at [158, 280] on div "// Move debugger ; hasMoved = _ . has ( action . options . id , 'moved' ) ; has…" at bounding box center [527, 315] width 914 height 426
click at [172, 398] on div "// Move debugger ; hasMoved = _ . has ( action . options . id , 'moved' ) ; has…" at bounding box center [527, 315] width 914 height 426
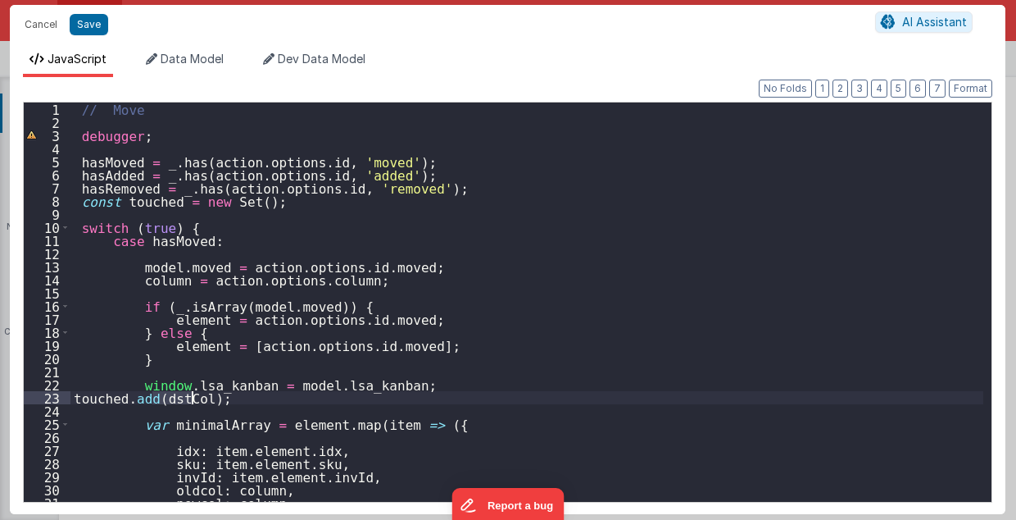
click at [172, 398] on div "// Move debugger ; hasMoved = _ . has ( action . options . id , 'moved' ) ; has…" at bounding box center [527, 315] width 914 height 426
drag, startPoint x: 73, startPoint y: 397, endPoint x: 208, endPoint y: 400, distance: 135.3
click at [208, 400] on div "// Move debugger ; hasMoved = _ . has ( action . options . id , 'moved' ) ; has…" at bounding box center [527, 315] width 914 height 426
click at [208, 400] on div "// Move debugger ; hasMoved = _ . has ( action . options . id , 'moved' ) ; has…" at bounding box center [526, 301] width 913 height 399
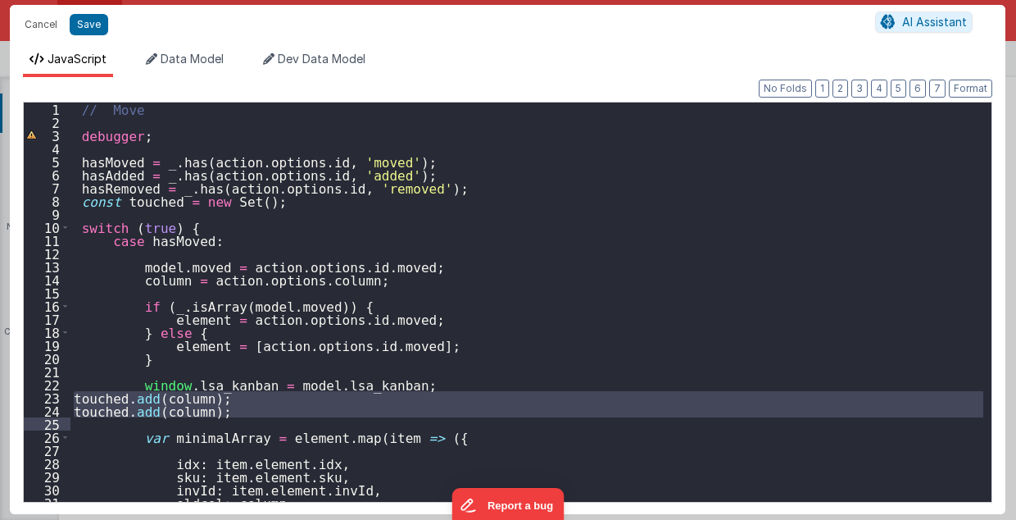
drag, startPoint x: 77, startPoint y: 398, endPoint x: 214, endPoint y: 417, distance: 138.2
click at [214, 417] on div "// Move debugger ; hasMoved = _ . has ( action . options . id , 'moved' ) ; has…" at bounding box center [527, 315] width 914 height 426
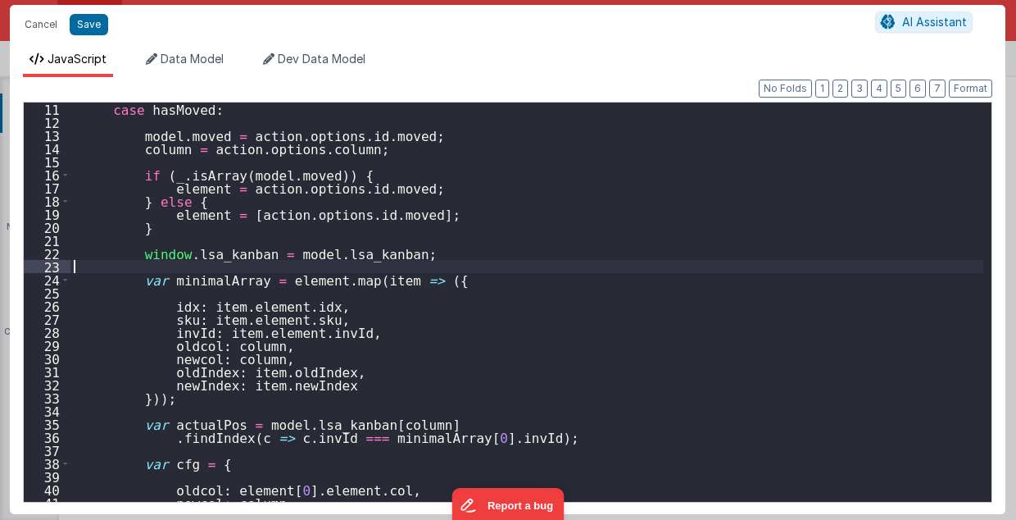
scroll to position [131, 0]
click at [198, 415] on div "case hasMoved : model . moved = action . options . id . moved ; column = action…" at bounding box center [527, 315] width 914 height 426
click at [203, 451] on div "case hasMoved : model . moved = action . options . id . moved ; column = action…" at bounding box center [527, 315] width 914 height 426
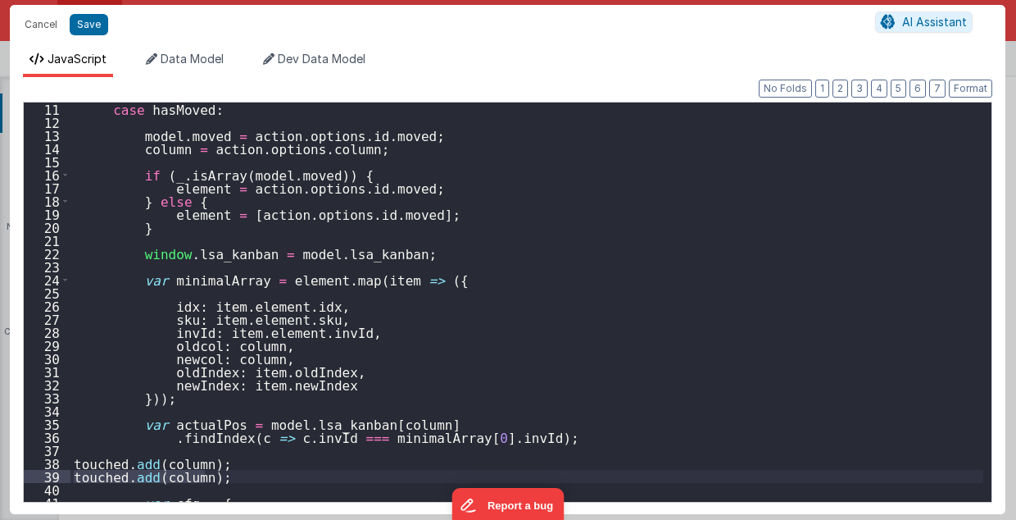
drag, startPoint x: 74, startPoint y: 475, endPoint x: 210, endPoint y: 476, distance: 136.1
click at [210, 476] on div "case hasMoved : model . moved = action . options . id . moved ; column = action…" at bounding box center [527, 315] width 914 height 426
click at [213, 466] on div "case hasMoved : model . moved = action . options . id . moved ; column = action…" at bounding box center [527, 315] width 914 height 426
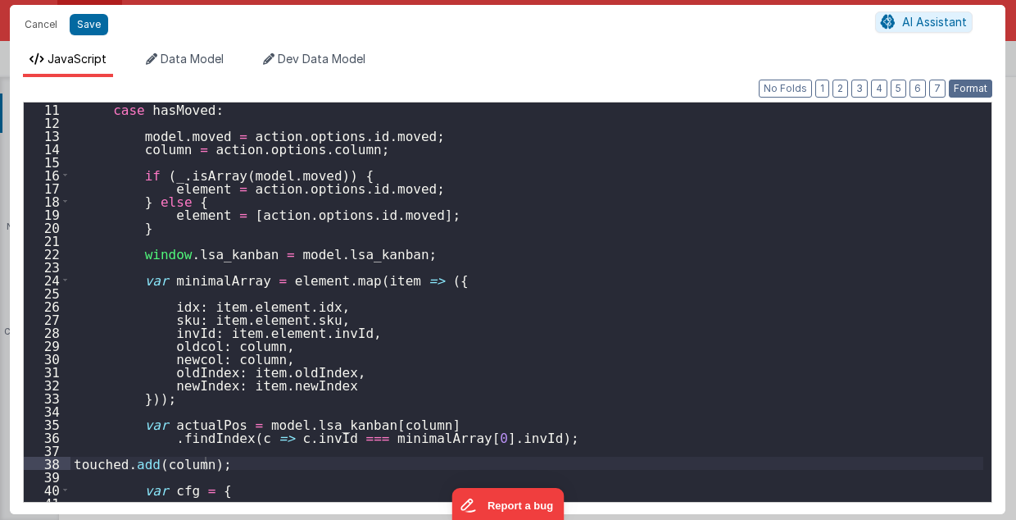
click at [971, 89] on button "Format" at bounding box center [970, 88] width 43 height 18
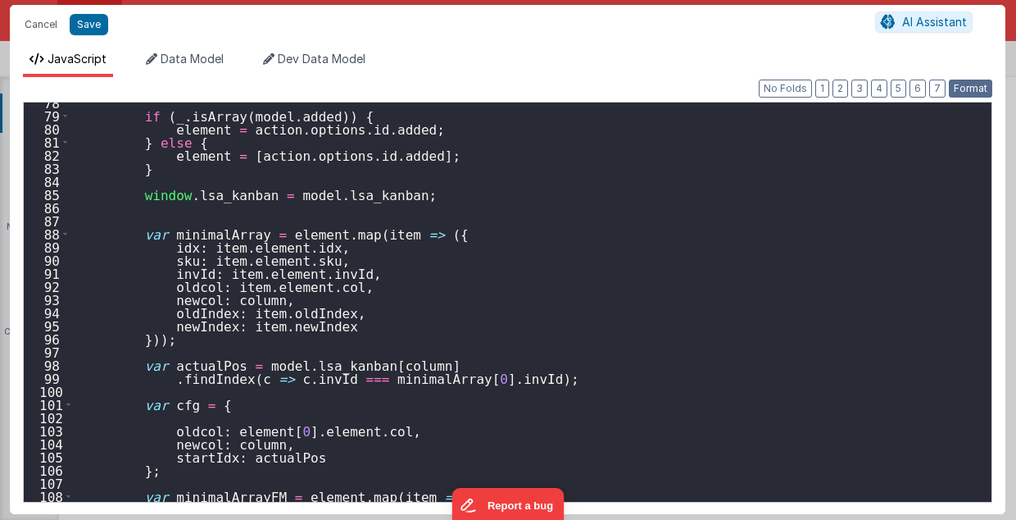
scroll to position [1016, 0]
click at [161, 393] on div "if ( _ . isArray ( model . added )) { element = action . options . id . added ;…" at bounding box center [527, 309] width 914 height 426
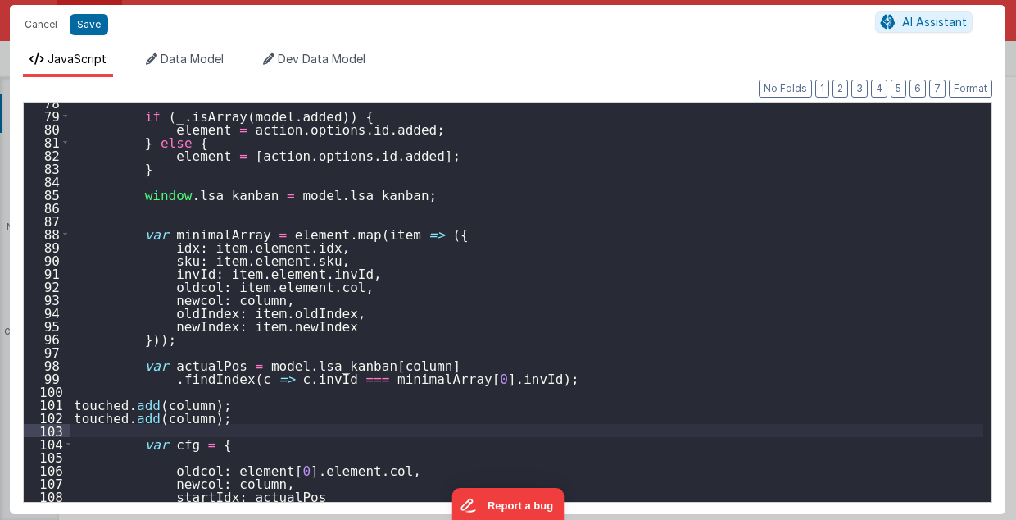
click at [178, 419] on div "if ( _ . isArray ( model . added )) { element = action . options . id . added ;…" at bounding box center [527, 309] width 914 height 426
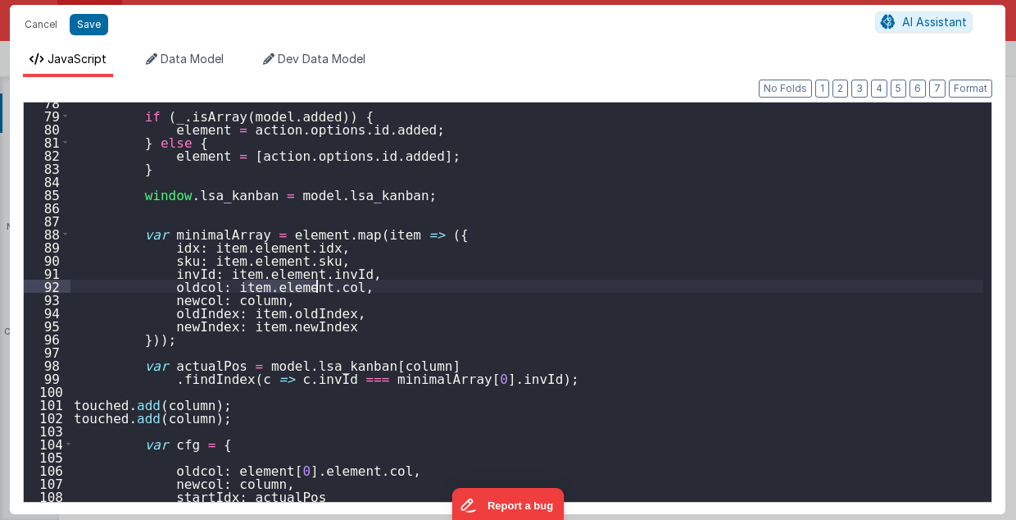
drag, startPoint x: 245, startPoint y: 284, endPoint x: 176, endPoint y: 433, distance: 164.3
click at [316, 288] on div "if ( _ . isArray ( model . added )) { element = action . options . id . added ;…" at bounding box center [527, 309] width 914 height 426
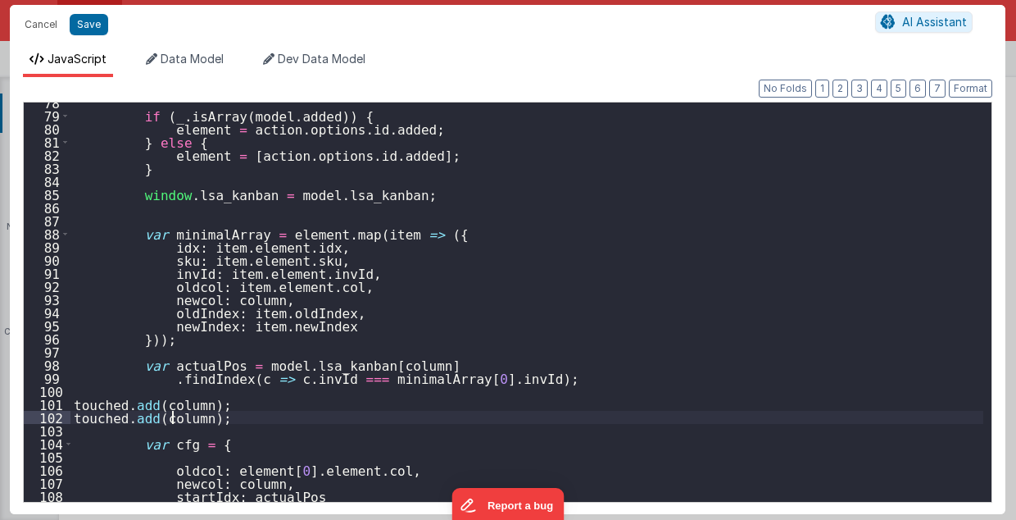
click at [169, 414] on div "if ( _ . isArray ( model . added )) { element = action . options . id . added ;…" at bounding box center [527, 309] width 914 height 426
click at [962, 83] on button "Format" at bounding box center [970, 88] width 43 height 18
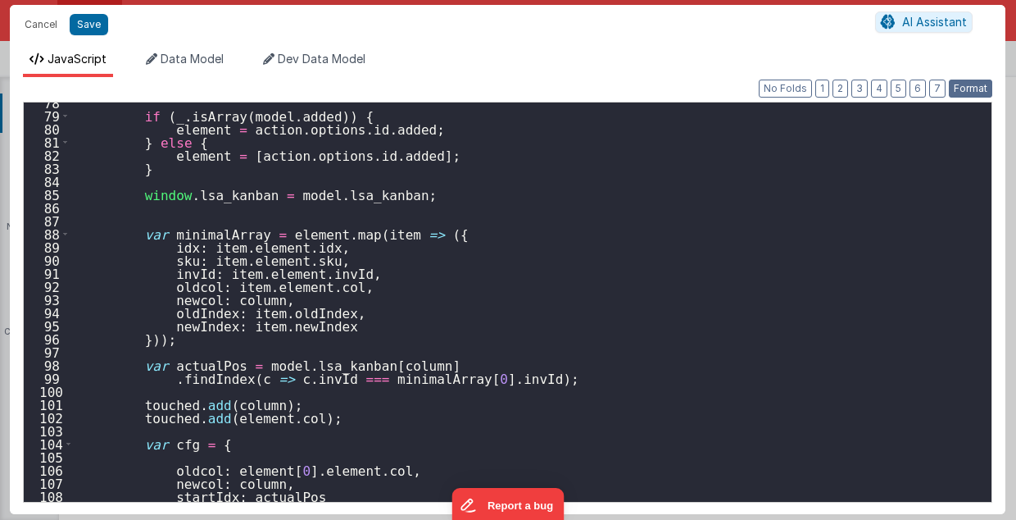
type textarea "2.98 Lsa8 ? - >2.87 Lsa9 - try Dom performance CSS classes 2.95 - fast kbshow A…"
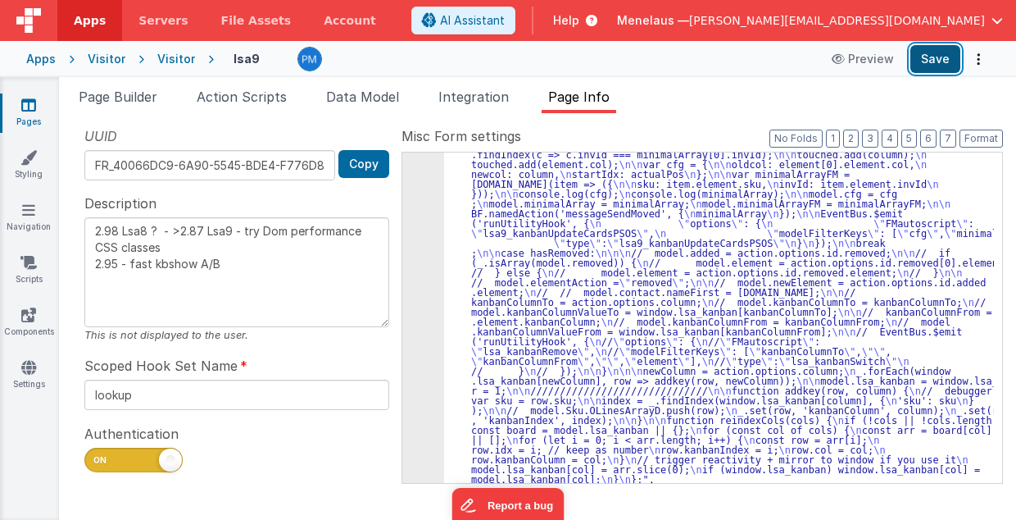
click at [944, 58] on button "Save" at bounding box center [936, 59] width 50 height 28
drag, startPoint x: 693, startPoint y: 285, endPoint x: 678, endPoint y: 287, distance: 15.7
click at [693, 285] on div ""function" : " // Move \n\n debugger; \n\n hasMoved = _.has(action.options.id, …" at bounding box center [719, 358] width 551 height 931
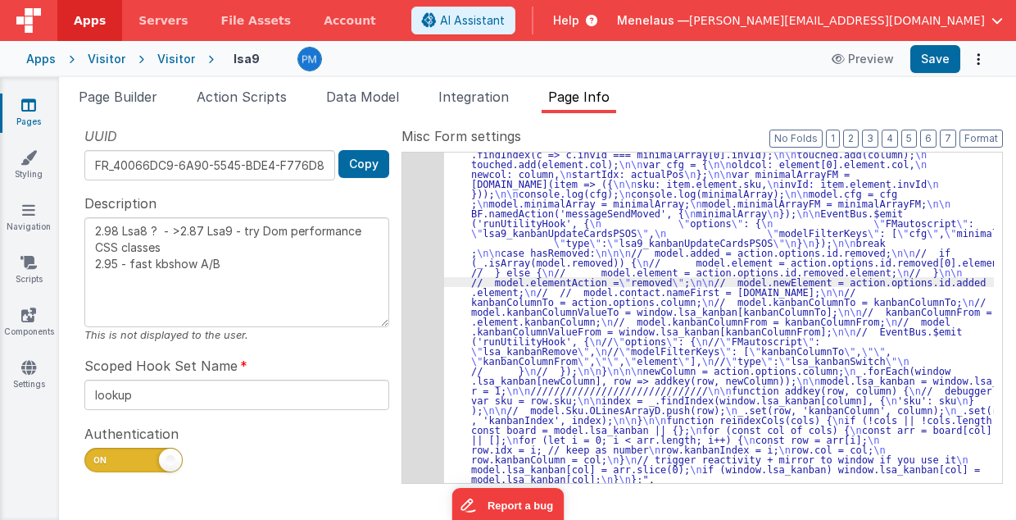
click at [418, 311] on div "440" at bounding box center [423, 188] width 42 height 590
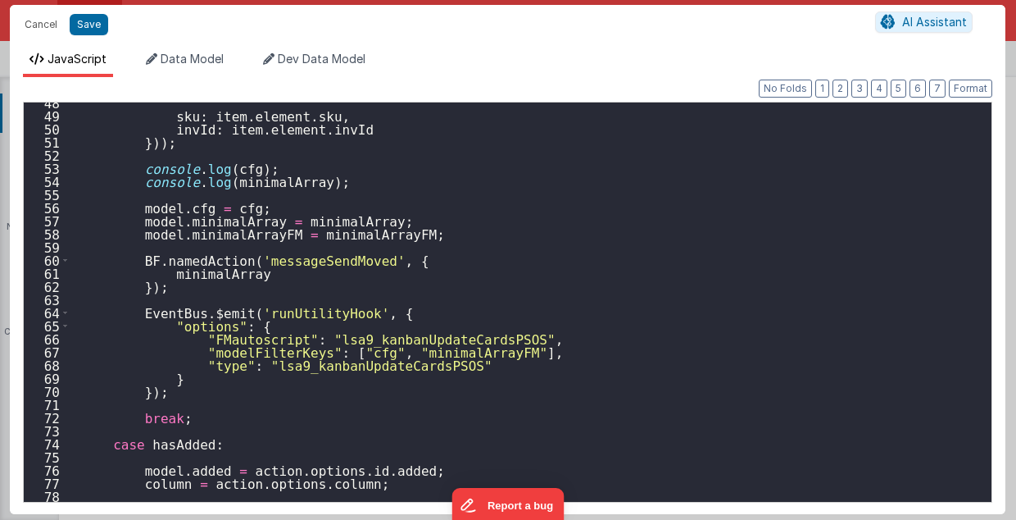
scroll to position [623, 0]
click at [216, 403] on div "sku : item . element . sku , invId : item . element . invId })) ; console . log…" at bounding box center [527, 309] width 914 height 426
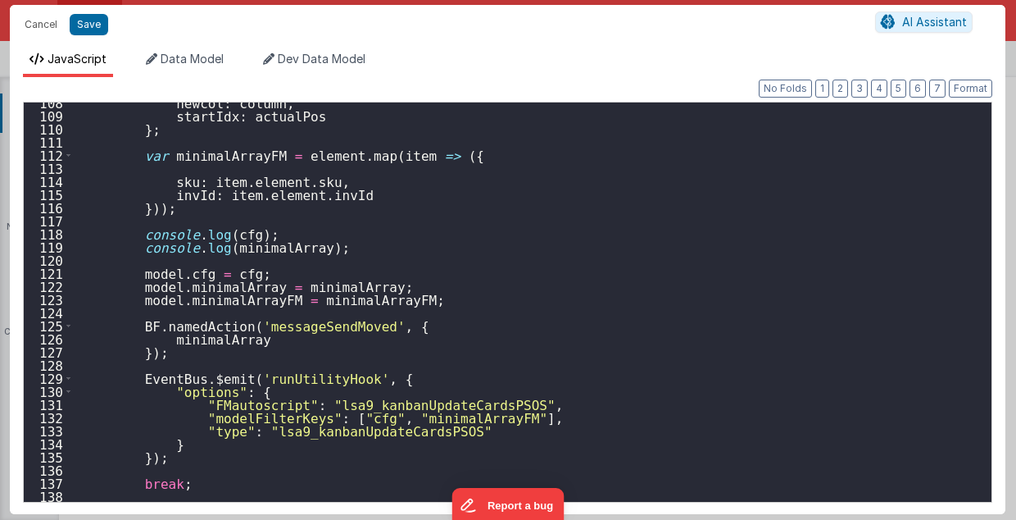
scroll to position [1541, 0]
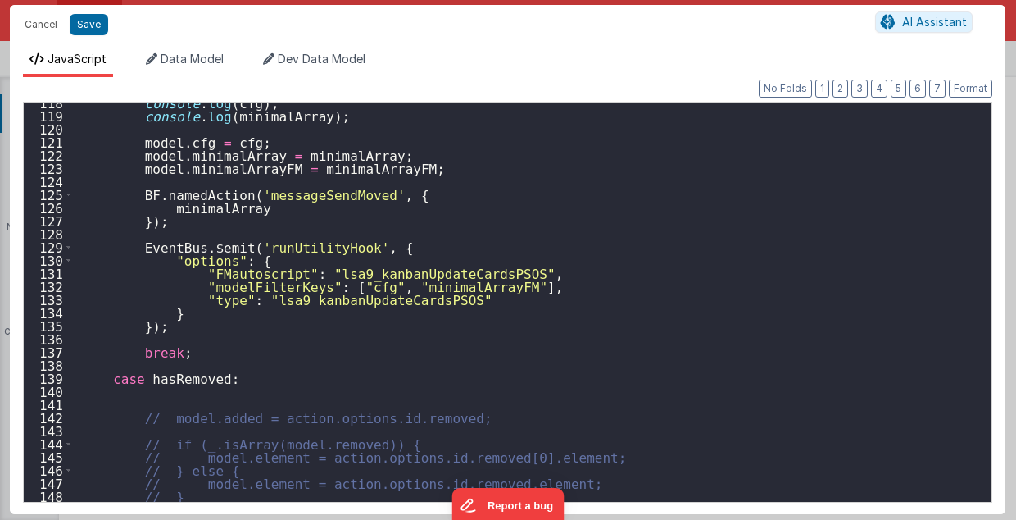
click at [138, 341] on div "console . log ( cfg ) ; console . log ( minimalArray ) ; model . cfg = cfg ; mo…" at bounding box center [527, 309] width 914 height 426
click at [289, 321] on div "console . log ( cfg ) ; console . log ( minimalArray ) ; model . cfg = cfg ; mo…" at bounding box center [527, 309] width 914 height 426
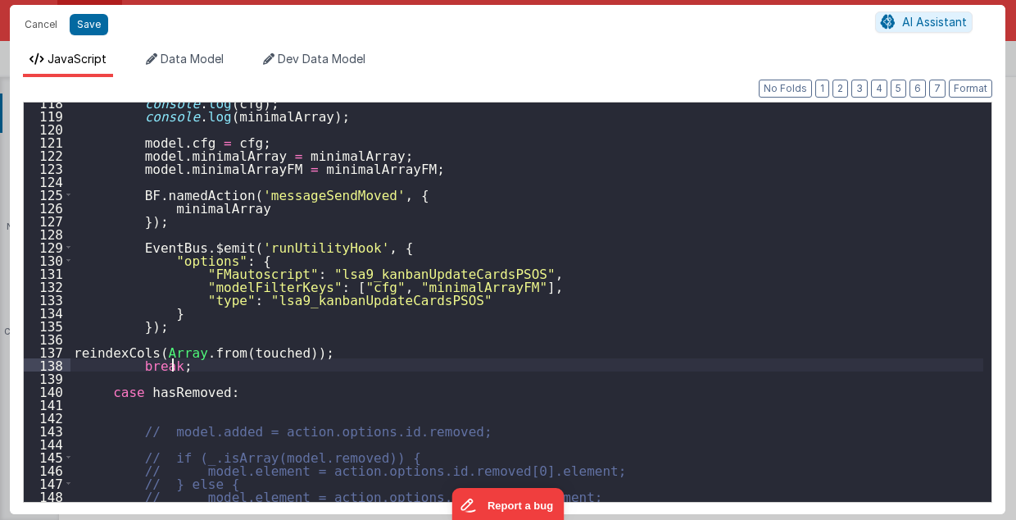
click at [328, 357] on div "console . log ( cfg ) ; console . log ( minimalArray ) ; model . cfg = cfg ; mo…" at bounding box center [527, 309] width 914 height 426
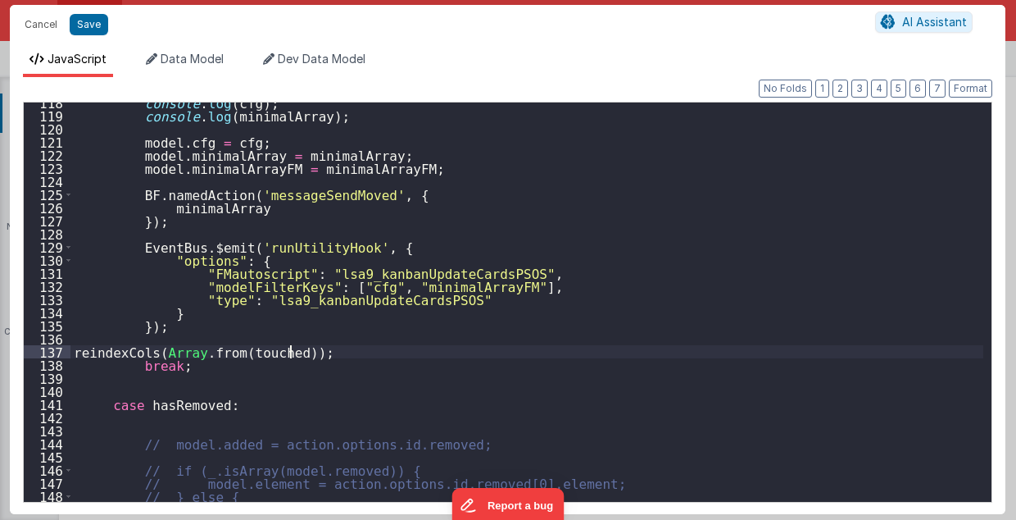
click at [350, 347] on div "console . log ( cfg ) ; console . log ( minimalArray ) ; model . cfg = cfg ; mo…" at bounding box center [527, 309] width 914 height 426
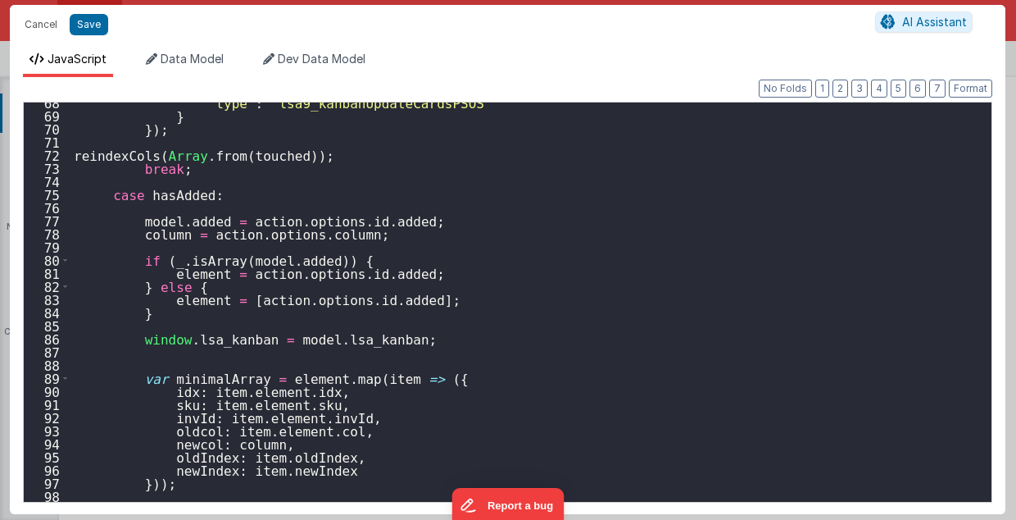
scroll to position [820, 0]
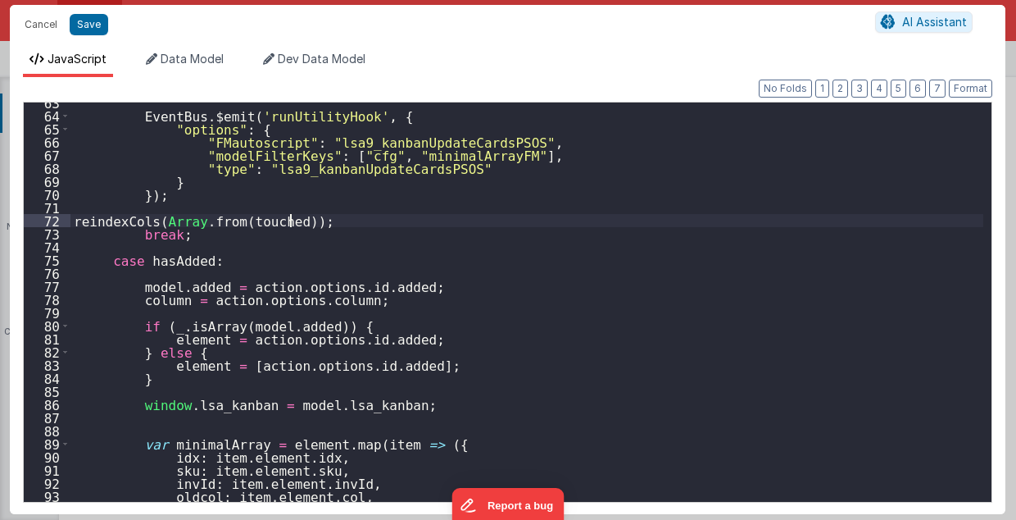
click at [325, 223] on div "EventBus . $emit ( 'runUtilityHook' , { "options" : { "FMautoscript" : "lsa9_ka…" at bounding box center [527, 309] width 914 height 426
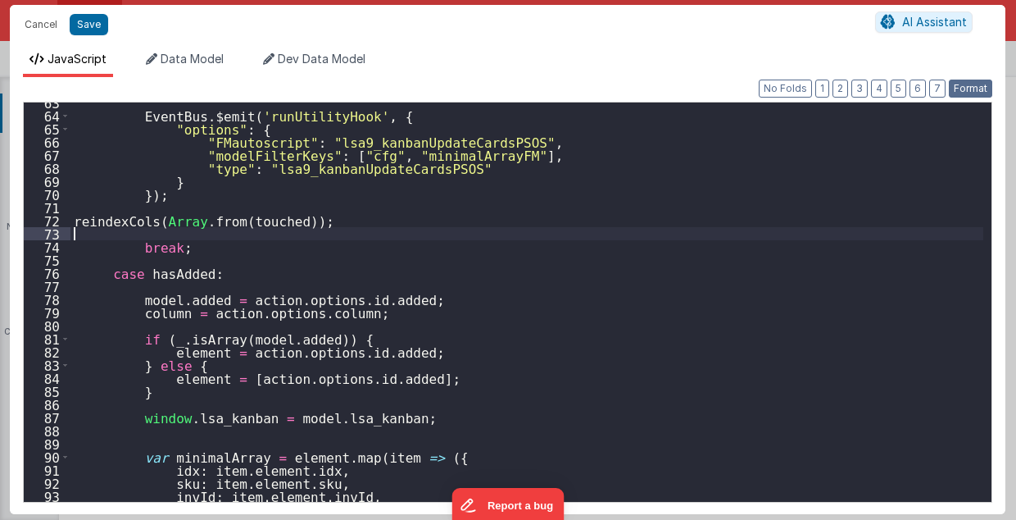
click at [962, 89] on button "Format" at bounding box center [970, 88] width 43 height 18
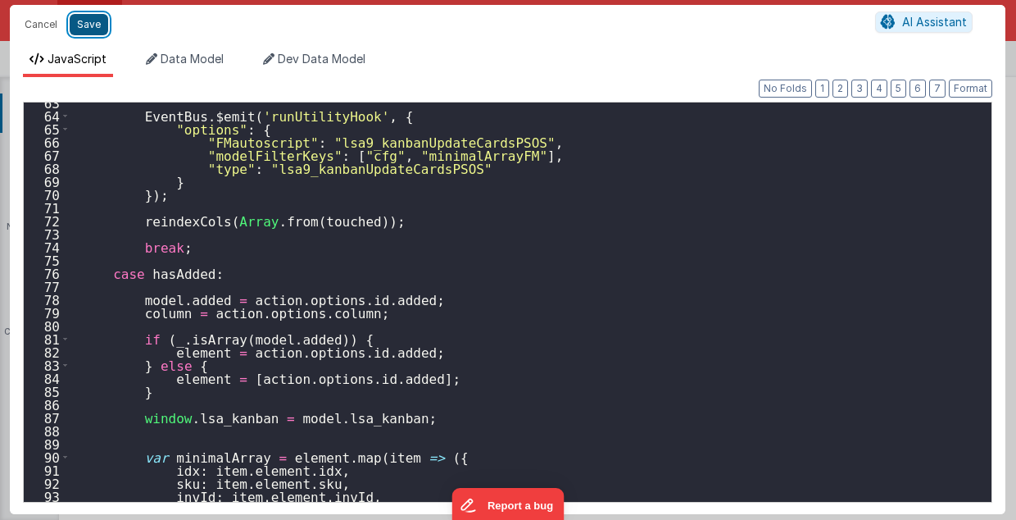
click at [89, 26] on button "Save" at bounding box center [89, 24] width 39 height 21
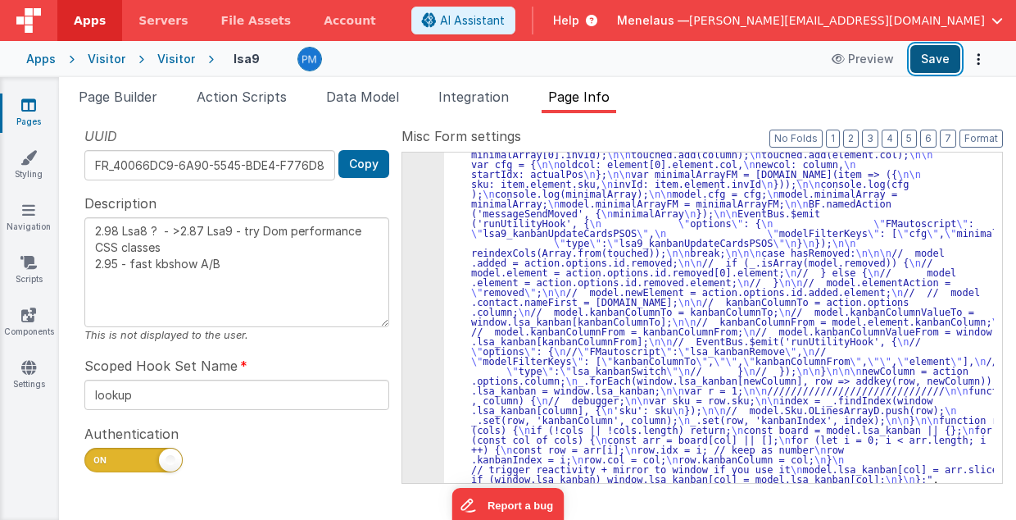
click at [948, 48] on button "Save" at bounding box center [936, 59] width 50 height 28
click at [979, 59] on icon "Options" at bounding box center [978, 59] width 23 height 1
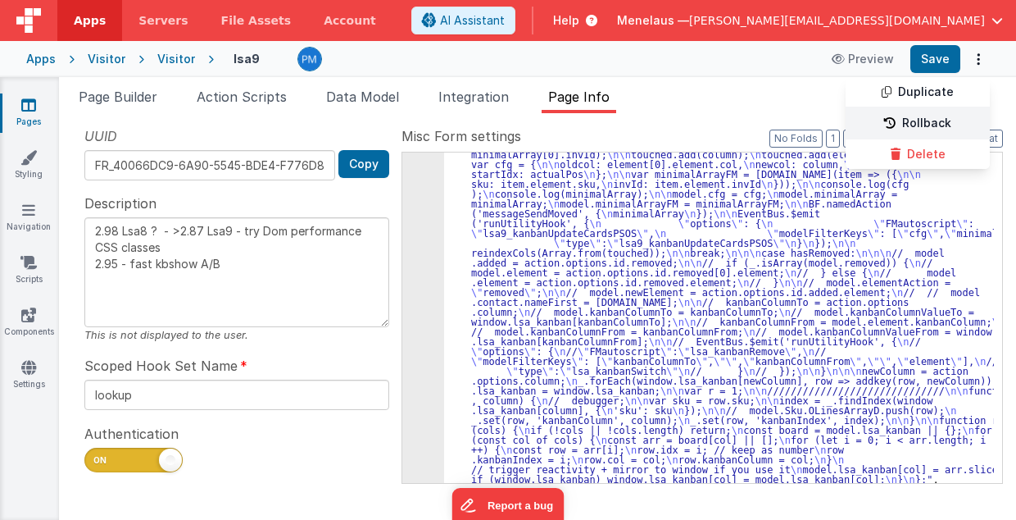
click at [924, 122] on link "Rollback" at bounding box center [918, 123] width 144 height 31
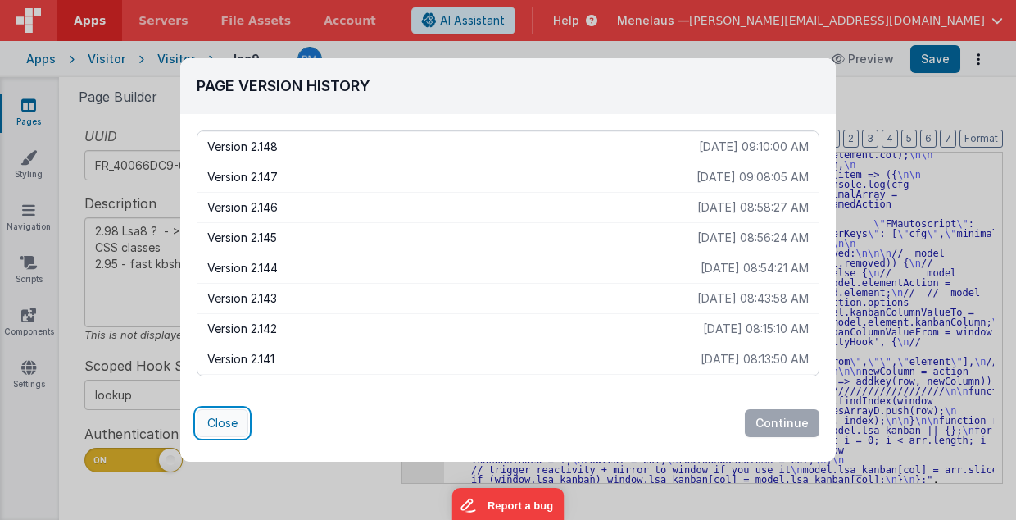
click at [225, 428] on button "Close" at bounding box center [223, 423] width 52 height 28
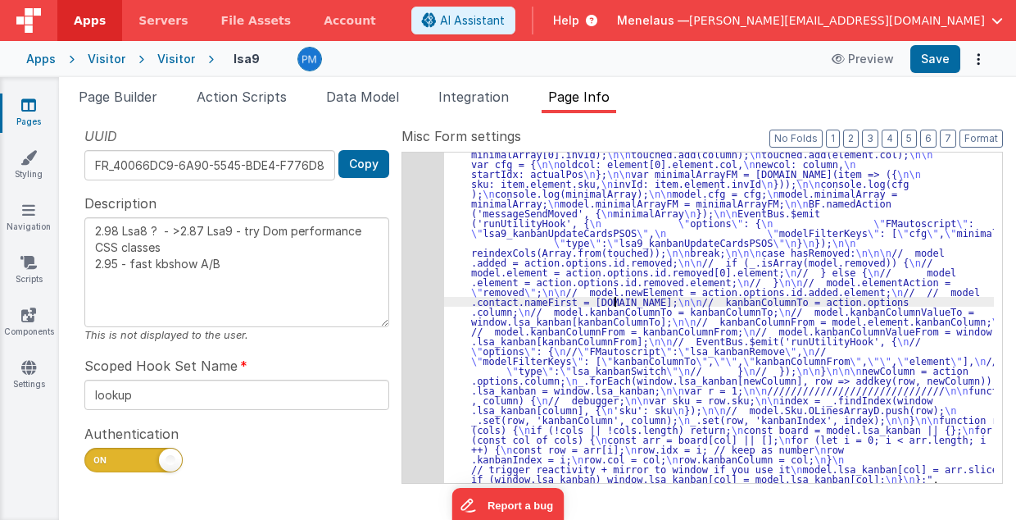
click at [616, 304] on div ""function" : " // Move \n\n debugger; \n\n hasMoved = _.has(action.options.id, …" at bounding box center [719, 354] width 551 height 941
click at [971, 134] on button "Format" at bounding box center [981, 138] width 43 height 18
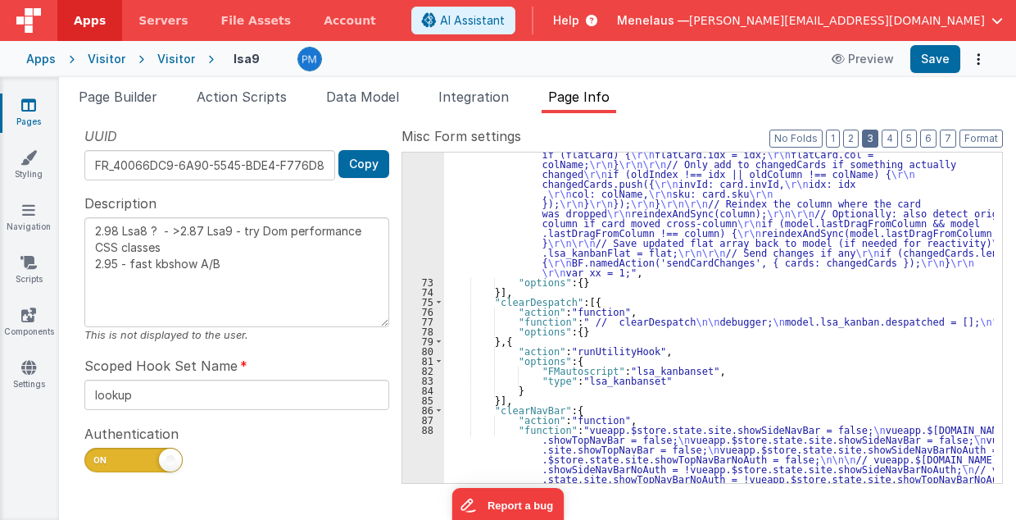
click at [879, 138] on button "3" at bounding box center [870, 138] width 16 height 18
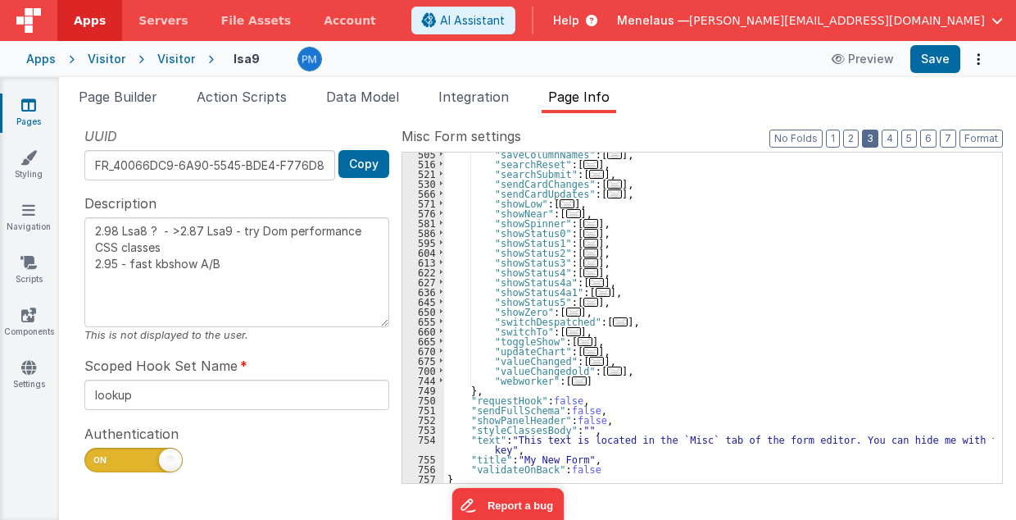
scroll to position [574, 0]
click at [735, 302] on div ""saveColumnNames" : [ ... ] , "searchReset" : [ ... ] , "searchSubmit" : [ ... …" at bounding box center [719, 324] width 551 height 351
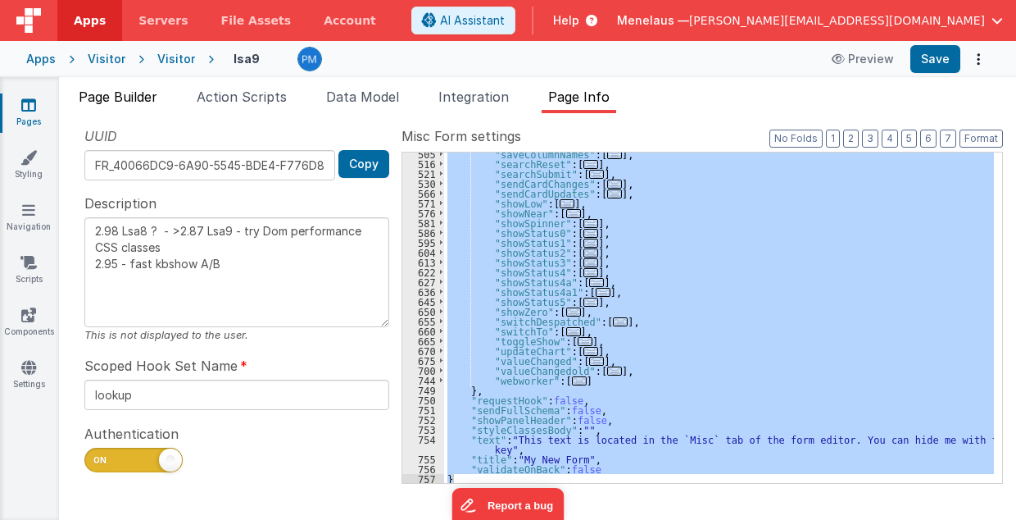
click at [126, 93] on span "Page Builder" at bounding box center [118, 97] width 79 height 16
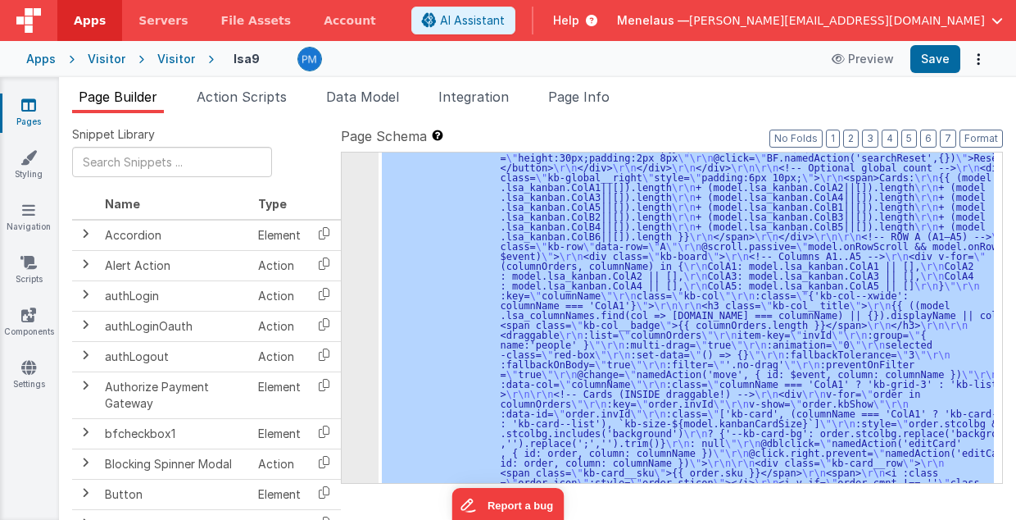
click at [629, 123] on div "Snippet Library Name Type Accordion Element Alert Action Action authLogin Actio…" at bounding box center [537, 329] width 957 height 433
click at [875, 136] on button "3" at bounding box center [870, 138] width 16 height 18
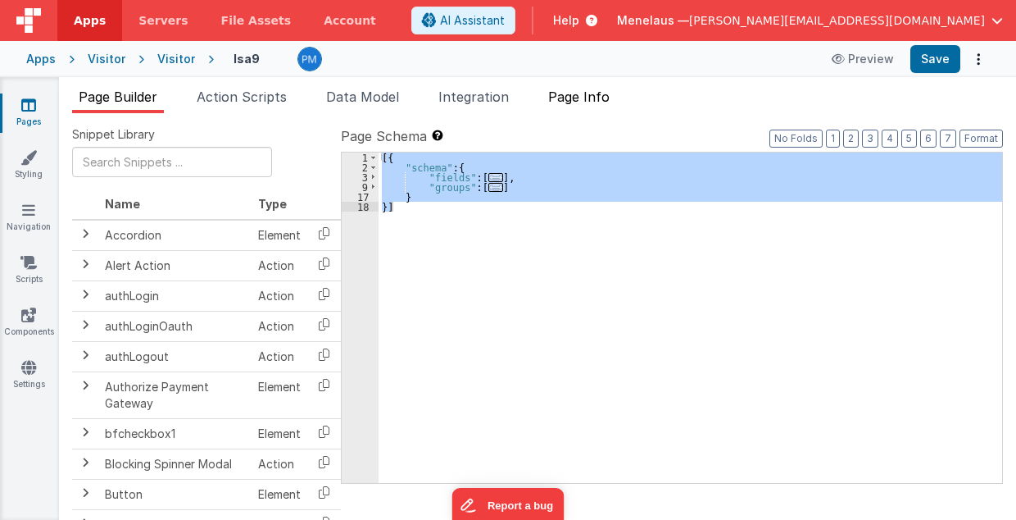
click at [582, 93] on span "Page Info" at bounding box center [578, 97] width 61 height 16
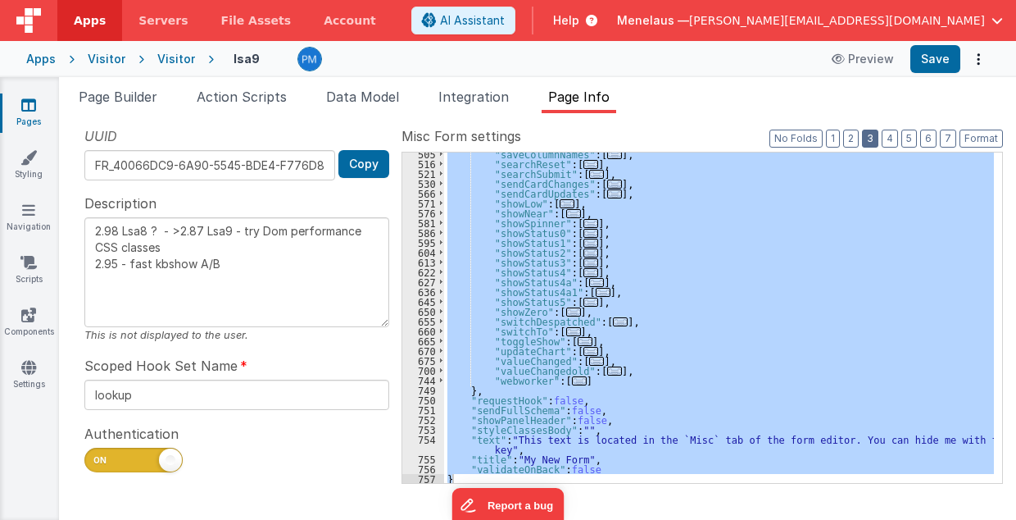
click at [875, 139] on button "3" at bounding box center [870, 138] width 16 height 18
click at [838, 257] on div ""saveColumnNames" : [ ... ] , "searchReset" : [ ... ] , "searchSubmit" : [ ... …" at bounding box center [719, 317] width 550 height 330
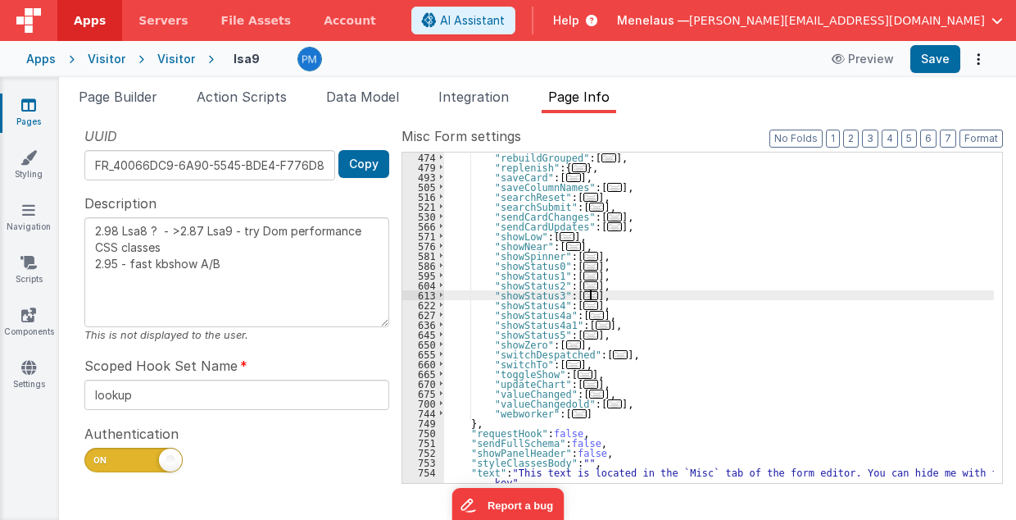
scroll to position [541, 0]
click at [584, 195] on span "..." at bounding box center [591, 197] width 15 height 9
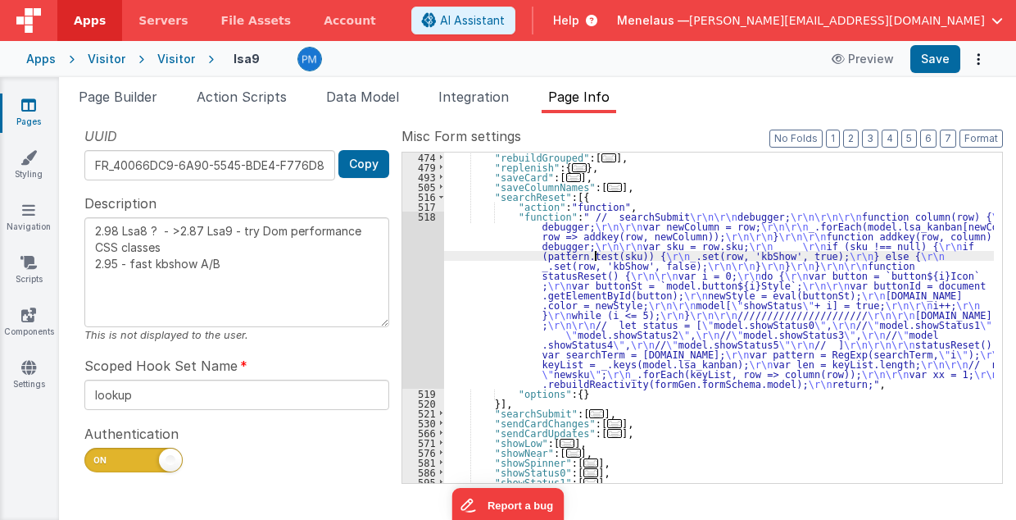
click at [593, 254] on div ""rebuildGrouped" : [ ... ] , "replenish" : { ... } , "saveCard" : [ ... ] , "sa…" at bounding box center [719, 327] width 551 height 351
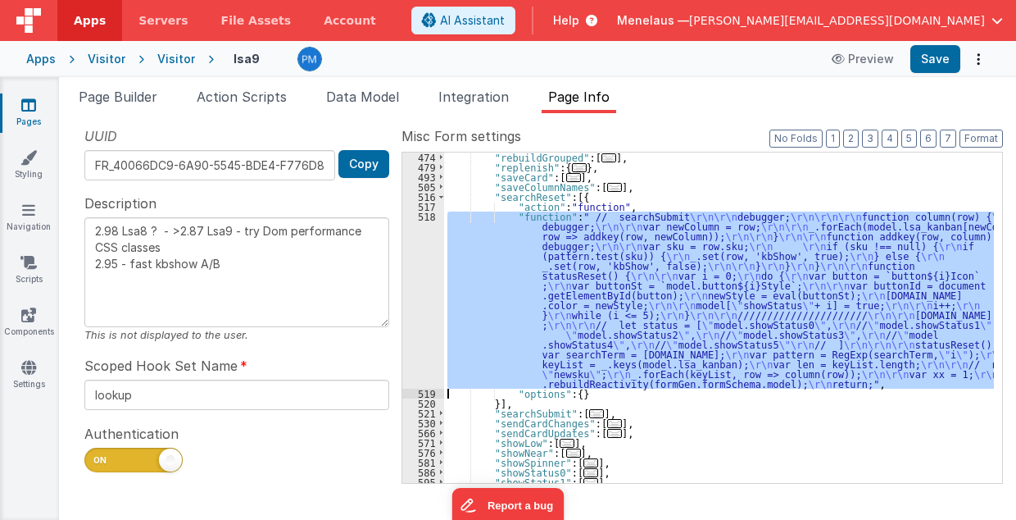
click at [425, 278] on div "518" at bounding box center [423, 299] width 42 height 177
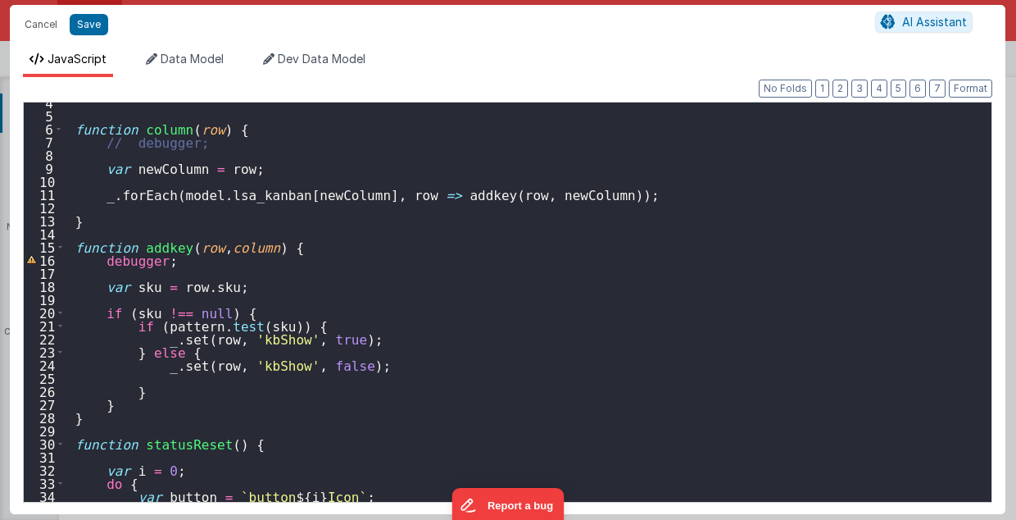
scroll to position [13, 0]
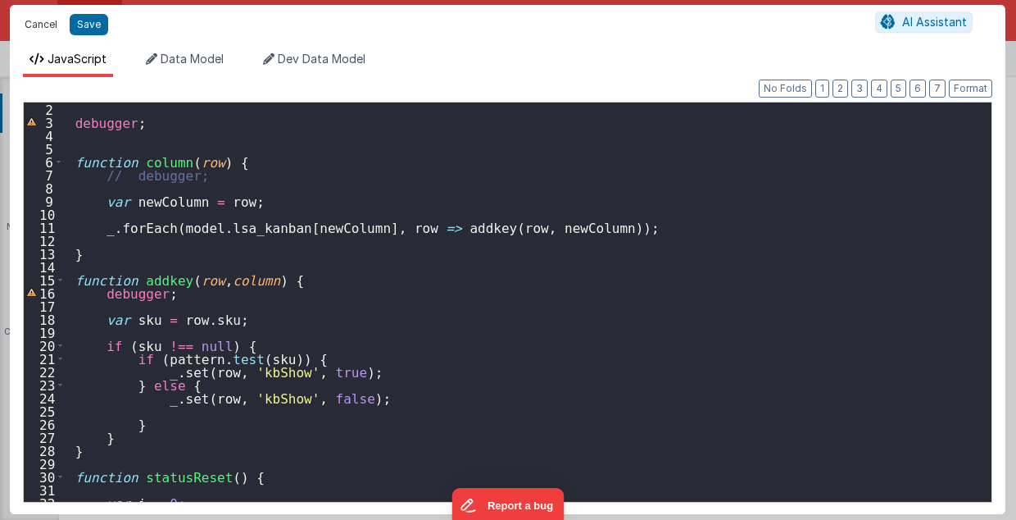
click at [48, 22] on button "Cancel" at bounding box center [40, 24] width 49 height 23
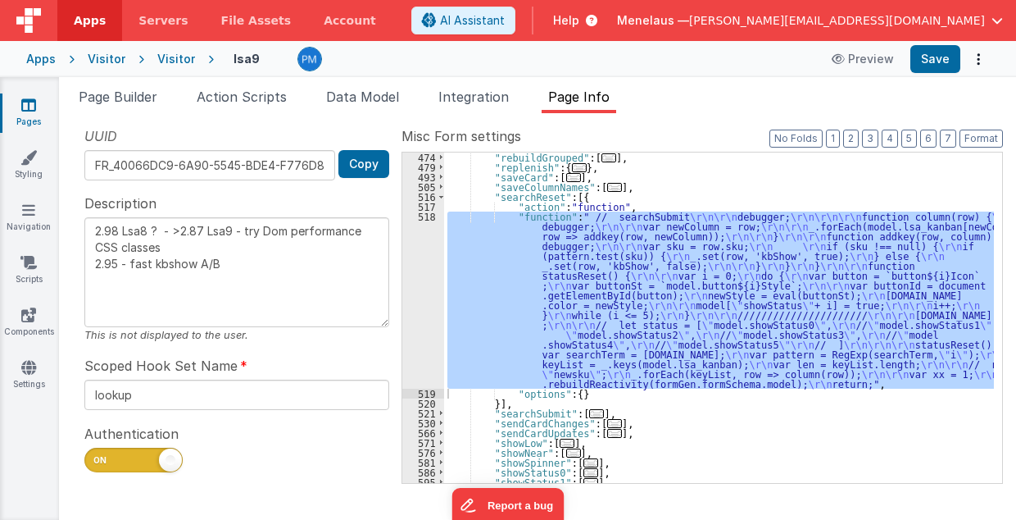
scroll to position [574, 0]
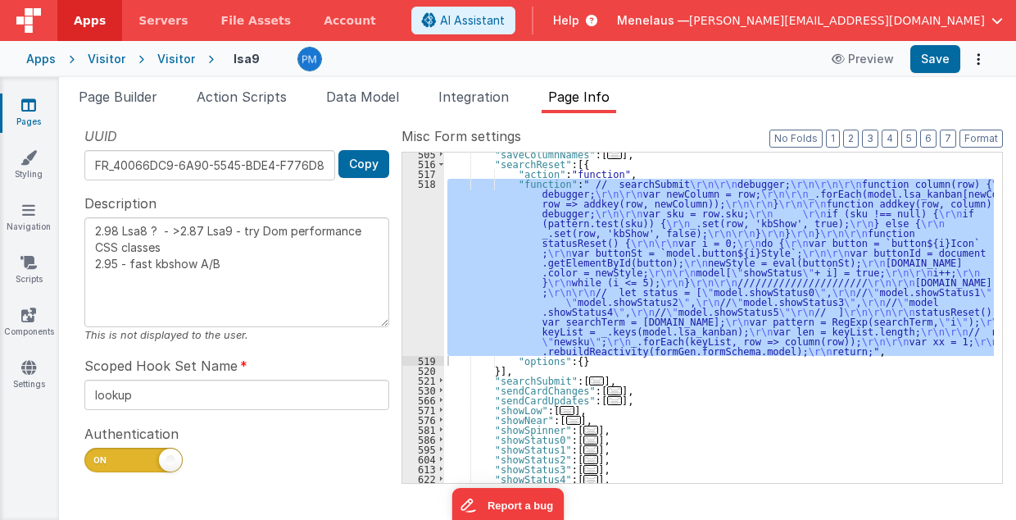
click at [589, 380] on span "..." at bounding box center [596, 380] width 15 height 9
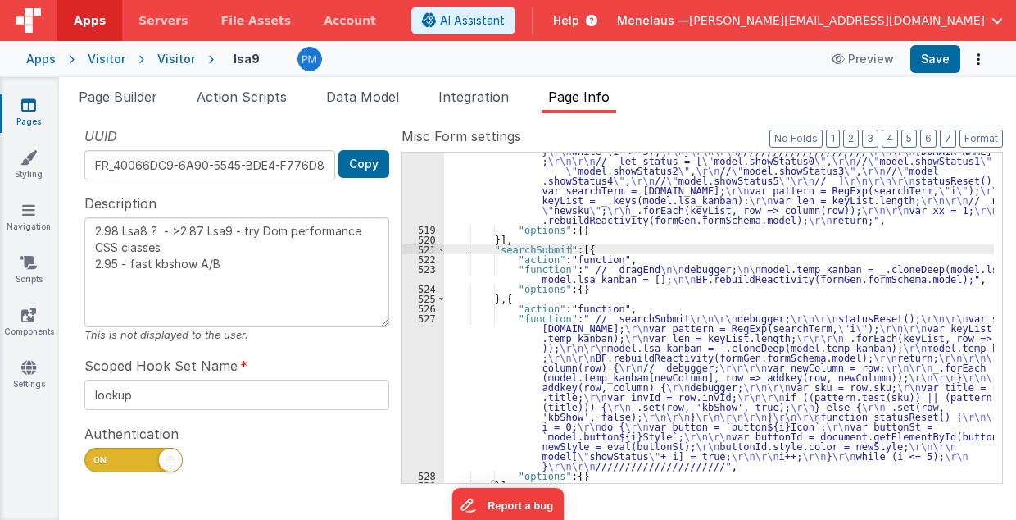
scroll to position [803, 0]
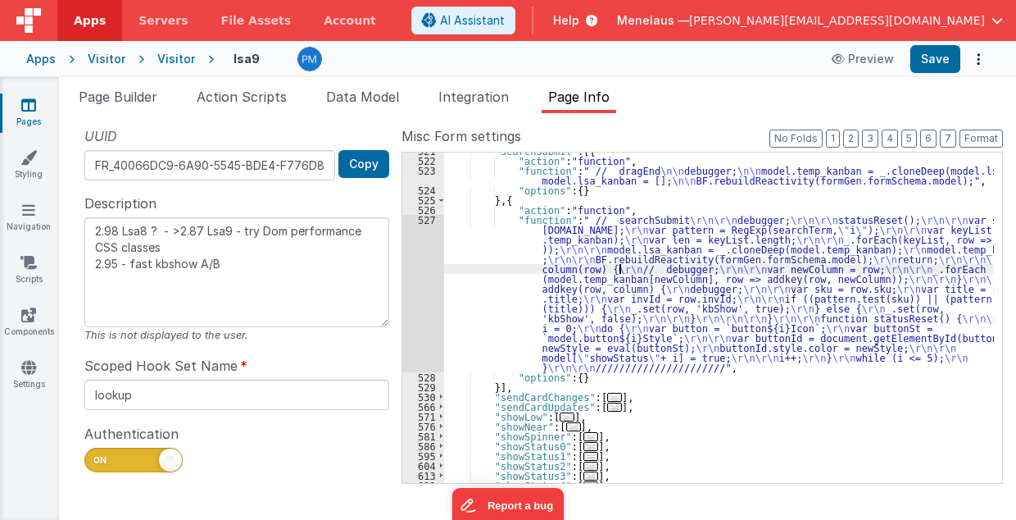
click at [621, 271] on div ""searchSubmit" : [{ "action" : "function" , "function" : " // dragEnd \n\n debu…" at bounding box center [719, 321] width 551 height 351
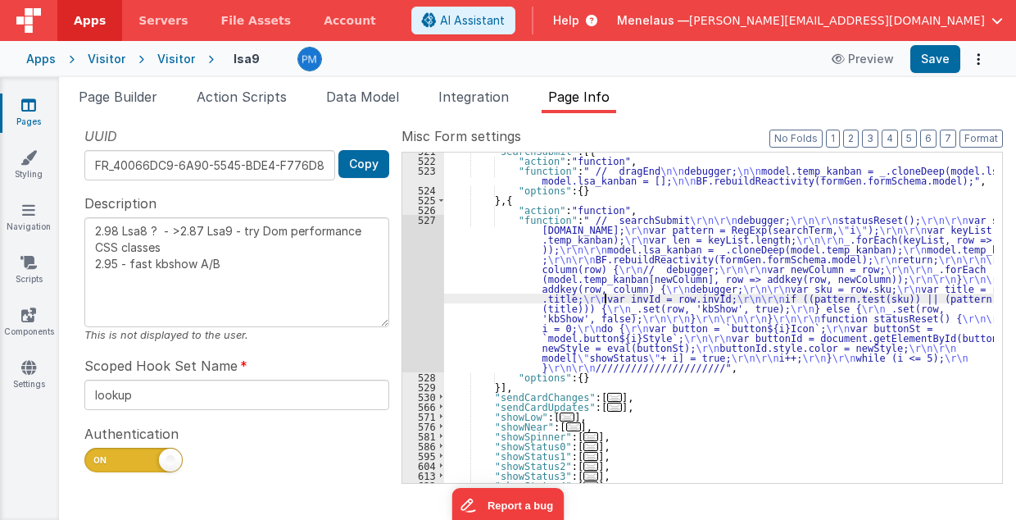
click at [606, 298] on div ""searchSubmit" : [{ "action" : "function" , "function" : " // dragEnd \n\n debu…" at bounding box center [719, 321] width 551 height 351
click at [420, 293] on div "527" at bounding box center [423, 293] width 42 height 157
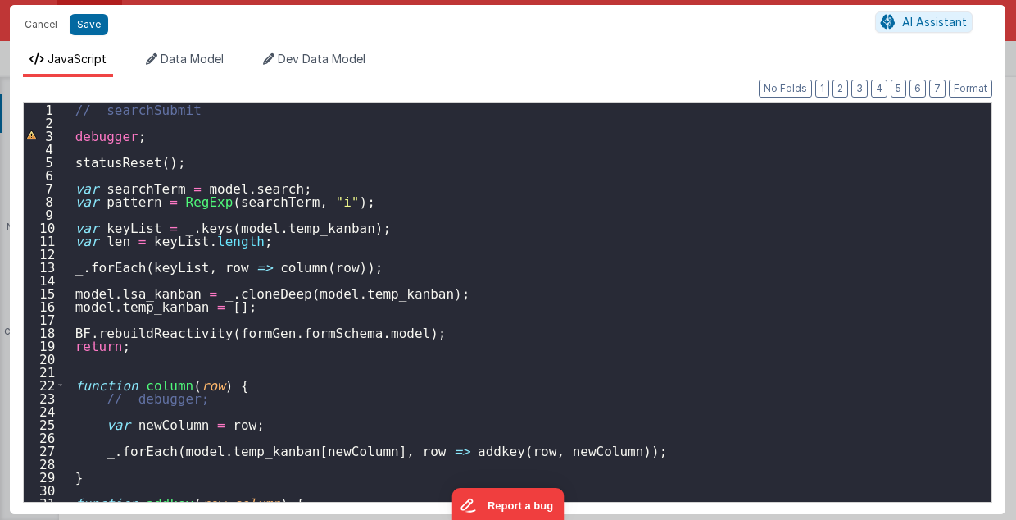
scroll to position [0, 0]
click at [75, 160] on div "// searchSubmit debugger ; statusReset ( ) ; var searchTerm = model . search ; …" at bounding box center [524, 315] width 920 height 426
type textarea "2.98 Lsa8 ? - >2.87 Lsa9 - try Dom performance CSS classes 2.95 - fast kbshow A…"
